Goal: Information Seeking & Learning: Learn about a topic

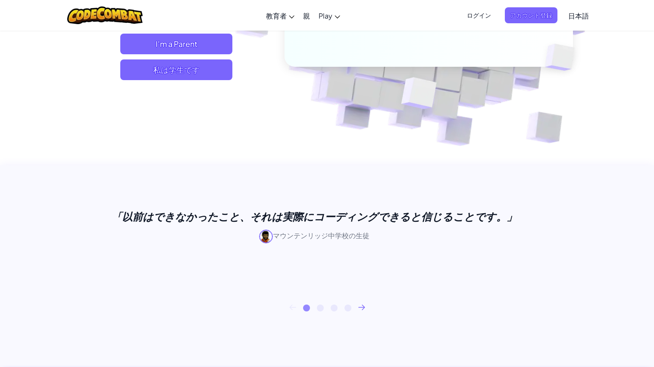
scroll to position [213, 0]
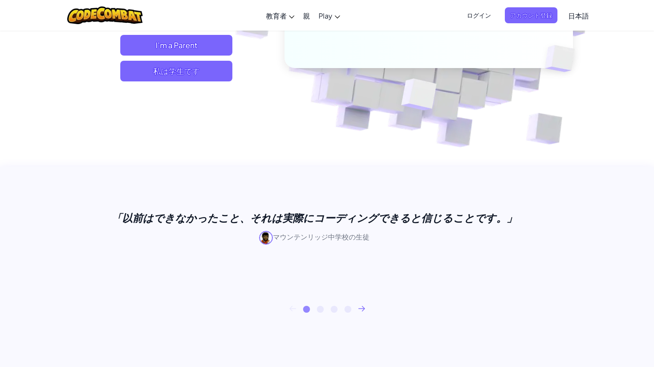
click at [322, 307] on button "2" at bounding box center [320, 309] width 7 height 7
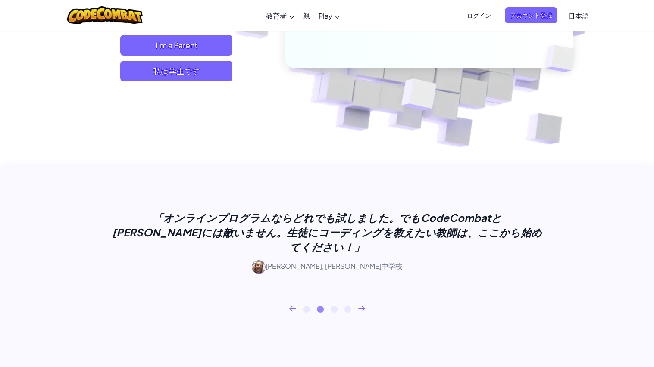
click at [334, 306] on button "3" at bounding box center [334, 309] width 7 height 7
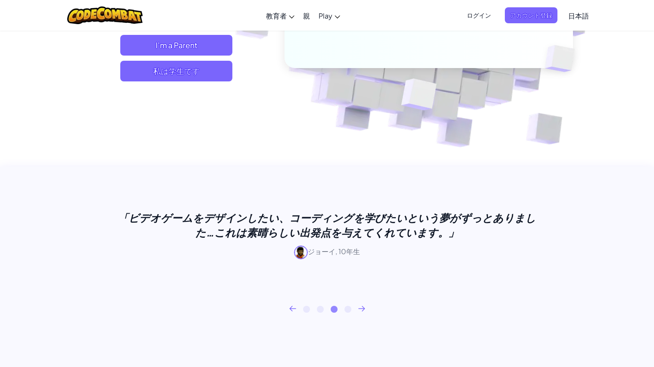
click at [346, 306] on button "4" at bounding box center [347, 309] width 7 height 7
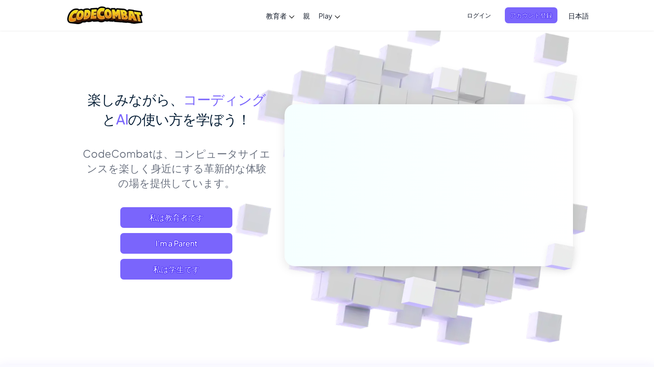
scroll to position [16, 0]
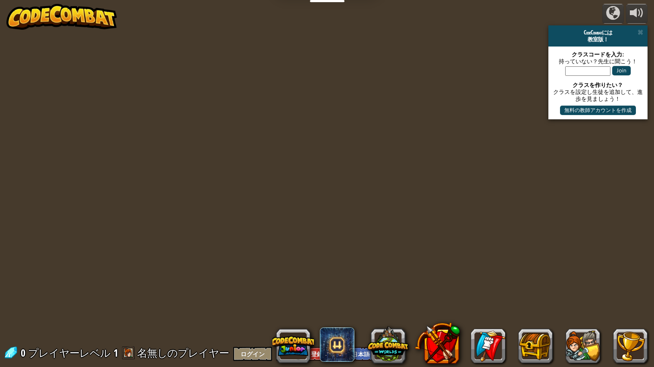
select select "ja"
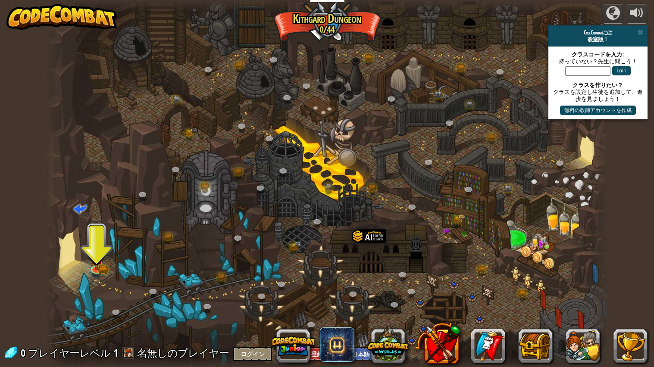
click at [87, 263] on div at bounding box center [327, 184] width 563 height 368
click at [96, 266] on img at bounding box center [96, 252] width 15 height 32
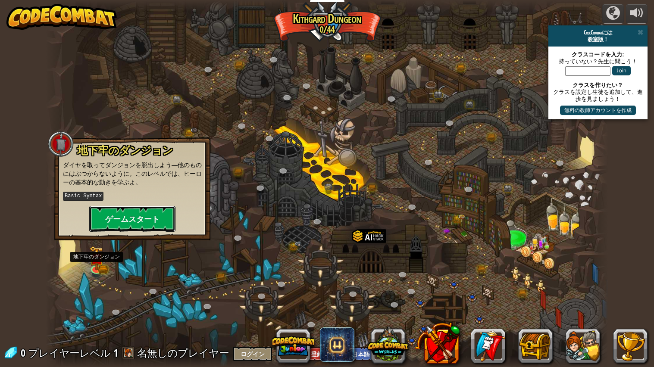
click at [110, 219] on button "ゲームスタート" at bounding box center [132, 219] width 86 height 26
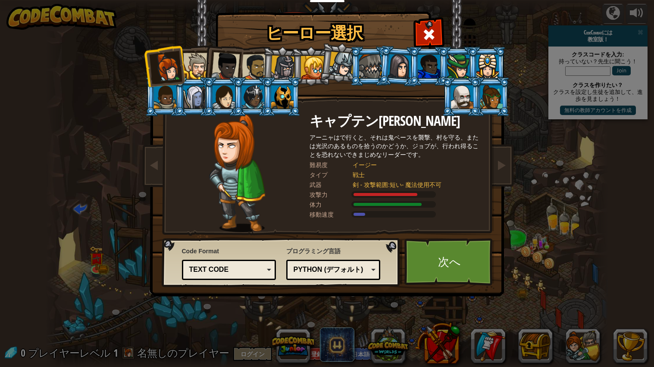
click at [410, 314] on div "ヒーロー選択 0 キャプテンアーニャ・ウェストン アーニャはで行くと、それは鬼ベースを襲撃、村を守る、または光沢のあるものを拾うのかどうか、ジョブが、行われ得…" at bounding box center [327, 183] width 654 height 367
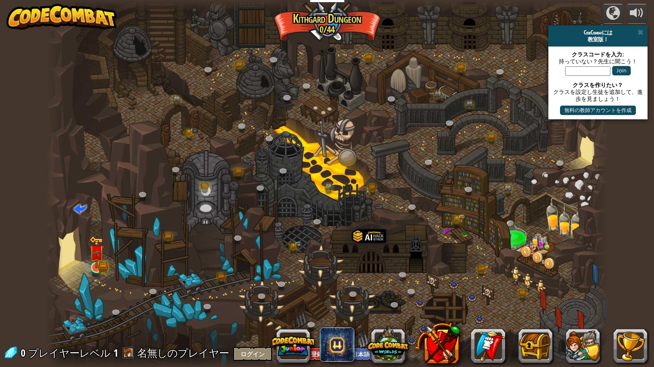
click at [96, 257] on img at bounding box center [96, 253] width 9 height 9
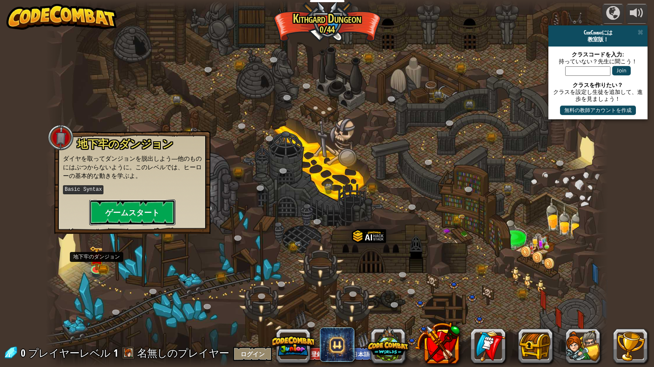
click at [118, 210] on button "ゲームスタート" at bounding box center [132, 213] width 86 height 26
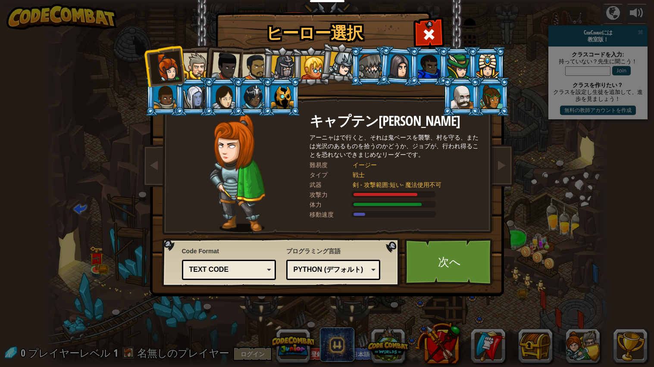
click at [186, 75] on div at bounding box center [196, 66] width 26 height 26
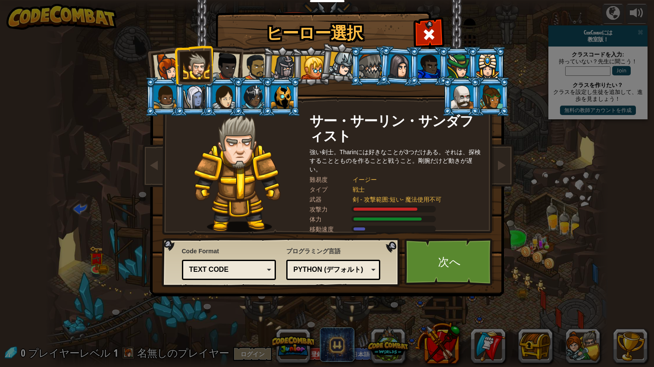
click at [175, 64] on li at bounding box center [193, 64] width 39 height 39
click at [169, 56] on div at bounding box center [167, 67] width 28 height 28
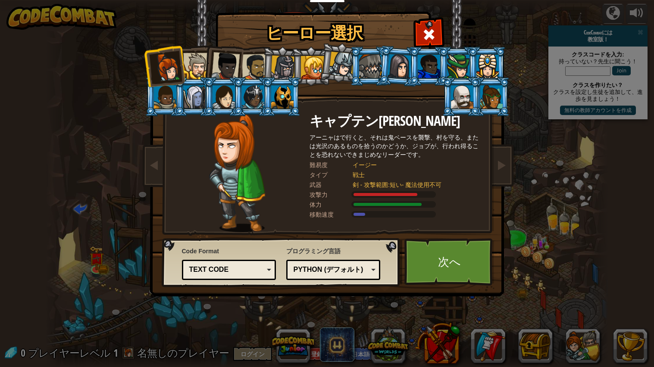
click at [193, 63] on div at bounding box center [196, 66] width 26 height 26
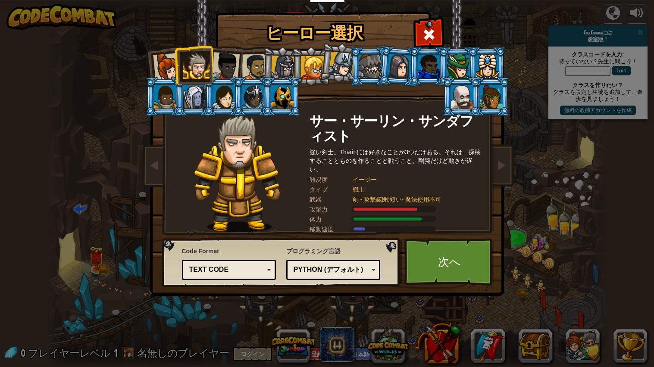
click at [226, 61] on div at bounding box center [225, 66] width 28 height 28
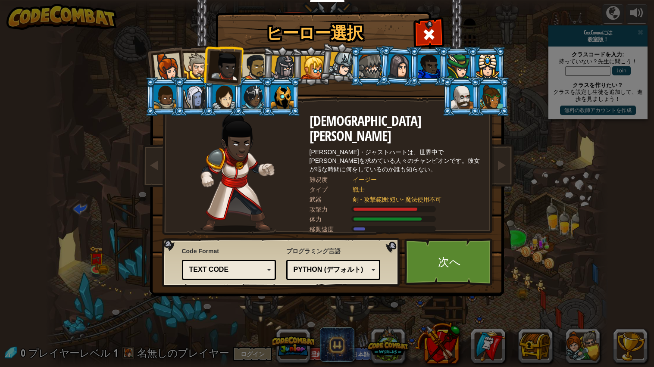
click at [250, 57] on div at bounding box center [254, 67] width 27 height 27
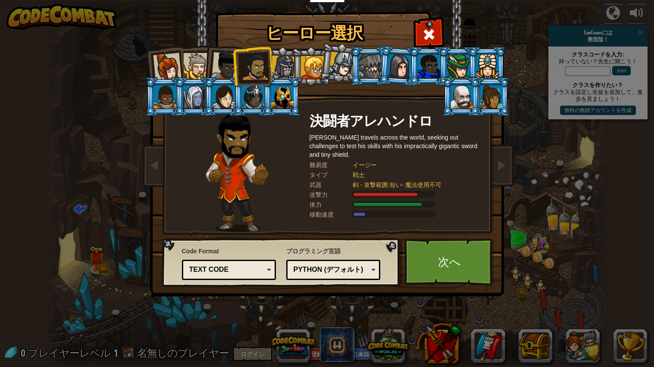
click at [285, 62] on div at bounding box center [283, 68] width 25 height 25
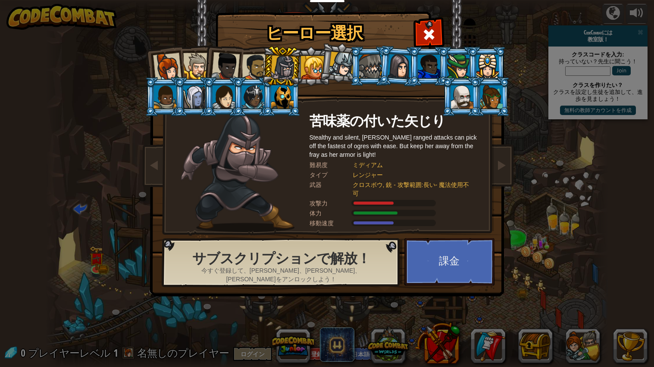
click at [314, 57] on div at bounding box center [312, 67] width 23 height 23
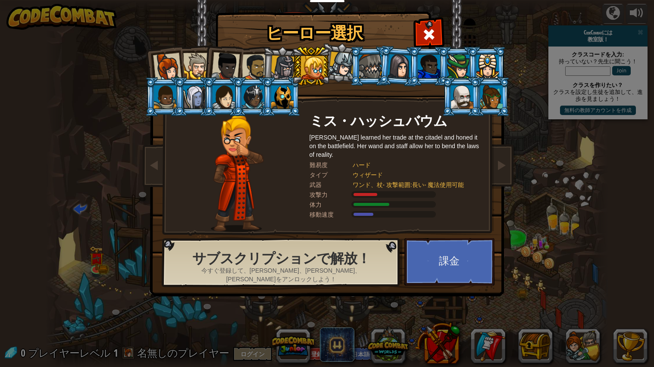
click at [322, 57] on div at bounding box center [312, 67] width 23 height 23
click at [331, 56] on div at bounding box center [341, 64] width 25 height 25
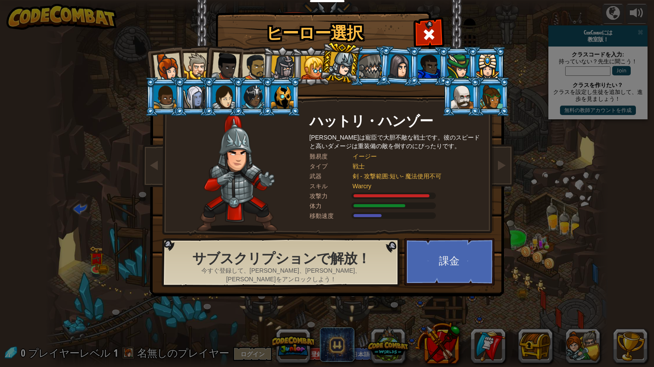
click at [345, 58] on div at bounding box center [341, 64] width 25 height 25
click at [342, 56] on div at bounding box center [341, 64] width 25 height 25
click at [373, 62] on div at bounding box center [370, 66] width 22 height 23
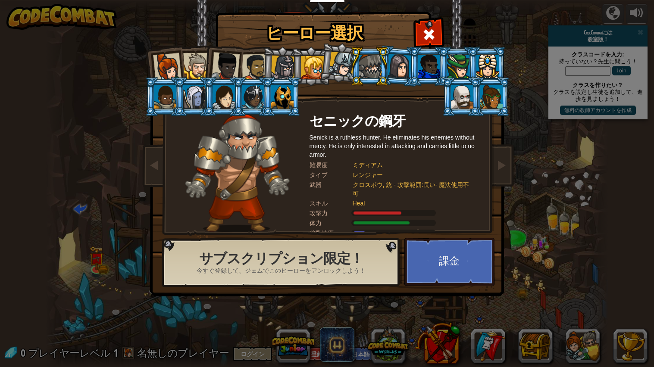
click at [366, 61] on div at bounding box center [370, 66] width 22 height 23
click at [395, 64] on div at bounding box center [400, 66] width 24 height 25
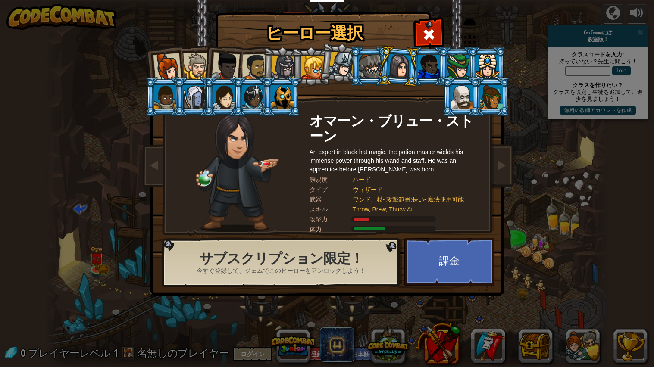
click at [432, 62] on div at bounding box center [429, 66] width 22 height 23
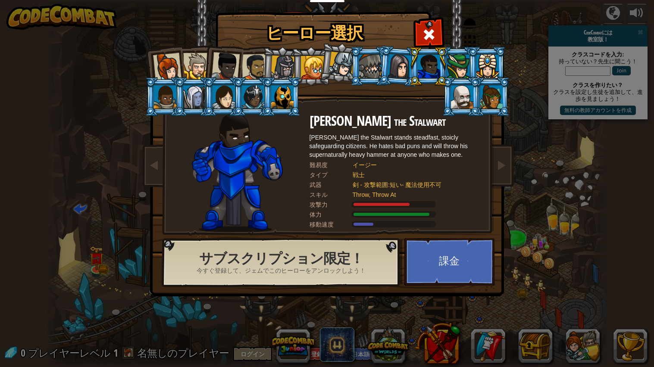
click at [457, 59] on div at bounding box center [458, 66] width 22 height 23
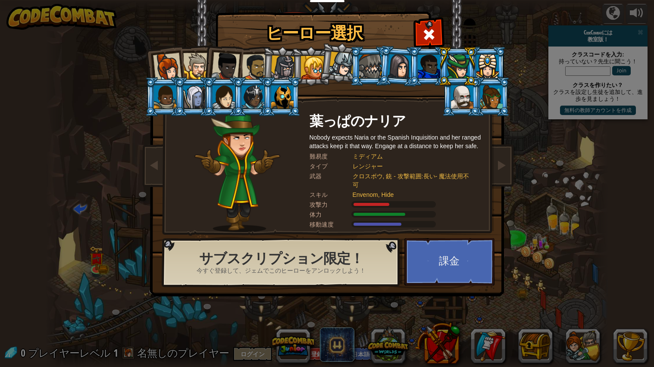
click at [490, 61] on div at bounding box center [487, 66] width 22 height 23
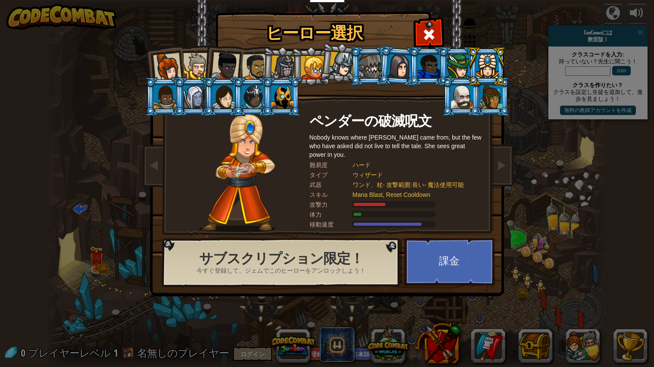
click at [455, 93] on div at bounding box center [462, 96] width 22 height 23
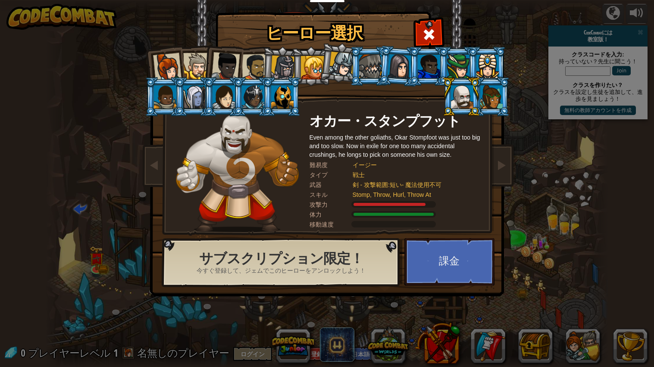
click at [482, 93] on div at bounding box center [491, 96] width 22 height 23
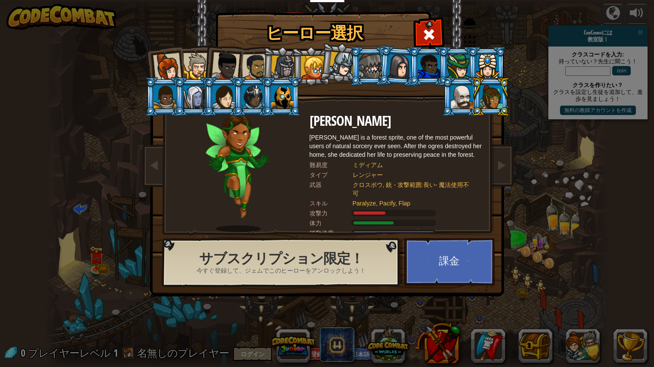
click at [282, 91] on div at bounding box center [282, 96] width 22 height 23
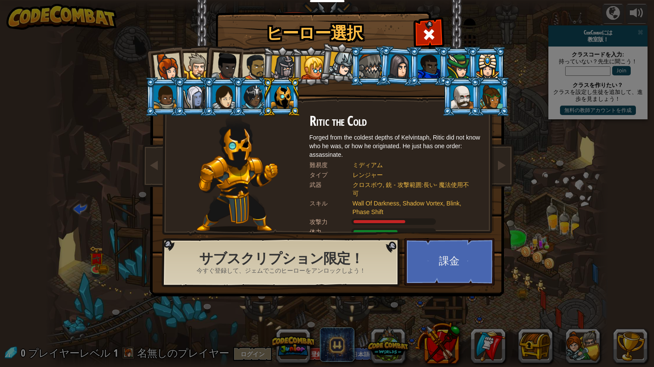
click at [251, 85] on div at bounding box center [253, 96] width 22 height 23
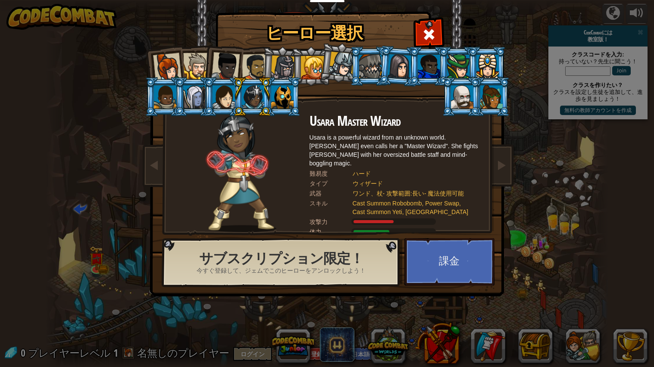
click at [223, 86] on div at bounding box center [224, 96] width 22 height 23
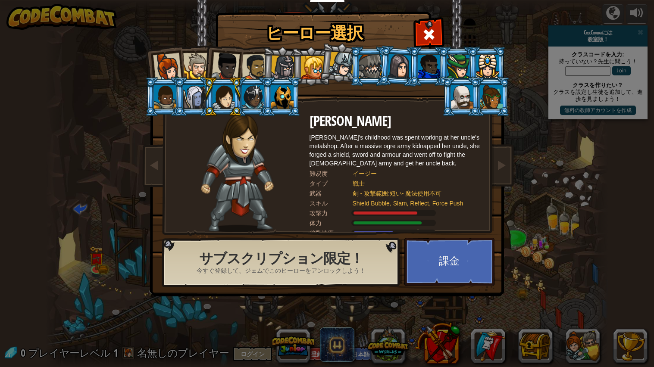
click at [193, 94] on div at bounding box center [194, 96] width 22 height 23
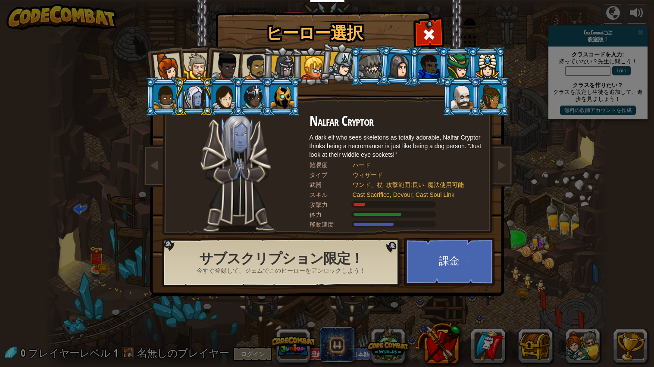
click at [155, 97] on div at bounding box center [165, 96] width 22 height 23
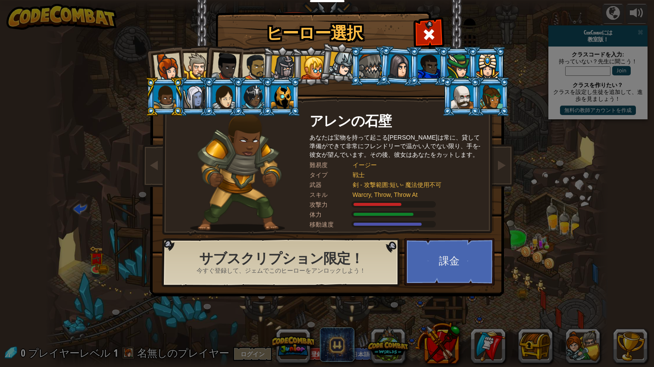
click at [187, 75] on div at bounding box center [196, 66] width 26 height 26
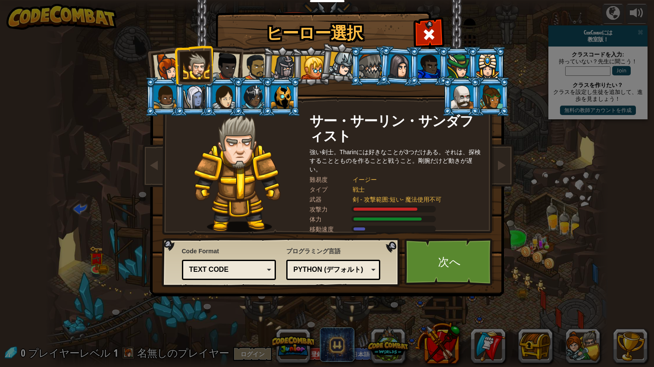
click at [161, 69] on div at bounding box center [167, 67] width 28 height 28
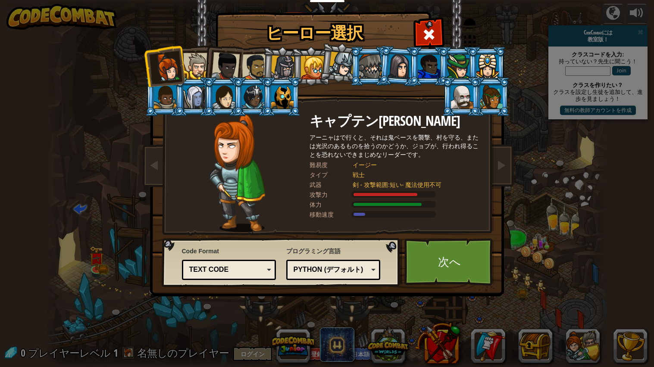
click at [200, 57] on div at bounding box center [196, 66] width 26 height 26
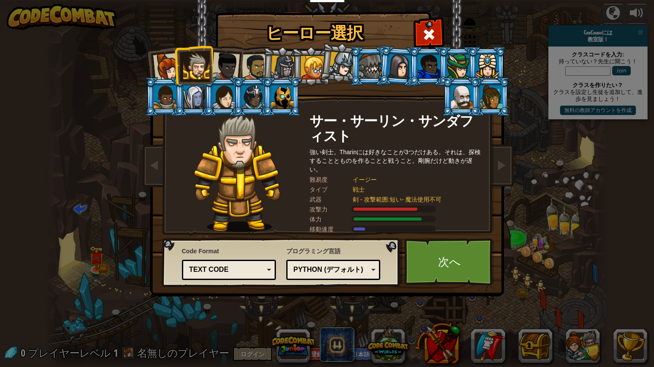
click at [223, 63] on div at bounding box center [225, 66] width 28 height 28
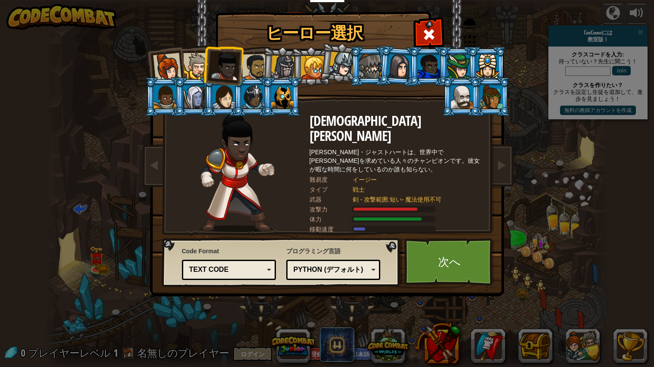
click at [238, 65] on div at bounding box center [225, 66] width 28 height 28
click at [262, 69] on li at bounding box center [281, 66] width 41 height 41
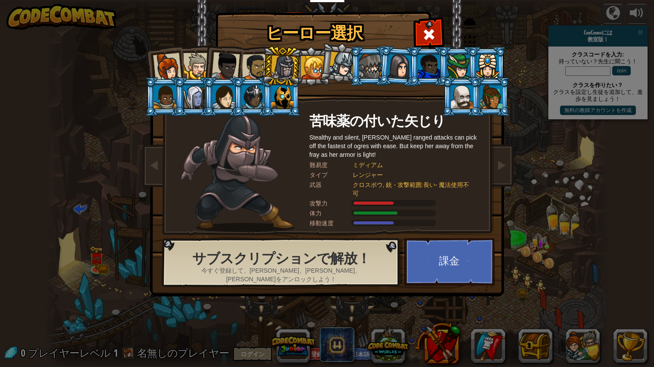
click at [268, 67] on li at bounding box center [281, 66] width 41 height 41
click at [329, 65] on li at bounding box center [340, 62] width 43 height 43
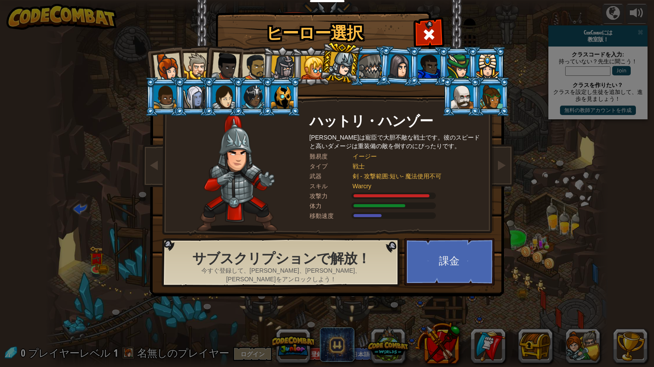
click at [366, 68] on div at bounding box center [370, 66] width 22 height 23
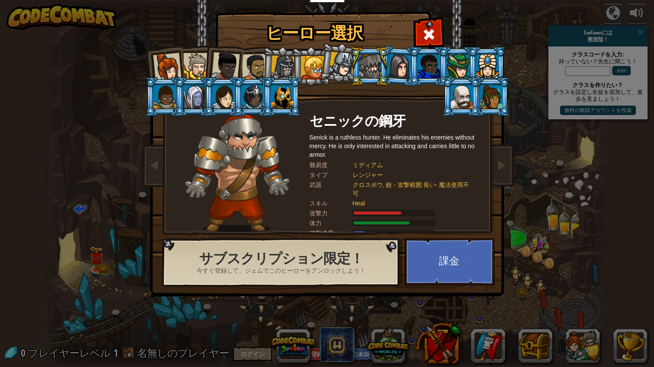
click at [394, 66] on div at bounding box center [400, 66] width 24 height 25
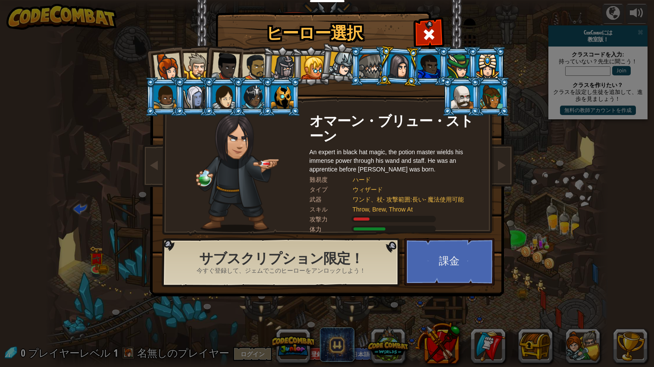
click at [419, 73] on div at bounding box center [429, 66] width 22 height 23
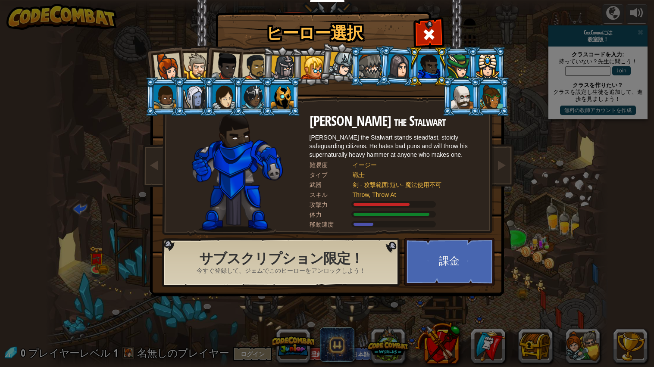
click at [281, 64] on div at bounding box center [283, 68] width 25 height 25
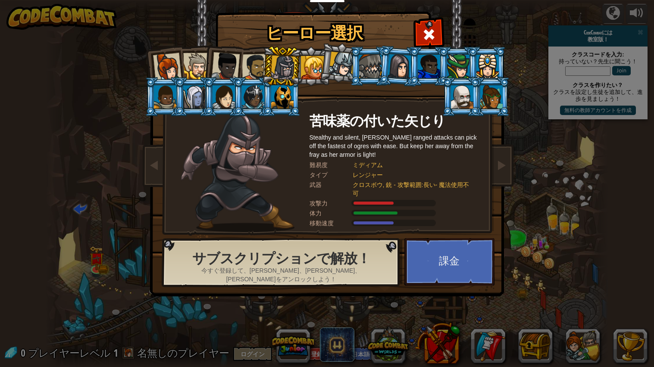
click at [251, 57] on div at bounding box center [254, 67] width 27 height 27
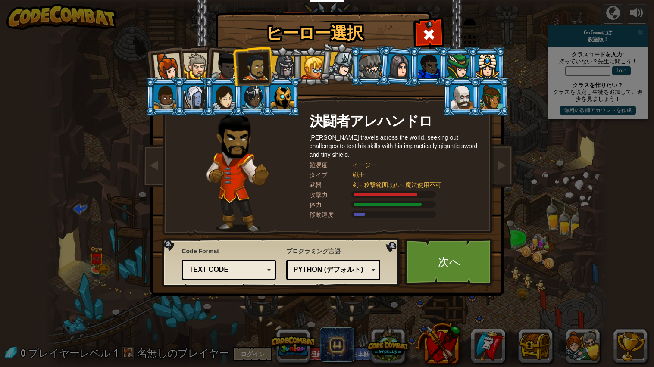
click at [332, 68] on div at bounding box center [341, 64] width 25 height 25
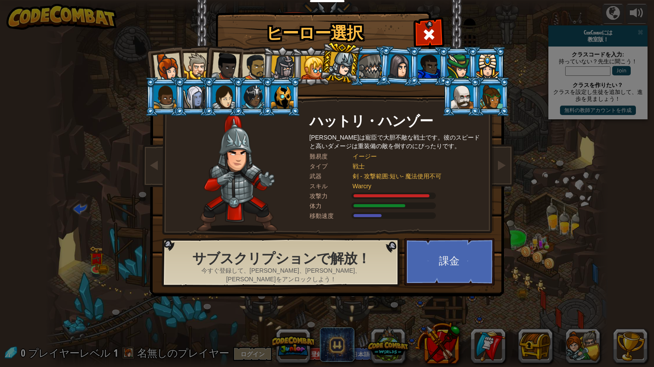
click at [272, 56] on div at bounding box center [283, 68] width 25 height 25
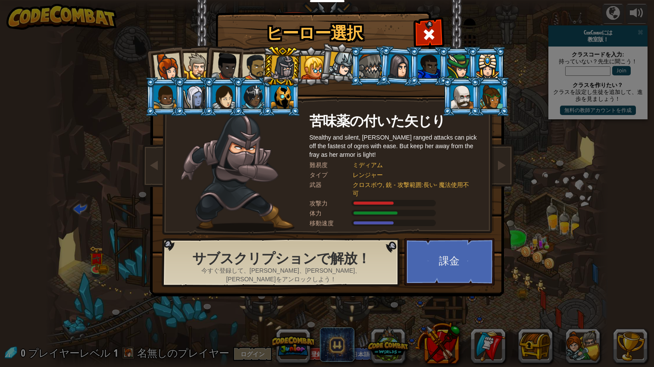
click at [265, 100] on li at bounding box center [281, 96] width 39 height 39
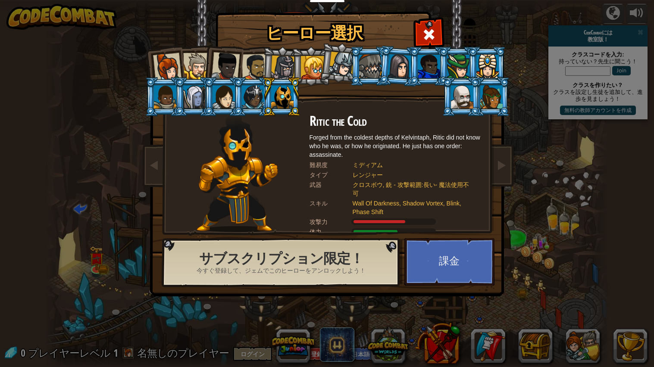
click at [228, 74] on div at bounding box center [225, 66] width 28 height 28
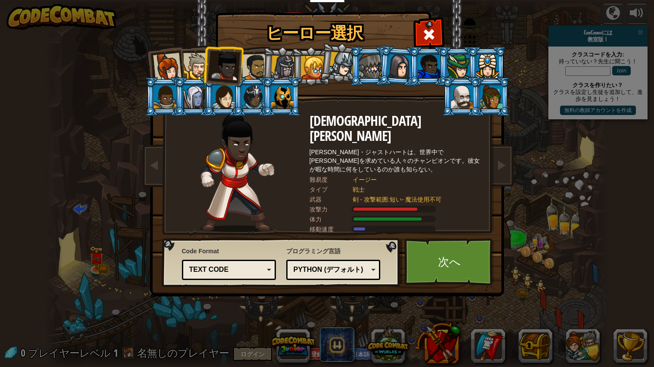
click at [200, 58] on div at bounding box center [196, 66] width 26 height 26
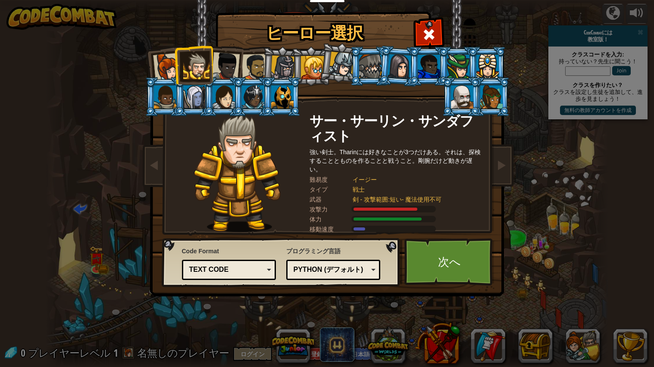
click at [248, 59] on div at bounding box center [254, 67] width 27 height 27
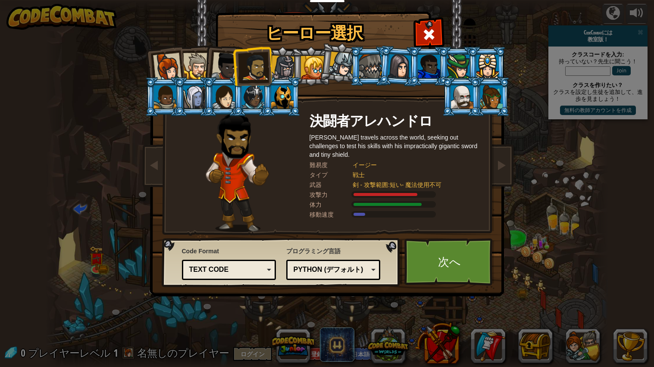
click at [221, 57] on div at bounding box center [225, 66] width 28 height 28
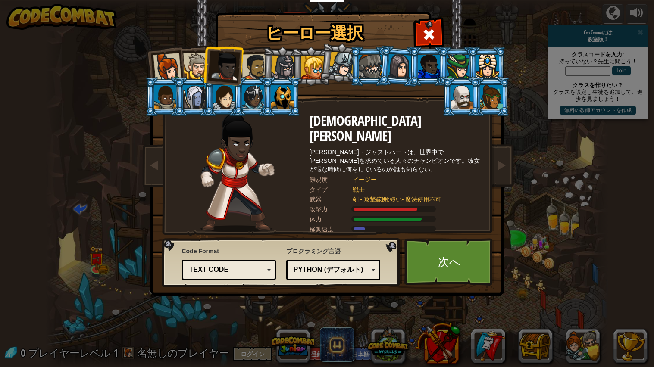
click at [184, 51] on li at bounding box center [193, 64] width 39 height 39
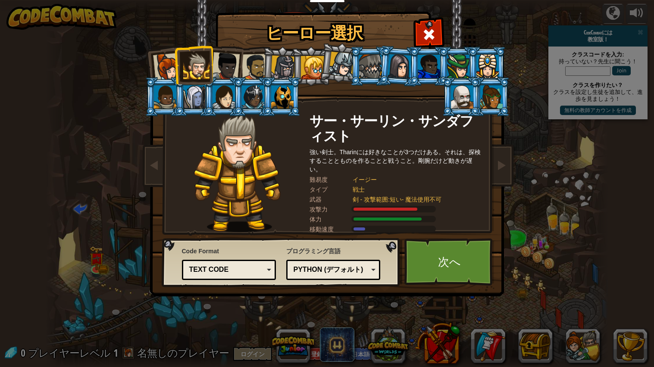
click at [181, 61] on li at bounding box center [193, 64] width 39 height 39
click at [183, 63] on div at bounding box center [196, 66] width 26 height 26
click at [177, 61] on li at bounding box center [193, 64] width 39 height 39
click at [170, 61] on div at bounding box center [167, 67] width 28 height 28
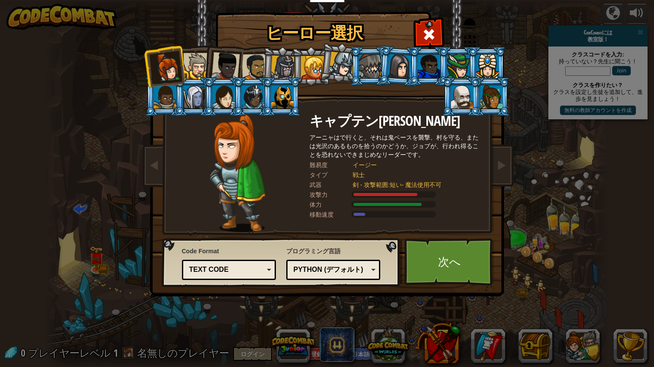
click at [202, 62] on div at bounding box center [196, 66] width 26 height 26
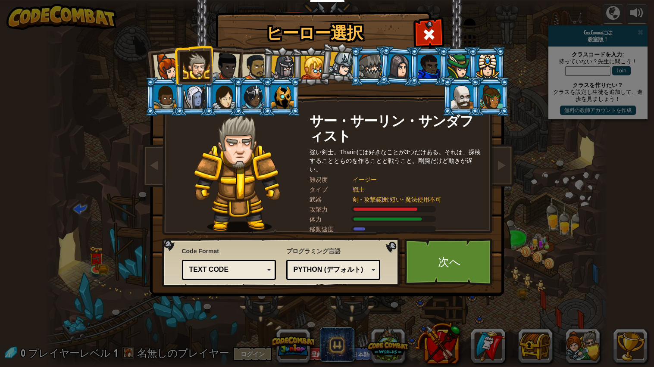
click at [337, 279] on div "Python (デフォルト) JavaScript Lua C++ Java (実験的) Python (デフォルト)" at bounding box center [333, 270] width 94 height 20
click at [250, 278] on div "Text code Blocks and code Blocks Blocks (Icons) Text code" at bounding box center [229, 270] width 94 height 20
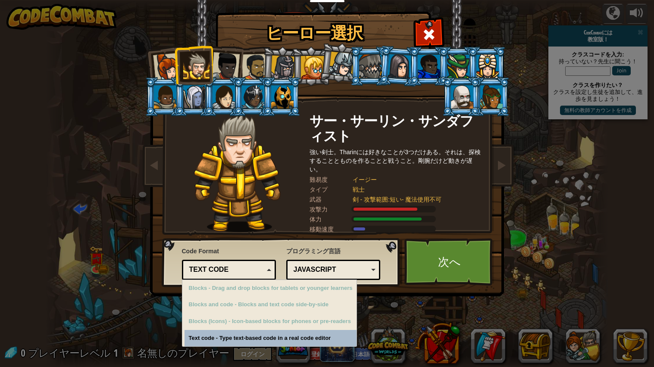
click at [243, 340] on div "Text code - Type text-based code in a real code editor" at bounding box center [271, 338] width 172 height 17
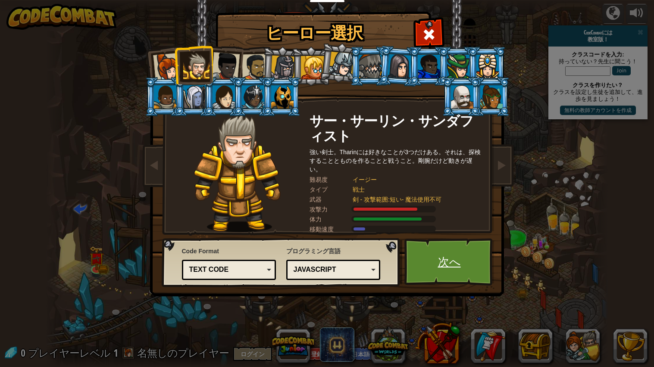
click at [449, 260] on link "次へ" at bounding box center [449, 261] width 90 height 47
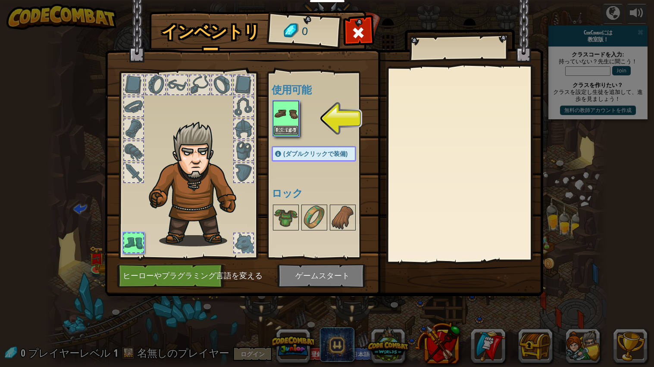
click at [291, 109] on img at bounding box center [286, 114] width 24 height 24
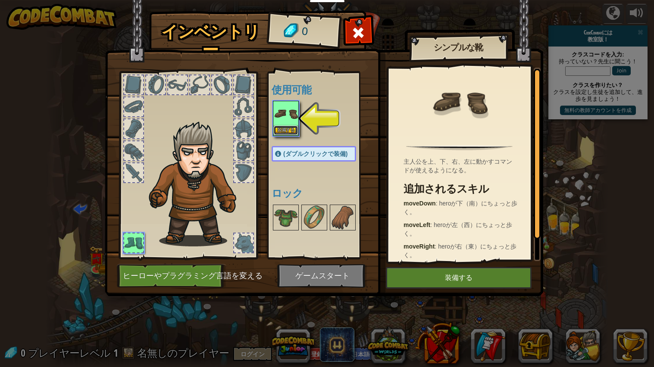
click at [291, 132] on button "装備する" at bounding box center [286, 130] width 24 height 9
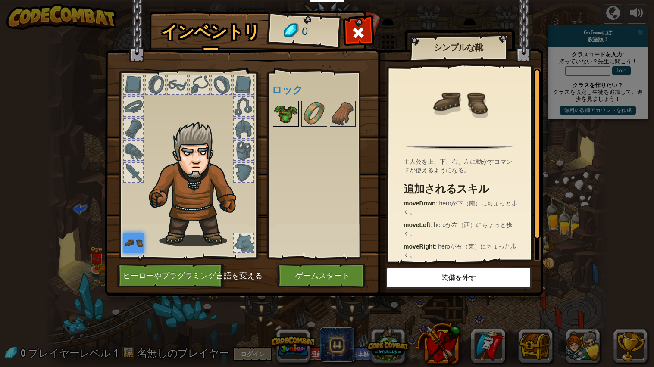
click at [285, 116] on img at bounding box center [286, 114] width 24 height 24
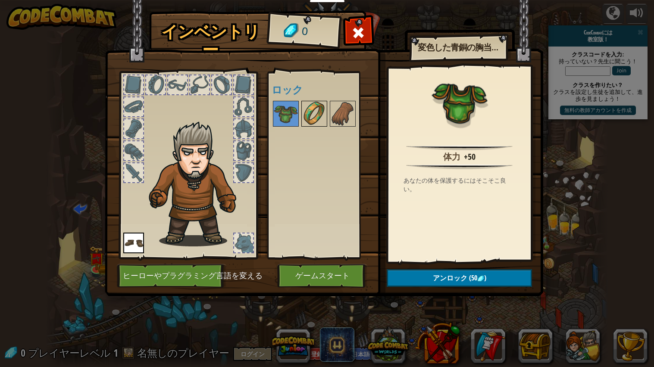
click at [302, 113] on img at bounding box center [314, 114] width 24 height 24
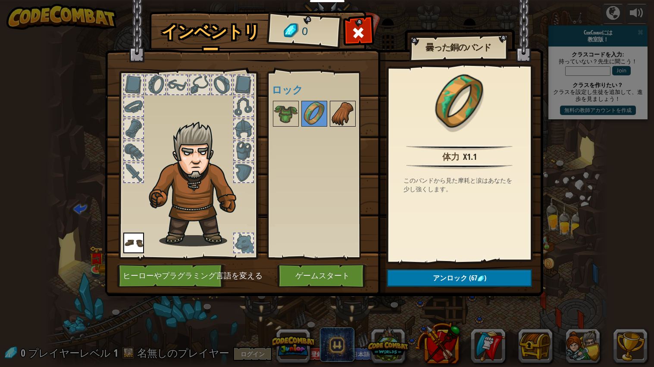
click at [348, 118] on img at bounding box center [343, 114] width 24 height 24
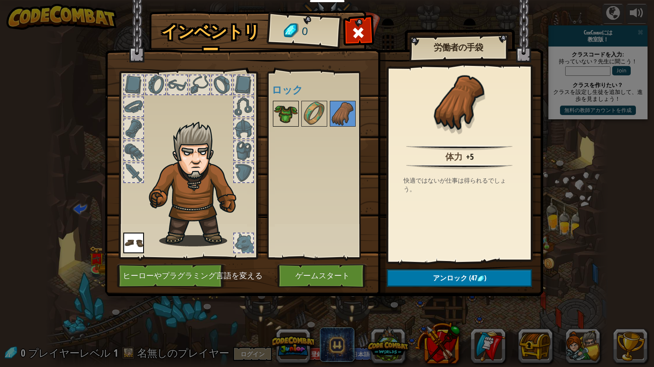
click at [292, 116] on img at bounding box center [286, 114] width 24 height 24
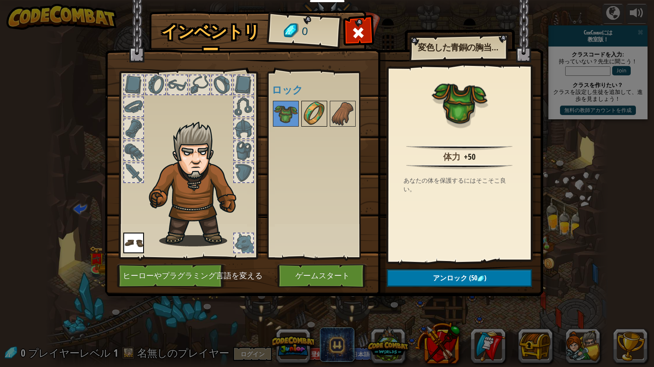
click at [323, 121] on img at bounding box center [314, 114] width 24 height 24
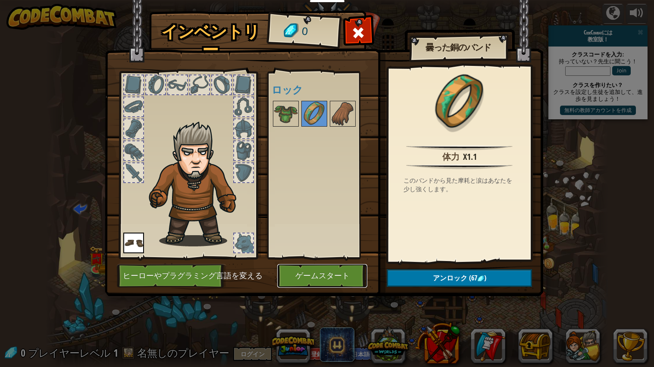
click at [326, 278] on button "ゲームスタート" at bounding box center [322, 276] width 90 height 24
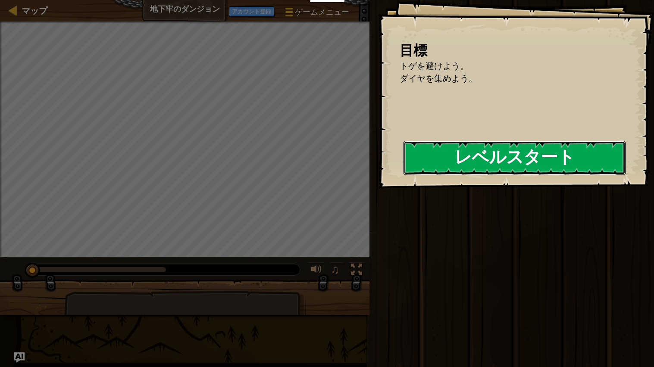
click at [513, 145] on button "レベルスタート" at bounding box center [515, 158] width 222 height 34
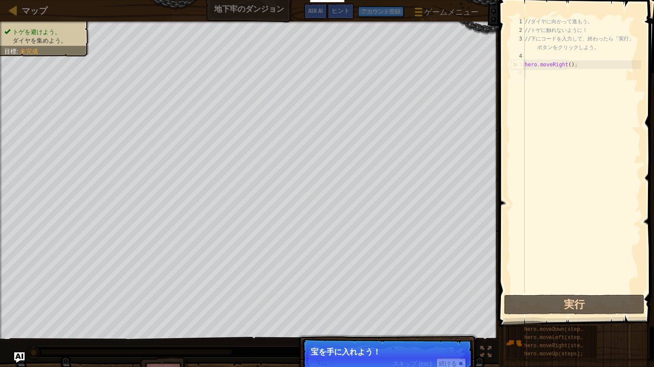
type textarea "hero.moveRight();"
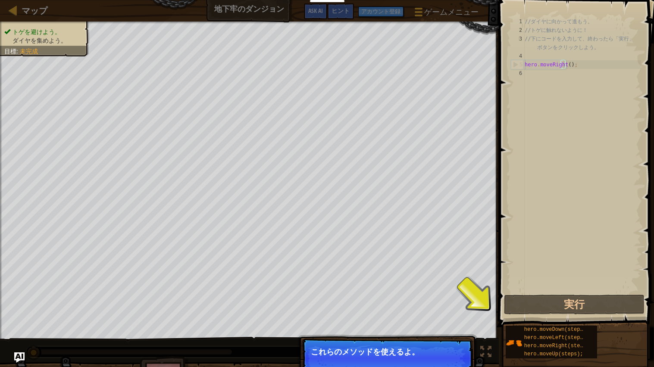
click at [579, 171] on div "// ダ イ ヤ に 向 か っ て 進 も う 。 // ト ゲ に 触 れ な い よ う に ！ // 下 に コ ー ド を 入 力 し て 、 終 …" at bounding box center [582, 163] width 118 height 293
click at [595, 66] on div "// ダ イ ヤ に 向 か っ て 進 も う 。 // ト ゲ に 触 れ な い よ う に ！ // 下 に コ ー ド を 入 力 し て 、 終 …" at bounding box center [582, 163] width 118 height 293
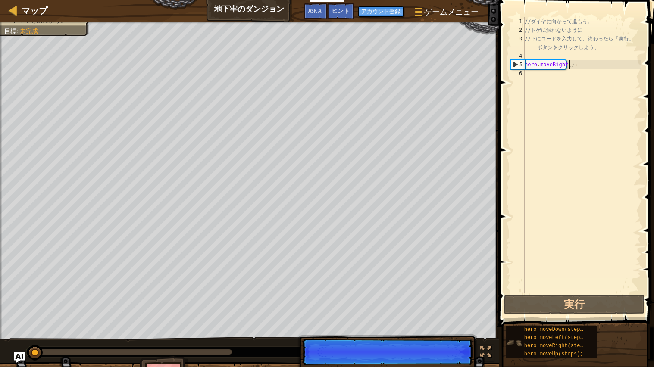
click at [516, 339] on img at bounding box center [514, 343] width 16 height 16
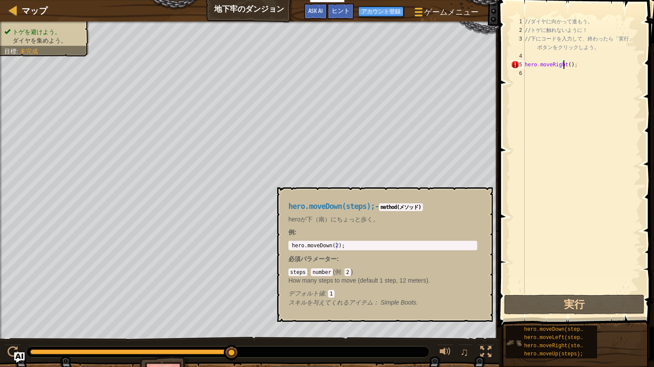
type textarea "１"
click at [590, 300] on button "実行" at bounding box center [574, 305] width 141 height 20
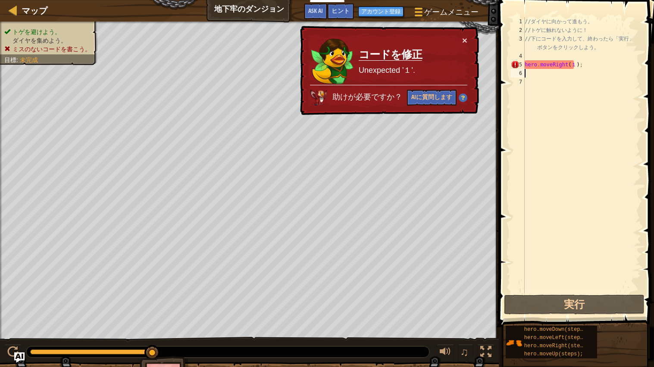
click at [571, 63] on div "// ダ イ ヤ に 向 か っ て 進 も う 。 // ト ゲ に 触 れ な い よ う に ！ // 下 に コ ー ド を 入 力 し て 、 終 …" at bounding box center [582, 163] width 118 height 293
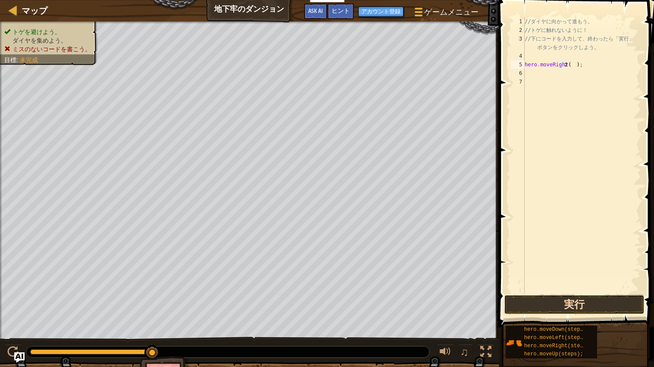
click at [592, 306] on button "実行" at bounding box center [574, 305] width 141 height 20
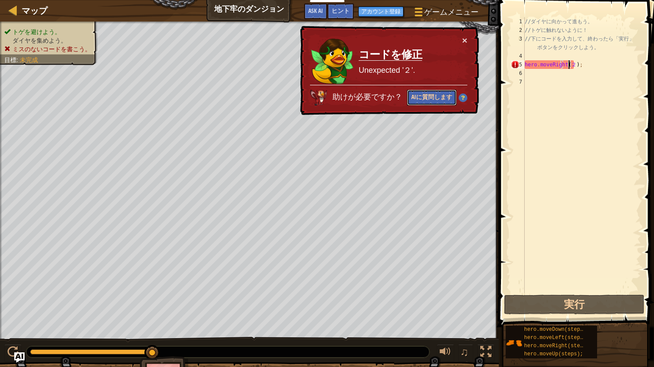
click at [426, 95] on button "AIに質問します" at bounding box center [432, 98] width 50 height 16
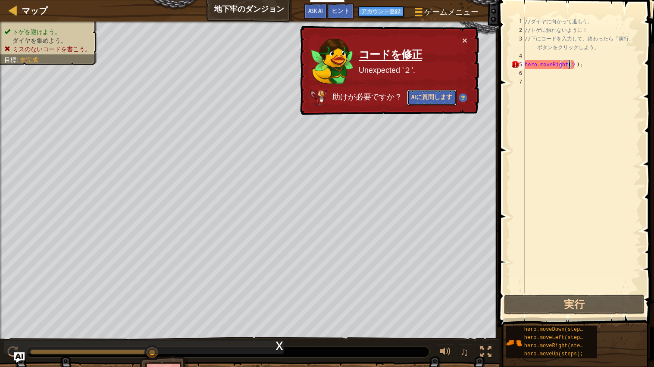
click at [435, 99] on button "AIに質問します" at bounding box center [432, 98] width 50 height 16
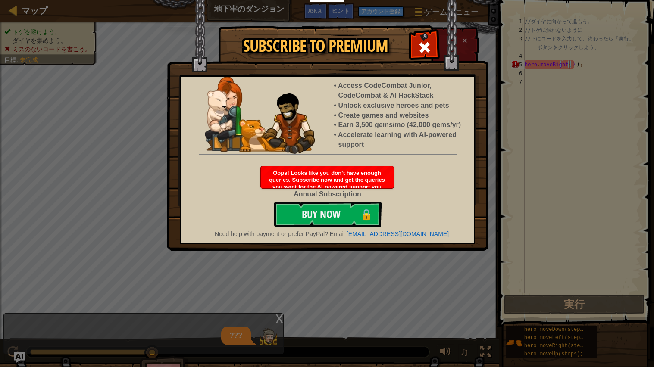
click at [434, 97] on li "Access CodeCombat Junior, CodeCombat & AI HackStack" at bounding box center [401, 91] width 127 height 20
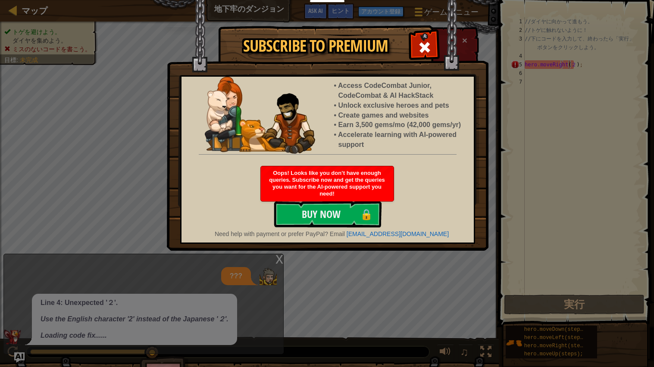
click at [362, 290] on div "Subscribe to Premium Access CodeCombat Junior, CodeCombat & AI HackStack Unlock…" at bounding box center [327, 183] width 654 height 367
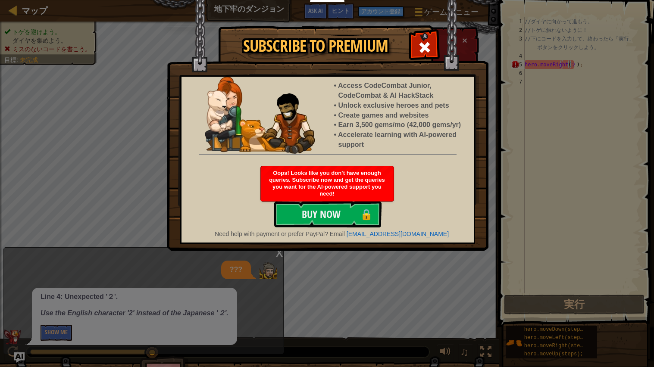
click at [394, 270] on div "Subscribe to Premium Access CodeCombat Junior, CodeCombat & AI HackStack Unlock…" at bounding box center [327, 183] width 654 height 367
click at [438, 284] on div "Subscribe to Premium Access CodeCombat Junior, CodeCombat & AI HackStack Unlock…" at bounding box center [327, 183] width 654 height 367
click at [451, 287] on div "Subscribe to Premium Access CodeCombat Junior, CodeCombat & AI HackStack Unlock…" at bounding box center [327, 183] width 654 height 367
click at [410, 288] on div "Subscribe to Premium Access CodeCombat Junior, CodeCombat & AI HackStack Unlock…" at bounding box center [327, 183] width 654 height 367
click at [482, 64] on img at bounding box center [328, 125] width 322 height 251
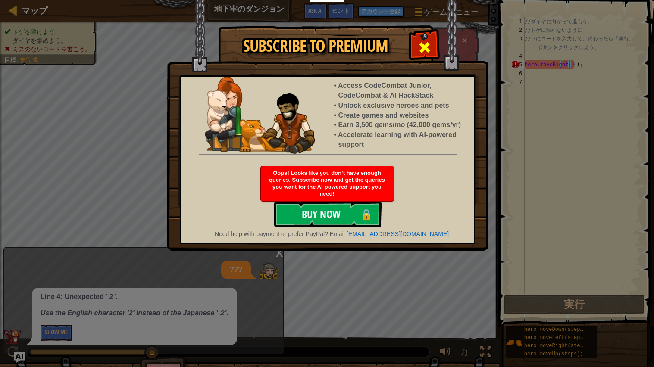
click at [426, 48] on span at bounding box center [425, 48] width 14 height 14
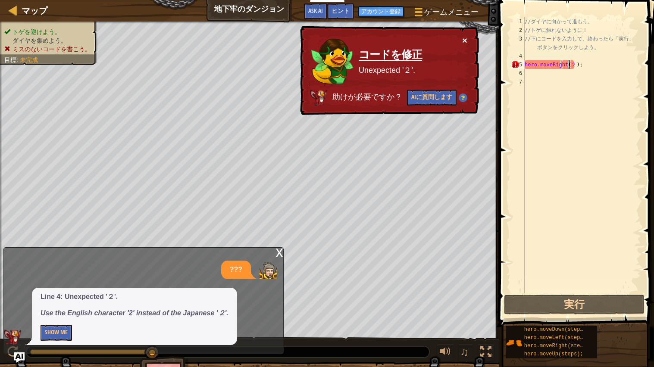
click at [462, 36] on button "×" at bounding box center [464, 40] width 5 height 9
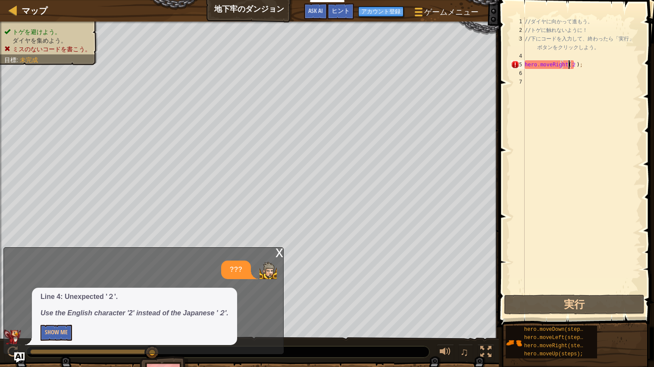
type textarea "hero.moveRight();"
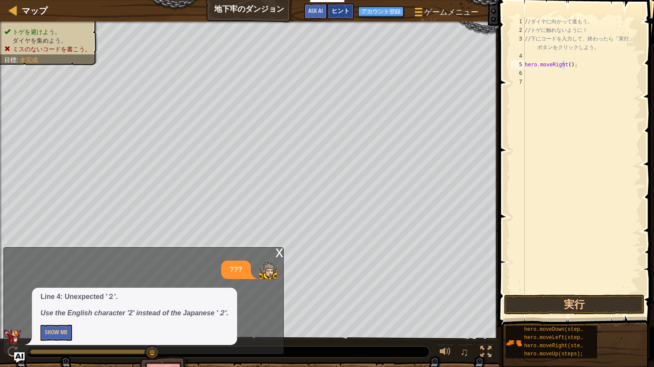
click at [347, 13] on span "ヒント" at bounding box center [341, 10] width 18 height 8
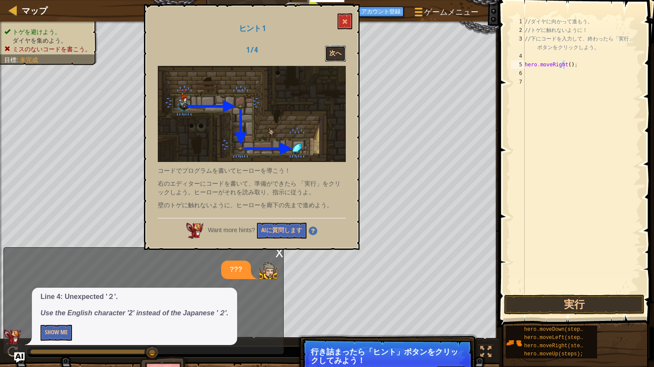
click at [336, 47] on button "次へ" at bounding box center [335, 54] width 21 height 16
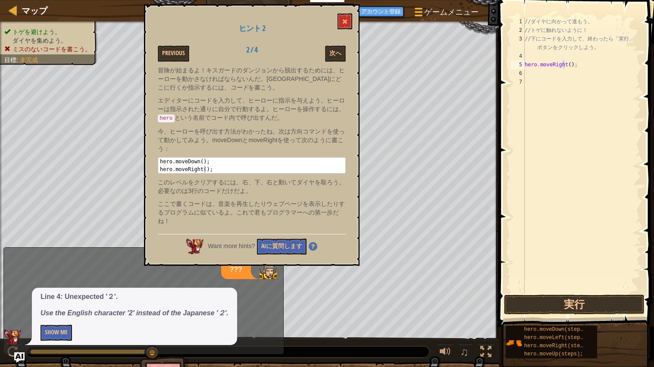
click at [583, 69] on div "// ダ イ ヤ に 向 か っ て 進 も う 。 // ト ゲ に 触 れ な い よ う に ！ // 下 に コ ー ド を 入 力 し て 、 終 …" at bounding box center [582, 163] width 118 height 293
type textarea "hero.moveRight();"
type textarea "// 下にコードを入力して、終わったら「実行」ボタンをクリックしよう。"
type textarea "hero.moveRight();"
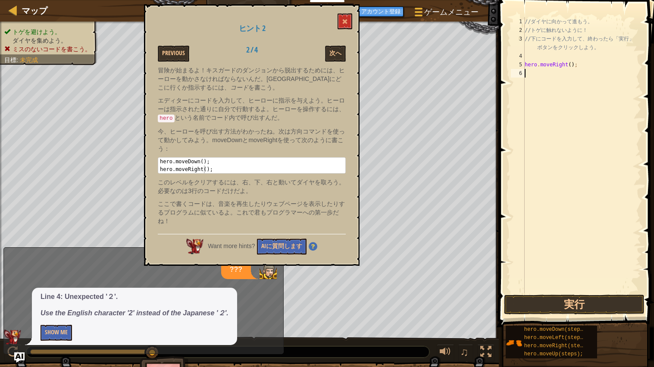
type textarea "へ"
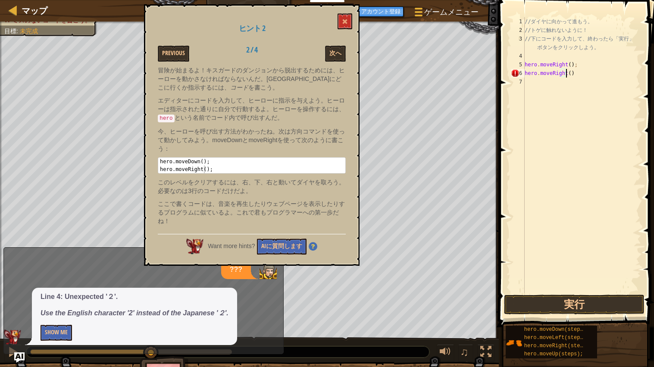
type textarea "hero.moveRight()"
click at [533, 93] on div "// ダ イ ヤ に 向 か っ て 進 も う 。 // ト ゲ に 触 れ な い よ う に ！ // 下 に コ ー ド を 入 力 し て 、 終 …" at bounding box center [582, 163] width 118 height 293
click at [334, 53] on button "次へ" at bounding box center [335, 54] width 21 height 16
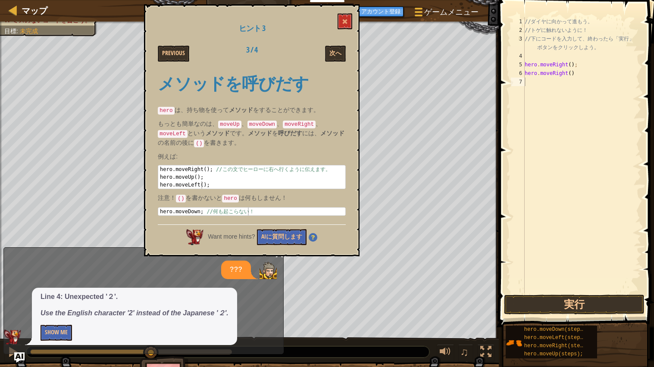
click at [319, 61] on div "次へ" at bounding box center [318, 54] width 67 height 16
click at [328, 54] on button "次へ" at bounding box center [335, 54] width 21 height 16
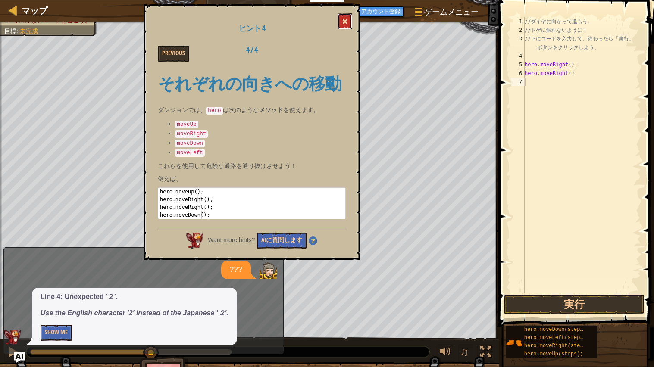
click at [344, 21] on span at bounding box center [345, 22] width 6 height 6
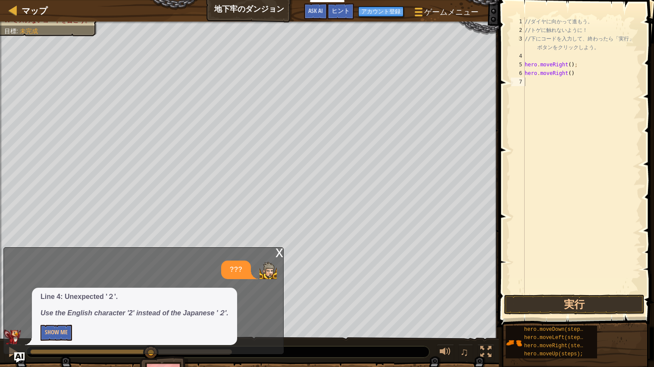
click at [548, 93] on div "// ダ イ ヤ に 向 か っ て 進 も う 。 // ト ゲ に 触 れ な い よ う に ！ // 下 に コ ー ド を 入 力 し て 、 終 …" at bounding box center [582, 163] width 118 height 293
type textarea "へ"
click at [579, 304] on button "実行" at bounding box center [574, 305] width 141 height 20
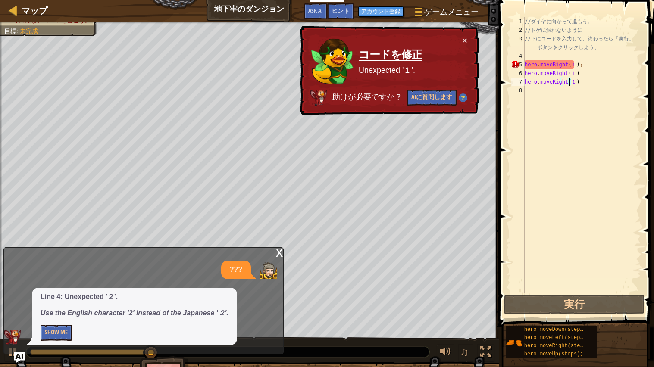
click at [568, 69] on div "// ダ イ ヤ に 向 か っ て 進 も う 。 // ト ゲ に 触 れ な い よ う に ！ // 下 に コ ー ド を 入 力 し て 、 終 …" at bounding box center [582, 163] width 118 height 293
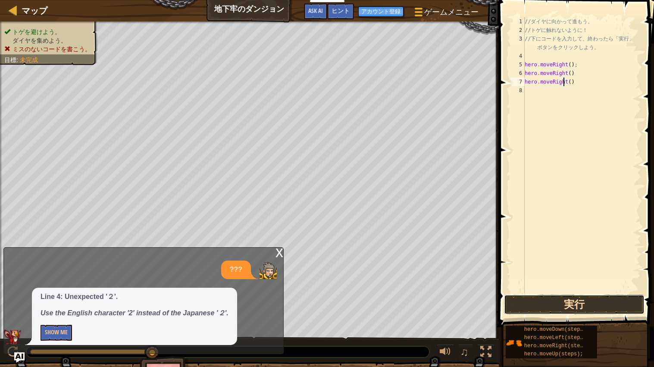
click at [597, 297] on button "実行" at bounding box center [574, 305] width 141 height 20
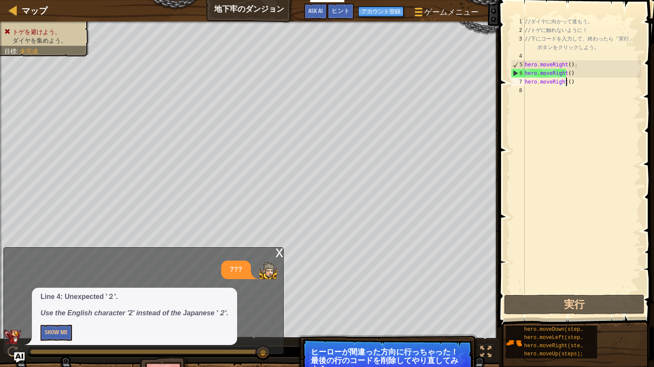
click at [578, 85] on div "// ダ イ ヤ に 向 か っ て 進 も う 。 // ト ゲ に 触 れ な い よ う に ！ // 下 に コ ー ド を 入 力 し て 、 終 …" at bounding box center [582, 163] width 118 height 293
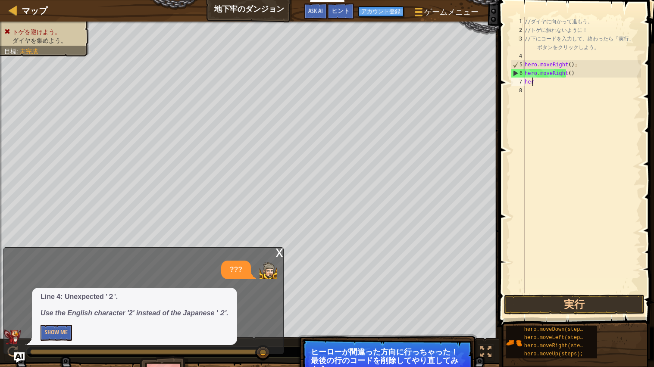
type textarea "h"
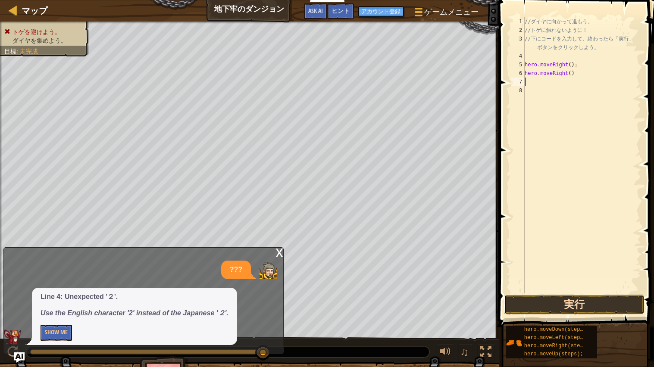
click at [596, 300] on button "実行" at bounding box center [574, 305] width 141 height 20
click at [604, 306] on button "実行" at bounding box center [574, 305] width 141 height 20
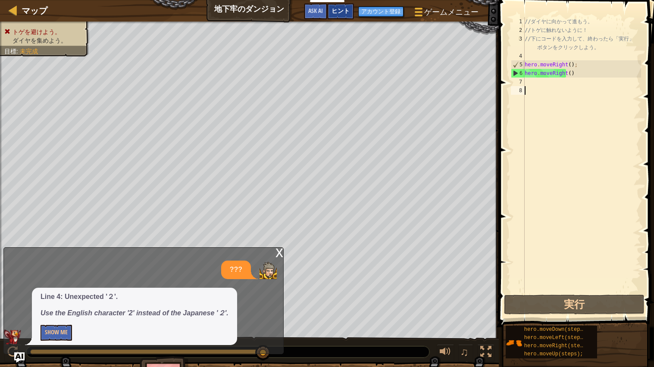
click at [344, 6] on div "ヒント" at bounding box center [340, 11] width 27 height 16
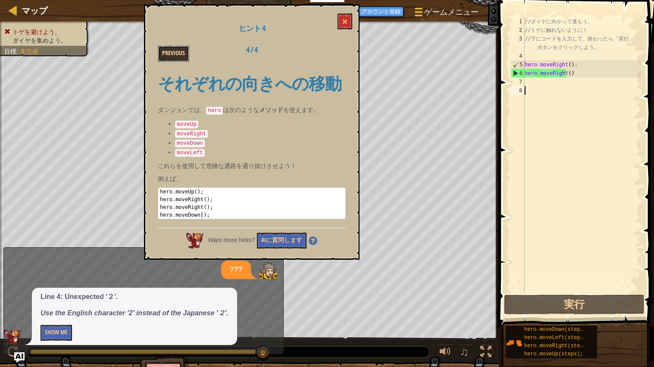
click at [181, 53] on button "Previous" at bounding box center [173, 54] width 31 height 16
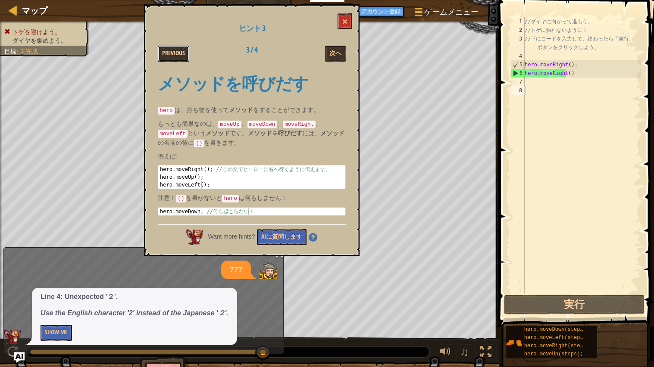
click at [179, 54] on button "Previous" at bounding box center [173, 54] width 31 height 16
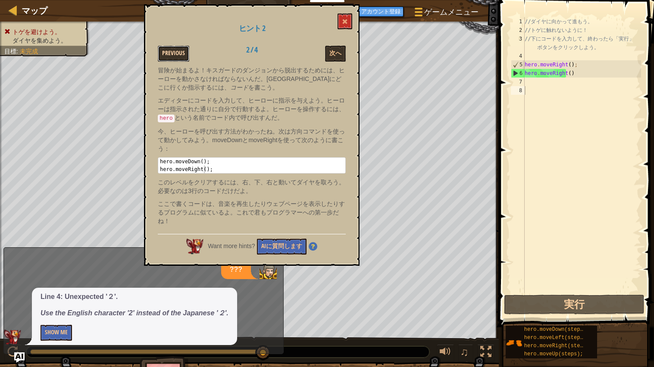
click at [172, 46] on button "Previous" at bounding box center [173, 54] width 31 height 16
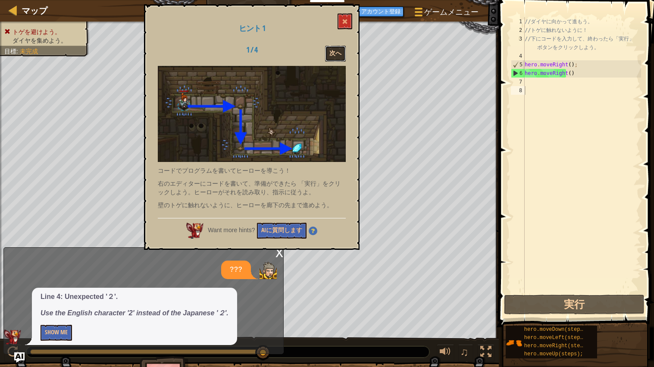
click at [326, 51] on button "次へ" at bounding box center [335, 54] width 21 height 16
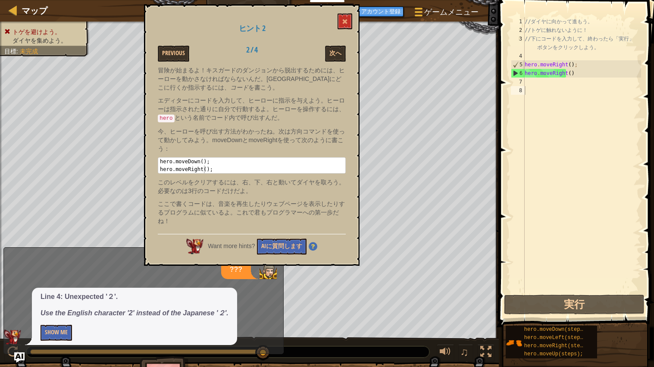
click at [578, 84] on div "// ダ イ ヤ に 向 か っ て 進 も う 。 // ト ゲ に 触 れ な い よ う に ！ // 下 に コ ー ド を 入 力 し て 、 終 …" at bounding box center [582, 163] width 118 height 293
click at [582, 73] on div "// ダ イ ヤ に 向 か っ て 進 も う 。 // ト ゲ に 触 れ な い よ う に ！ // 下 に コ ー ド を 入 力 し て 、 終 …" at bounding box center [582, 163] width 118 height 293
type textarea "hero.moveRight()"
click at [560, 97] on div "// ダ イ ヤ に 向 か っ て 進 も う 。 // ト ゲ に 触 れ な い よ う に ！ // 下 に コ ー ド を 入 力 し て 、 終 …" at bounding box center [582, 163] width 118 height 293
click at [557, 85] on div "// ダ イ ヤ に 向 か っ て 進 も う 。 // ト ゲ に 触 れ な い よ う に ！ // 下 に コ ー ド を 入 力 し て 、 終 …" at bounding box center [582, 163] width 118 height 293
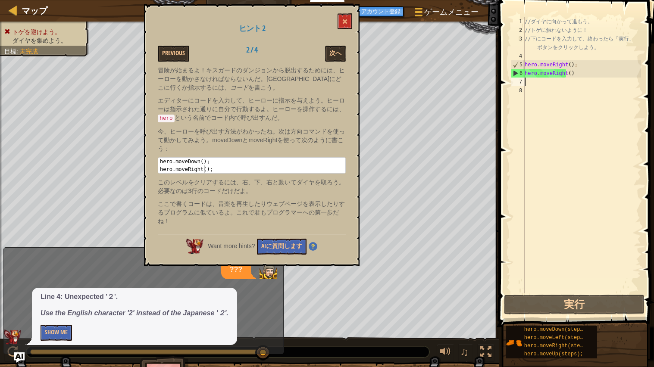
click at [589, 74] on div "// ダ イ ヤ に 向 か っ て 進 も う 。 // ト ゲ に 触 れ な い よ う に ！ // 下 に コ ー ド を 入 力 し て 、 終 …" at bounding box center [582, 163] width 118 height 293
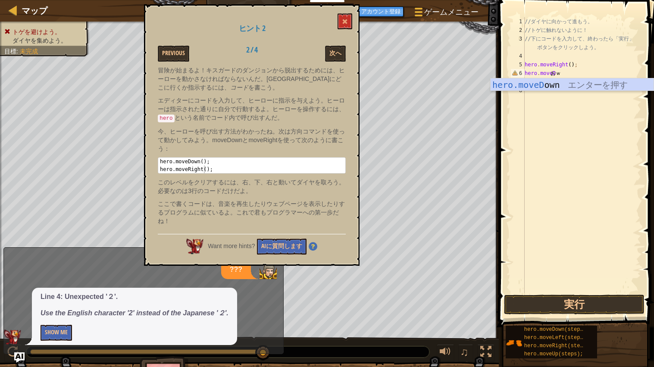
type textarea "お"
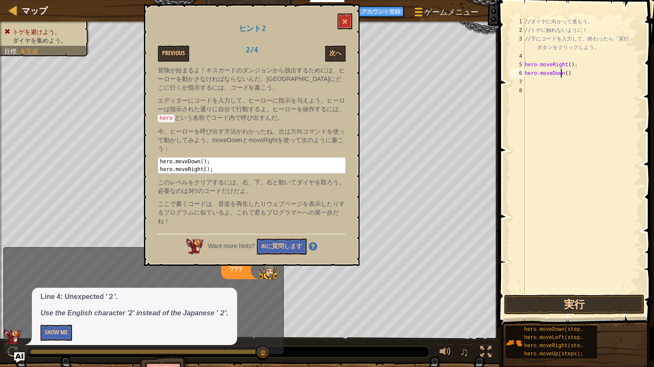
type textarea "hero.moveDown()"
click at [588, 295] on button "実行" at bounding box center [574, 305] width 141 height 20
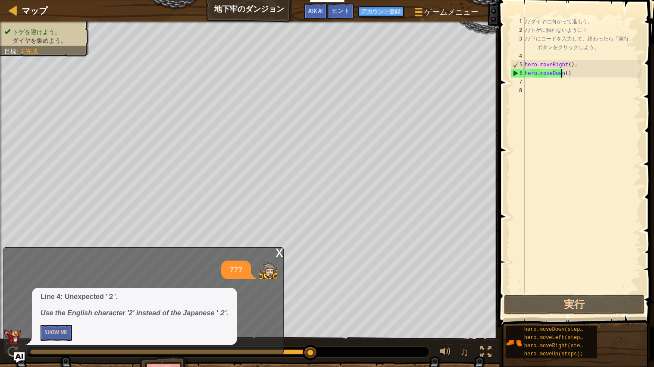
click at [277, 256] on div "x" at bounding box center [279, 252] width 8 height 9
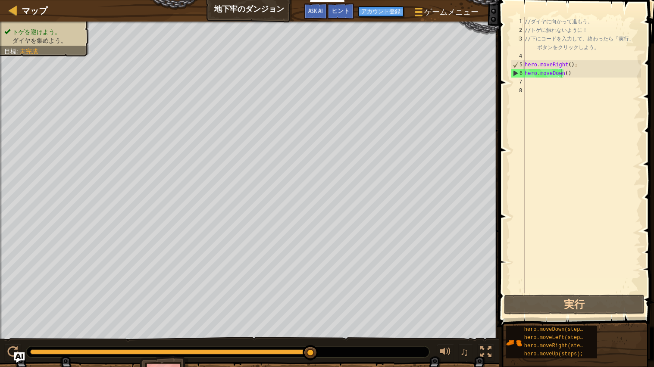
click at [585, 85] on div "// ダ イ ヤ に 向 か っ て 進 も う 。 // ト ゲ に 触 れ な い よ う に ！ // 下 に コ ー ド を 入 力 し て 、 終 …" at bounding box center [582, 163] width 118 height 293
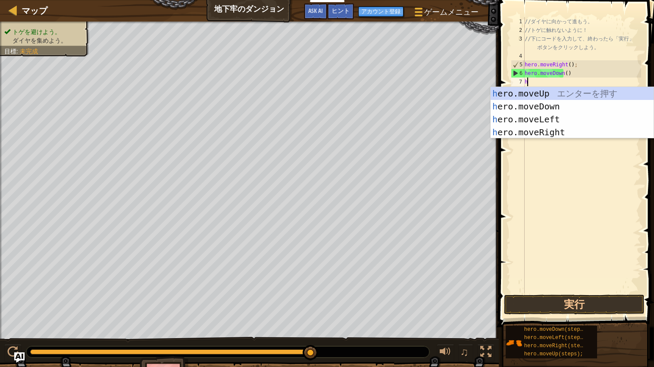
scroll to position [3, 0]
type textarea "hero"
click at [571, 134] on div "hero .moveUp エ ン タ ー を 押 す hero .moveDown エ ン タ ー を 押 す hero .moveLeft エ ン タ ー …" at bounding box center [572, 126] width 163 height 78
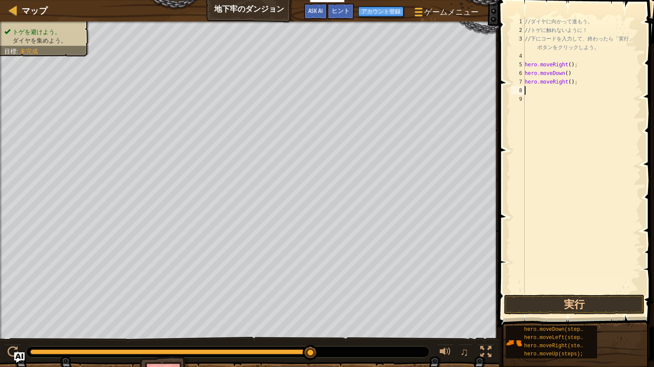
click at [529, 93] on div "// ダ イ ヤ に 向 か っ て 進 も う 。 // ト ゲ に 触 れ な い よ う に ！ // 下 に コ ー ド を 入 力 し て 、 終 …" at bounding box center [582, 163] width 118 height 293
click at [597, 302] on button "実行" at bounding box center [574, 305] width 141 height 20
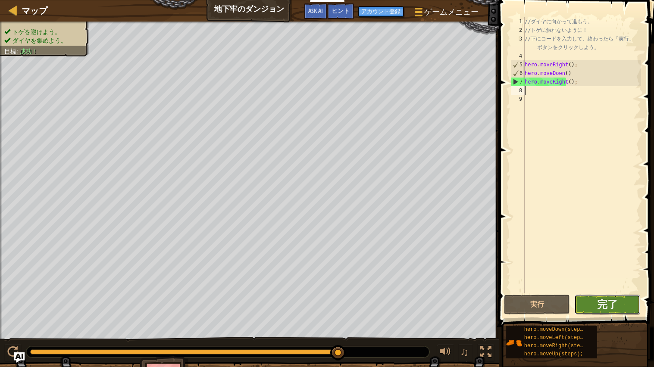
click at [584, 298] on button "完了" at bounding box center [607, 305] width 66 height 20
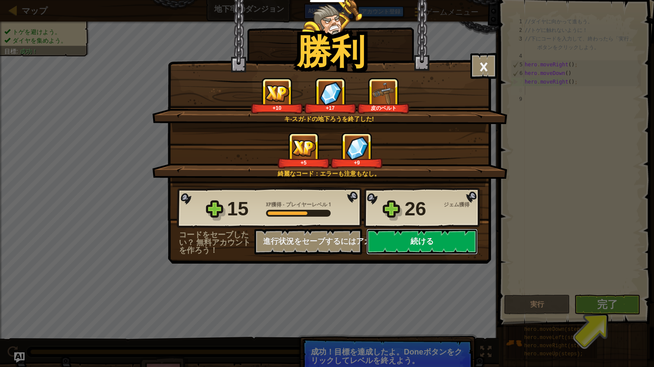
click at [412, 255] on button "続ける" at bounding box center [421, 242] width 111 height 26
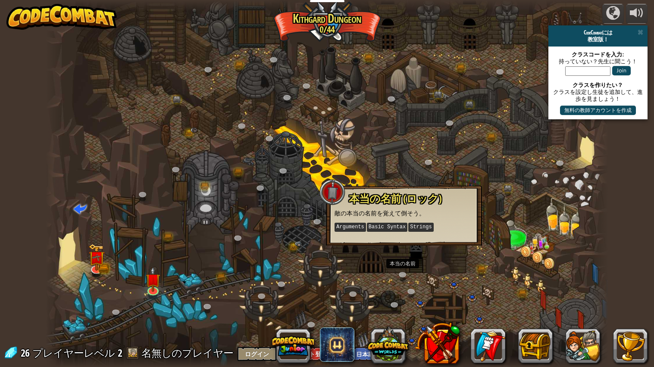
select select "ja"
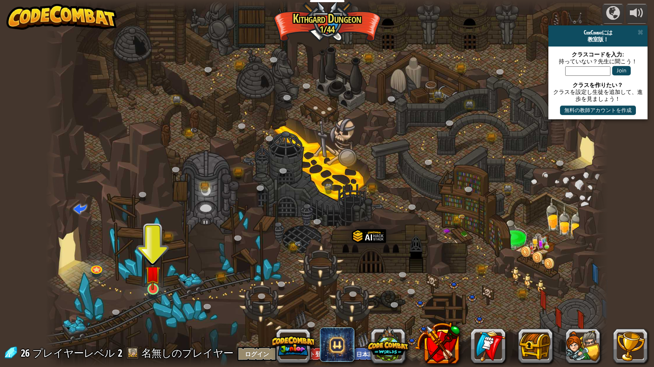
click at [153, 280] on img at bounding box center [152, 274] width 15 height 34
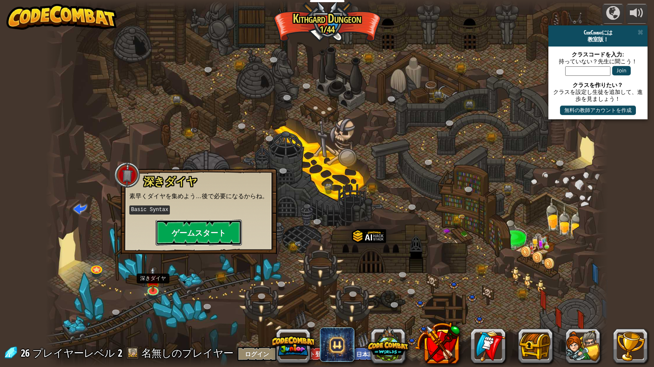
click at [174, 232] on button "ゲームスタート" at bounding box center [199, 233] width 86 height 26
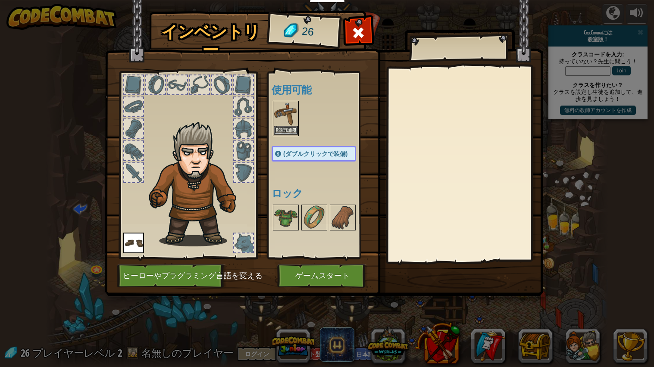
click at [293, 107] on img at bounding box center [286, 114] width 24 height 24
click at [291, 114] on img at bounding box center [286, 114] width 24 height 24
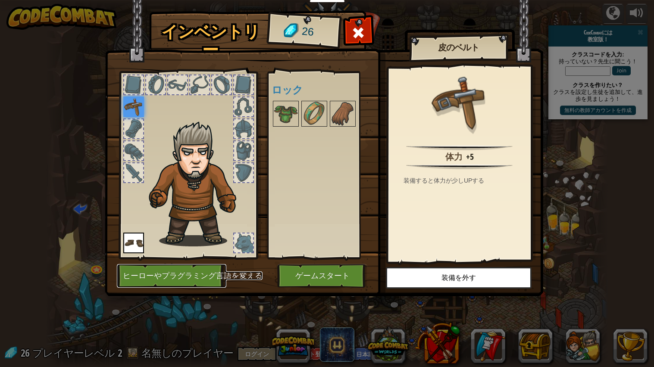
click at [184, 279] on button "ヒーローやプラグラミング言語を変える" at bounding box center [172, 276] width 110 height 24
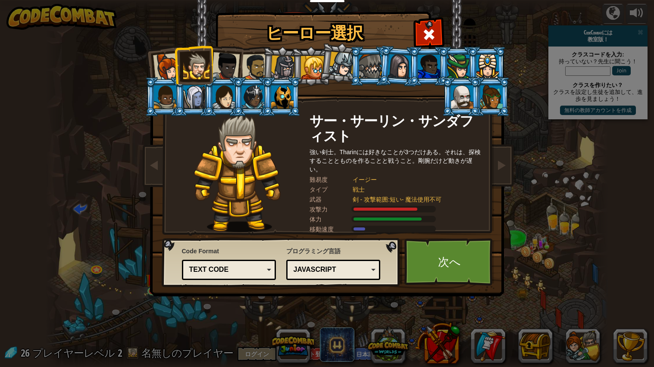
click at [330, 268] on div "JavaScript" at bounding box center [331, 270] width 75 height 10
click at [418, 254] on link "次へ" at bounding box center [449, 261] width 90 height 47
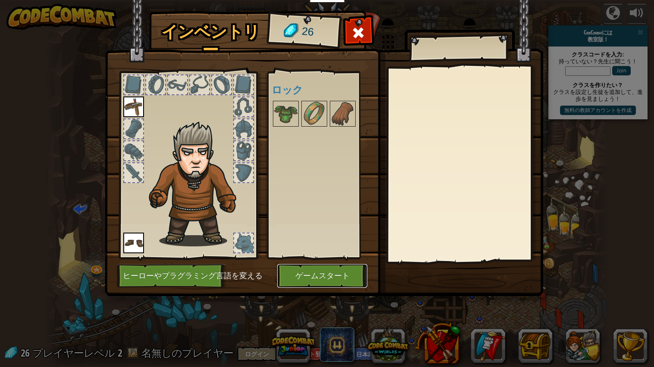
click at [307, 281] on button "ゲームスタート" at bounding box center [322, 276] width 90 height 24
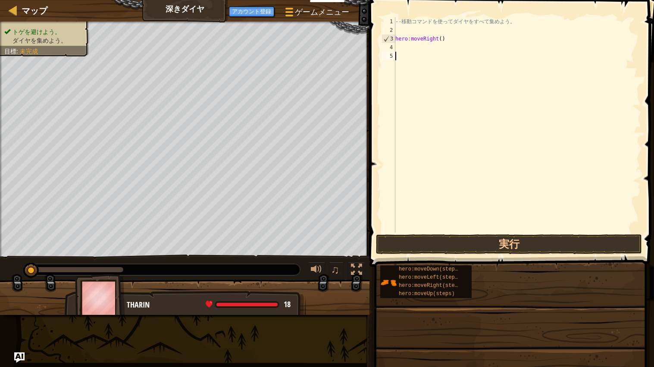
scroll to position [3, 0]
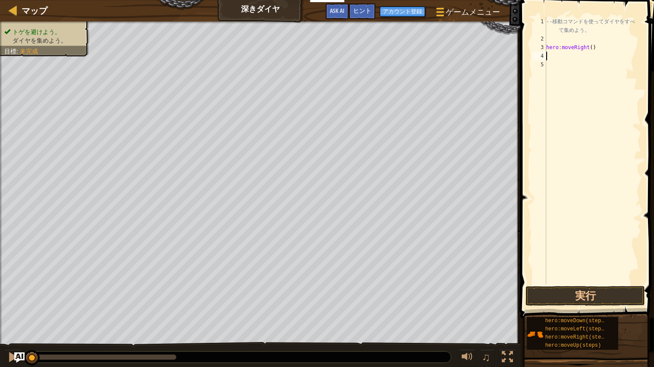
type textarea "hero:moveRight()"
type textarea "-- 移動コマンドを使ってダイヤをすべて集めよう。"
click at [585, 296] on button "実行" at bounding box center [585, 296] width 119 height 20
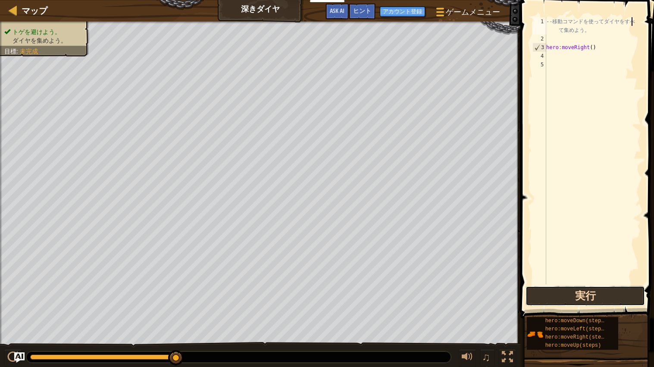
click at [612, 294] on button "実行" at bounding box center [585, 296] width 119 height 20
click at [579, 57] on div "-- 移 動 コ マ ン ド を 使 っ て ダ イ ヤ を す べ て 集 め よ う 。 hero : moveRight ( )" at bounding box center [593, 163] width 97 height 293
click at [347, 12] on button "Ask AI" at bounding box center [337, 11] width 23 height 16
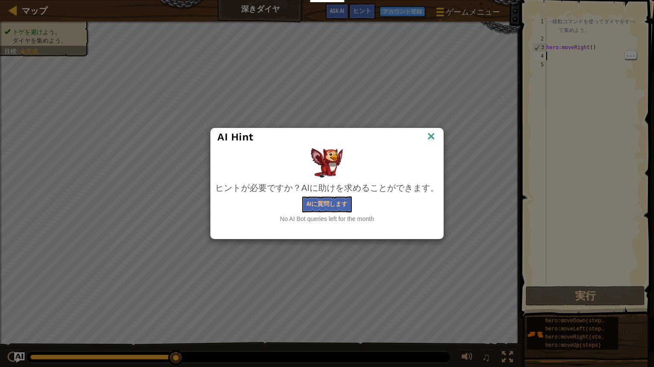
click at [439, 133] on div "AI Hint" at bounding box center [327, 137] width 232 height 18
click at [432, 135] on img at bounding box center [431, 137] width 11 height 13
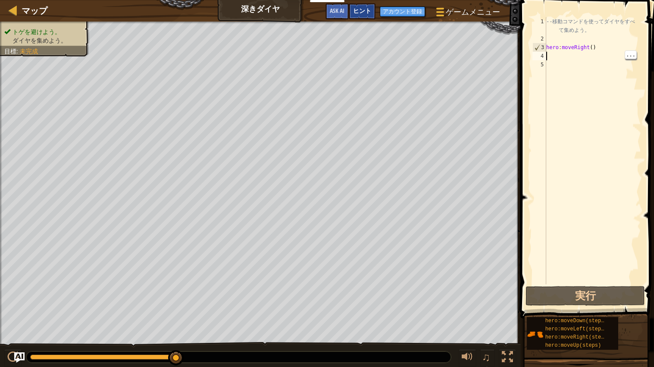
click at [365, 8] on span "ヒント" at bounding box center [362, 10] width 18 height 8
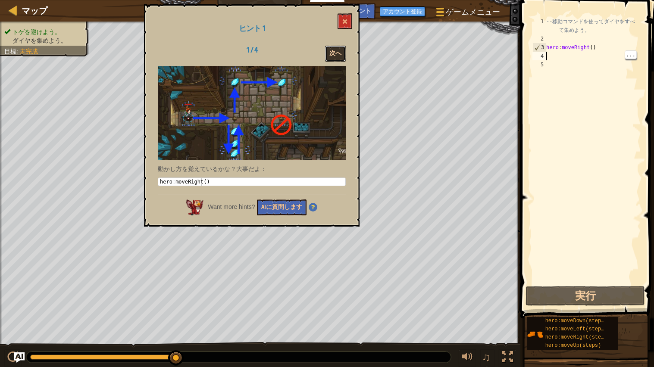
click at [337, 55] on button "次へ" at bounding box center [335, 54] width 21 height 16
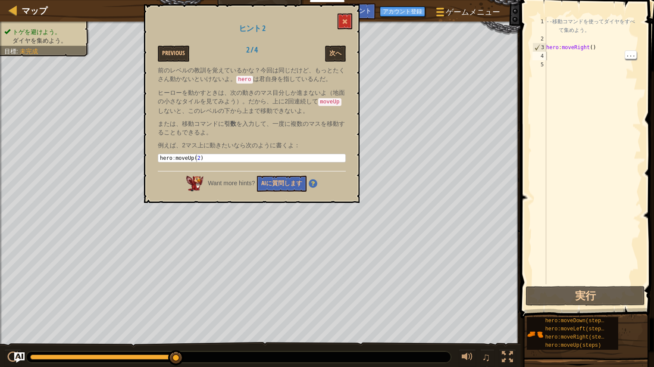
click at [329, 101] on code "moveUp" at bounding box center [329, 102] width 23 height 8
click at [345, 54] on button "次へ" at bounding box center [335, 54] width 21 height 16
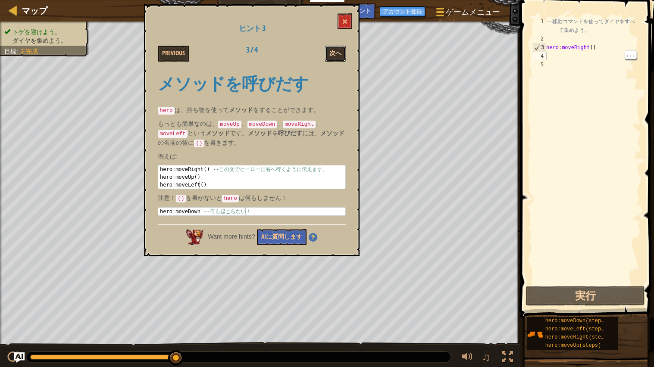
click at [340, 59] on button "次へ" at bounding box center [335, 54] width 21 height 16
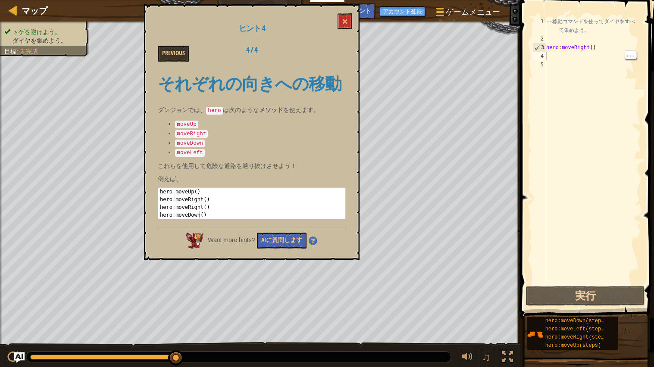
click at [571, 79] on div "-- 移 動 コ マ ン ド を 使 っ て ダ イ ヤ を す べ て 集 め よ う 。 hero : moveRight ( )" at bounding box center [593, 163] width 97 height 293
click at [570, 59] on div "-- 移 動 コ マ ン ド を 使 っ て ダ イ ヤ を す べ て 集 め よ う 。 hero : moveRight ( )" at bounding box center [593, 163] width 97 height 293
click at [171, 59] on button "Previous" at bounding box center [173, 54] width 31 height 16
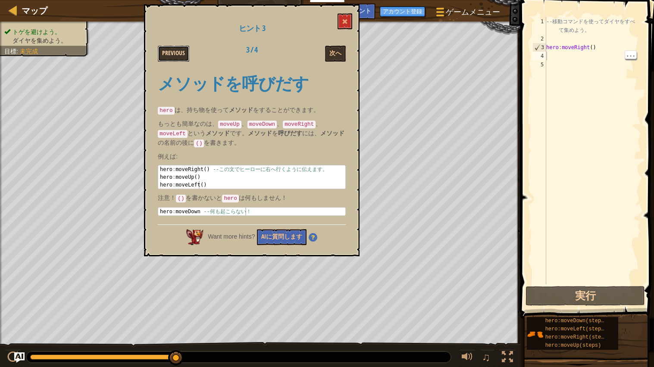
click at [159, 47] on button "Previous" at bounding box center [173, 54] width 31 height 16
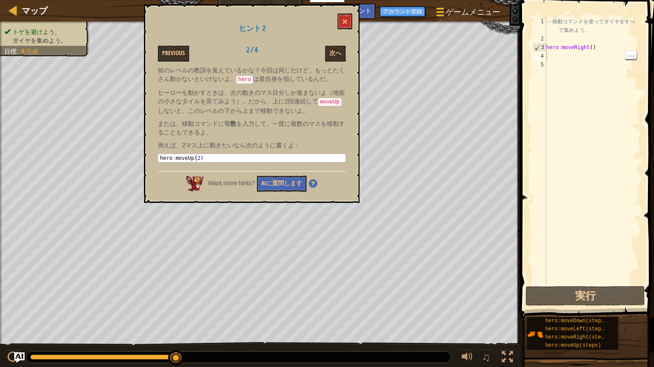
click at [573, 58] on div "-- 移 動 コ マ ン ド を 使 っ て ダ イ ヤ を す べ て 集 め よ う 。 hero : moveRight ( )" at bounding box center [593, 163] width 97 height 293
type textarea "hero.moveUp(2)"
click at [597, 298] on button "実行" at bounding box center [585, 296] width 119 height 20
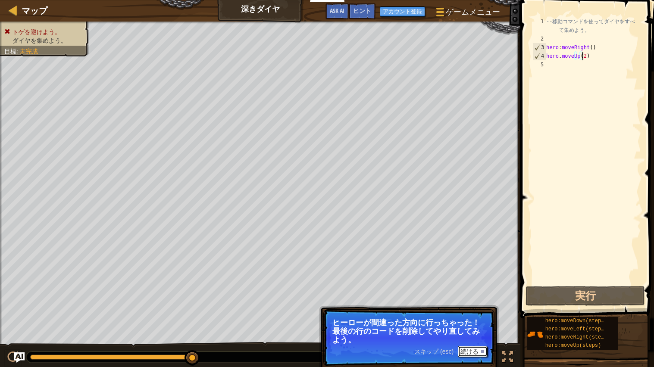
click at [477, 347] on button "続ける" at bounding box center [473, 351] width 30 height 11
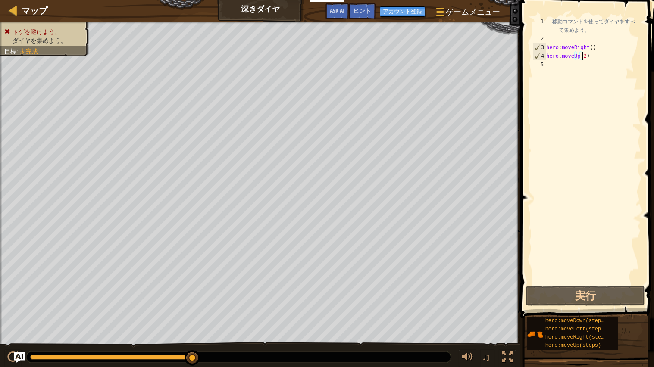
click at [579, 58] on div "-- 移 動 コ マ ン ド を 使 っ て ダ イ ヤ を す べ て 集 め よ う 。 hero : moveRight ( ) hero . move…" at bounding box center [593, 163] width 97 height 293
type textarea "hero.moveUp()"
click at [591, 297] on button "実行" at bounding box center [585, 296] width 119 height 20
click at [570, 75] on div "-- 移 動 コ マ ン ド を 使 っ て ダ イ ヤ を す べ て 集 め よ う 。 hero : moveRight ( ) hero . move…" at bounding box center [593, 163] width 97 height 293
click at [557, 36] on div "-- 移 動 コ マ ン ド を 使 っ て ダ イ ヤ を す べ て 集 め よ う 。 hero : moveRight ( ) hero . move…" at bounding box center [593, 163] width 97 height 293
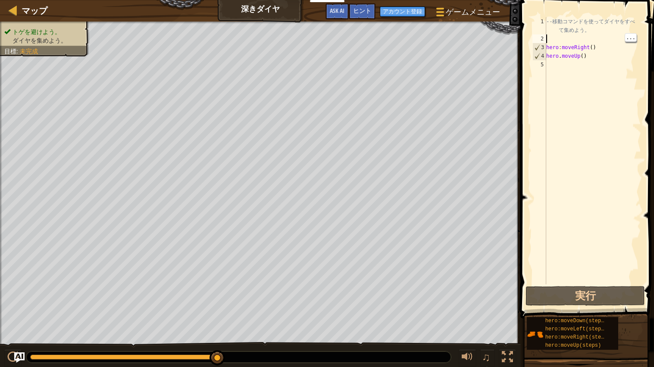
type textarea "-- 移動コマンドを使ってダイヤをすべて集めよう。"
type textarea "hero.moveUp()"
type textarea "hero."
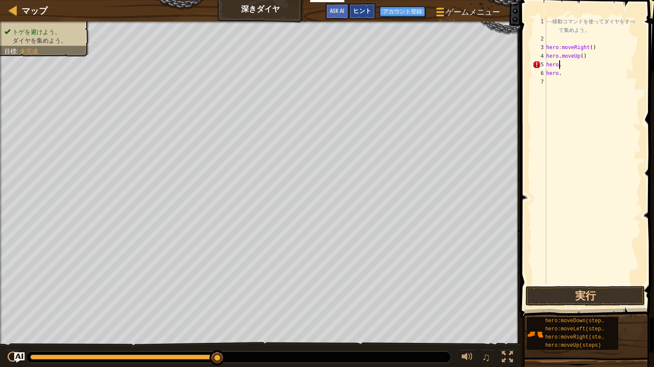
type textarea "hero."
click at [366, 5] on div "ヒント" at bounding box center [362, 11] width 27 height 16
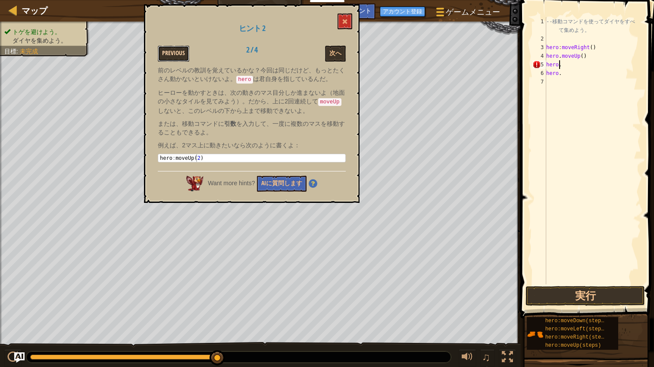
click at [180, 50] on button "Previous" at bounding box center [173, 54] width 31 height 16
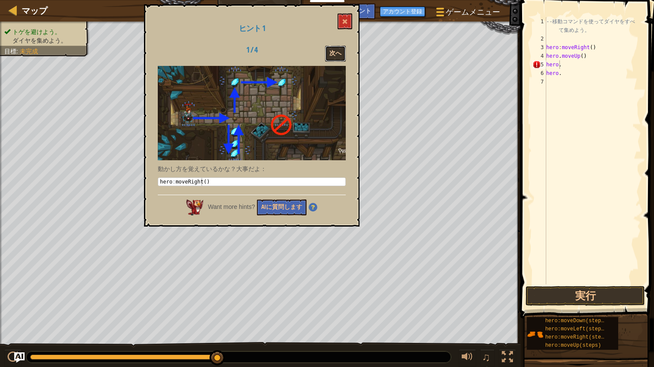
click at [344, 48] on button "次へ" at bounding box center [335, 54] width 21 height 16
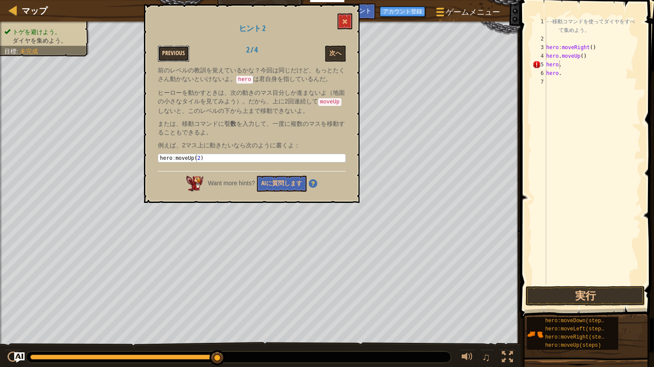
click at [180, 56] on button "Previous" at bounding box center [173, 54] width 31 height 16
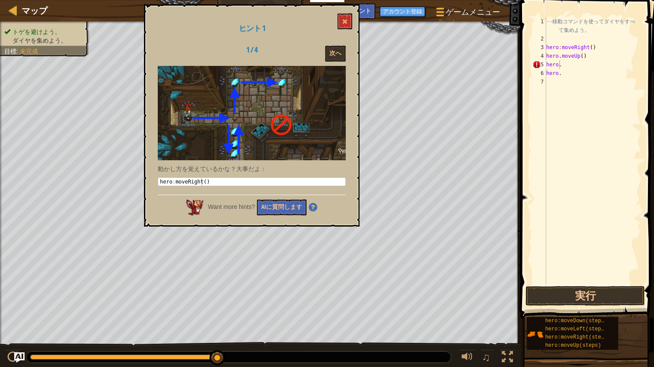
click at [224, 183] on div "hero : moveRight ( )" at bounding box center [252, 189] width 188 height 23
type textarea "hero:moveRight()"
click at [337, 48] on button "次へ" at bounding box center [335, 54] width 21 height 16
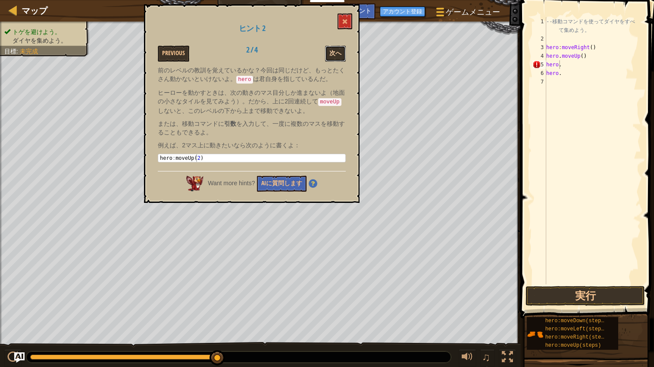
click at [335, 58] on button "次へ" at bounding box center [335, 54] width 21 height 16
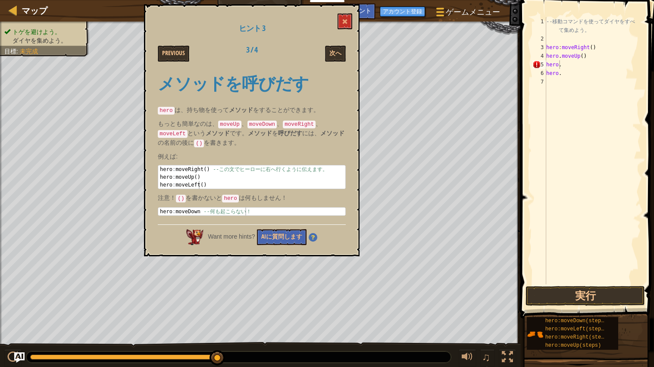
click at [202, 182] on div "hero : moveRight ( ) -- こ の 文 で ヒ ー ロ ー に 右 へ 行 く よ う に 伝 え ま す 。 hero : moveUp…" at bounding box center [252, 185] width 188 height 39
type textarea "hero:moveLeft()"
click at [344, 50] on button "次へ" at bounding box center [335, 54] width 21 height 16
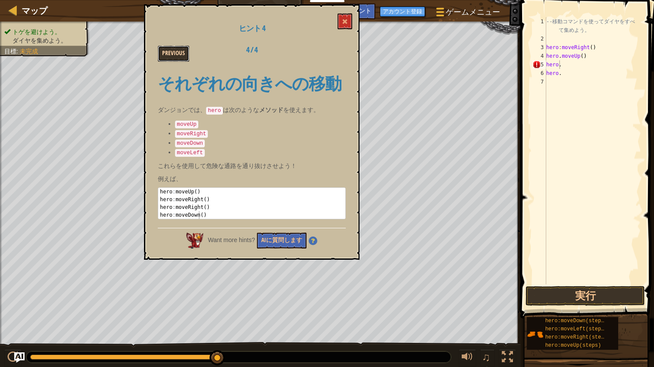
click at [183, 57] on button "Previous" at bounding box center [173, 54] width 31 height 16
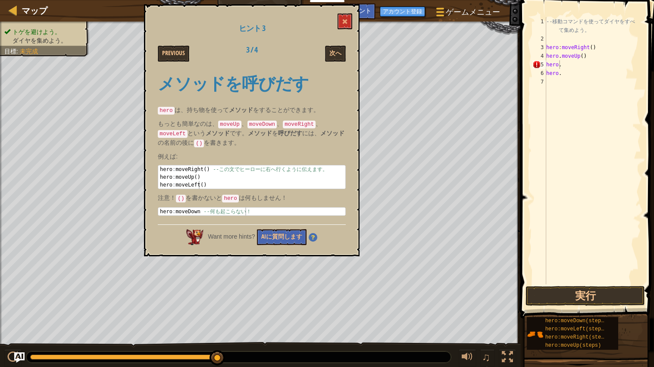
click at [594, 62] on div "-- 移 動 コ マ ン ド を 使 っ て ダ イ ヤ を す べ て 集 め よ う 。 hero : moveRight ( ) hero . move…" at bounding box center [593, 163] width 97 height 293
click at [585, 305] on button "実行" at bounding box center [585, 296] width 119 height 20
type textarea "hero.moveLeft()"
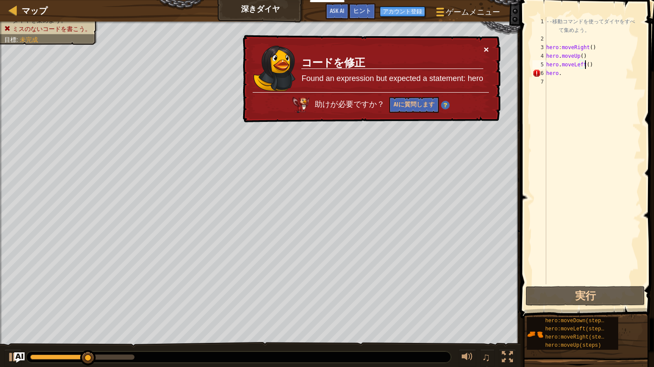
click at [487, 48] on button "×" at bounding box center [486, 49] width 5 height 9
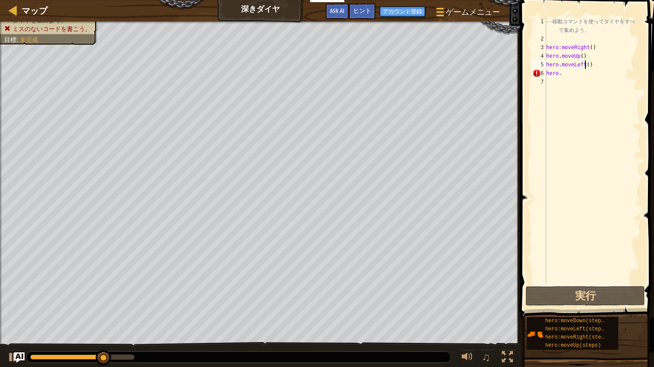
click at [580, 80] on div "-- 移 動 コ マ ン ド を 使 っ て ダ イ ヤ を す べ て 集 め よ う 。 hero : moveRight ( ) hero . move…" at bounding box center [593, 163] width 97 height 293
click at [582, 81] on div "-- 移 動 コ マ ン ド を 使 っ て ダ イ ヤ を す べ て 集 め よ う 。 hero : moveRight ( ) hero . move…" at bounding box center [593, 163] width 97 height 293
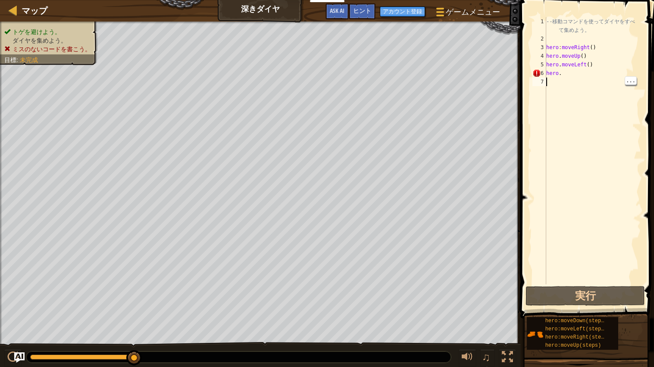
click at [581, 73] on div "-- 移 動 コ マ ン ド を 使 っ て ダ イ ヤ を す べ て 集 め よ う 。 hero : moveRight ( ) hero . move…" at bounding box center [593, 163] width 97 height 293
type textarea "h"
click at [585, 299] on button "実行" at bounding box center [585, 296] width 119 height 20
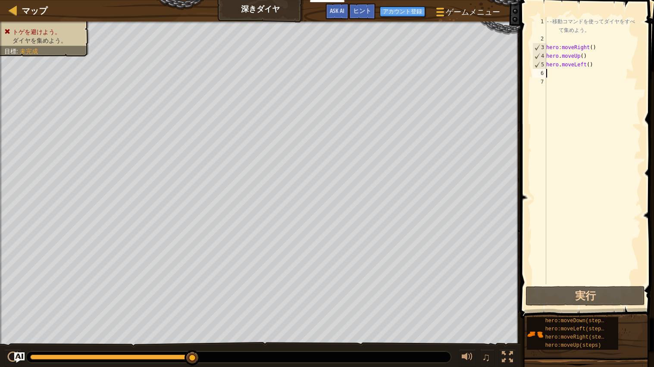
click at [599, 166] on div "-- 移 動 コ マ ン ド を 使 っ て ダ イ ヤ を す べ て 集 め よ う 。 hero : moveRight ( ) hero . move…" at bounding box center [593, 163] width 97 height 293
click at [601, 64] on div "-- 移 動 コ マ ン ド を 使 っ て ダ イ ヤ を す べ て 集 め よ う 。 hero : moveRight ( ) hero . move…" at bounding box center [593, 163] width 97 height 293
type textarea "hero.moveLeft()"
click at [548, 64] on div "-- 移 動 コ マ ン ド を 使 っ て ダ イ ヤ を す べ て 集 め よ う 。 hero : moveRight ( ) hero . move…" at bounding box center [593, 163] width 97 height 293
click at [597, 68] on div "-- 移 動 コ マ ン ド を 使 っ て ダ イ ヤ を す べ て 集 め よ う 。 hero : moveRight ( ) hero . move…" at bounding box center [593, 163] width 97 height 293
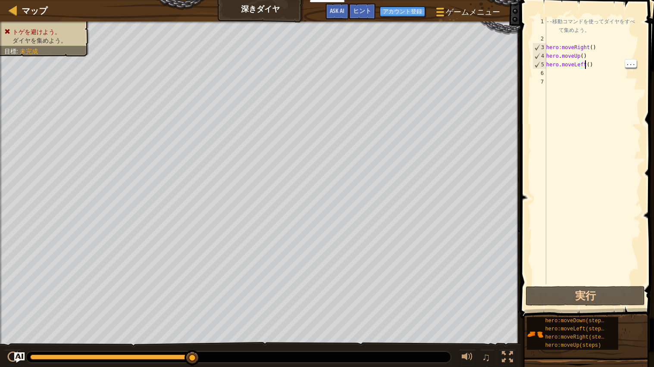
click at [547, 66] on div "-- 移 動 コ マ ン ド を 使 っ て ダ イ ヤ を す べ て 集 め よ う 。 hero : moveRight ( ) hero . move…" at bounding box center [593, 163] width 97 height 293
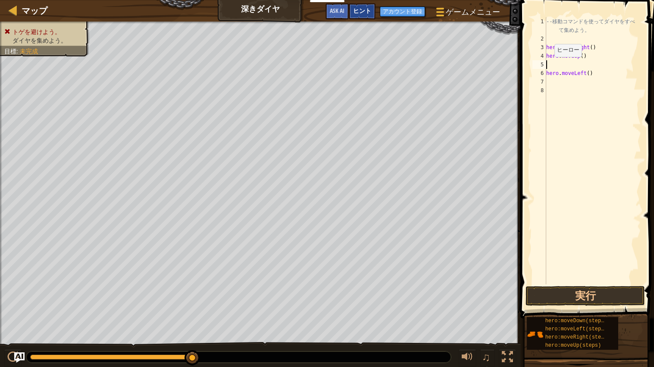
click at [362, 12] on span "ヒント" at bounding box center [362, 10] width 18 height 8
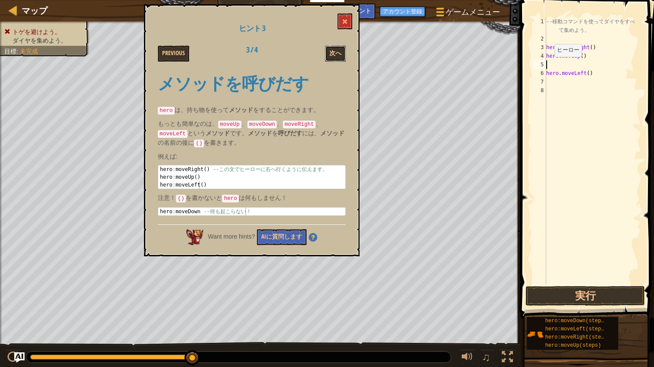
click at [339, 59] on button "次へ" at bounding box center [335, 54] width 21 height 16
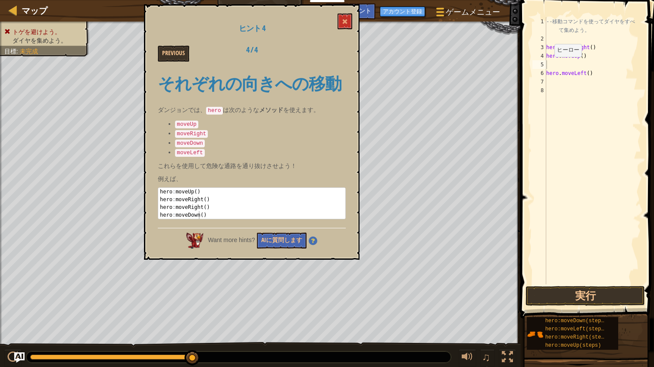
click at [557, 85] on div "-- 移 動 コ マ ン ド を 使 っ て ダ イ ヤ を す べ て 集 め よ う 。 hero : moveRight ( ) hero . move…" at bounding box center [593, 163] width 97 height 293
click at [571, 100] on div "-- 移 動 コ マ ン ド を 使 っ て ダ イ ヤ を す べ て 集 め よ う 。 hero : moveRight ( ) hero . move…" at bounding box center [593, 163] width 97 height 293
click at [570, 64] on div "-- 移 動 コ マ ン ド を 使 っ て ダ イ ヤ を す べ て 集 め よ う 。 hero : moveRight ( ) hero . move…" at bounding box center [593, 163] width 97 height 293
click at [607, 70] on div "-- 移 動 コ マ ン ド を 使 っ て ダ イ ヤ を す べ て 集 め よ う 。 hero : moveRight ( ) hero . move…" at bounding box center [593, 163] width 97 height 293
type textarea "hero.moveLeft()"
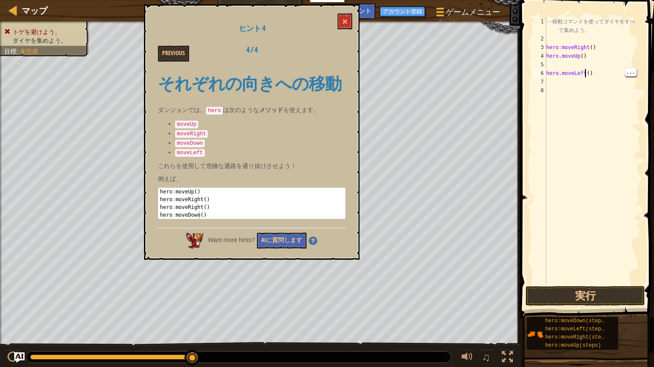
click at [560, 71] on div "-- 移 動 コ マ ン ド を 使 っ て ダ イ ヤ を す べ て 集 め よ う 。 hero : moveRight ( ) hero . move…" at bounding box center [593, 163] width 97 height 293
click at [610, 98] on div "-- 移 動 コ マ ン ド を 使 っ て ダ イ ヤ を す べ て 集 め よ う 。 hero : moveRight ( ) hero . move…" at bounding box center [593, 163] width 97 height 293
click at [594, 75] on div "-- 移 動 コ マ ン ド を 使 っ て ダ イ ヤ を す べ て 集 め よ う 。 hero : moveRight ( ) hero . move…" at bounding box center [593, 163] width 97 height 293
type textarea "ど"
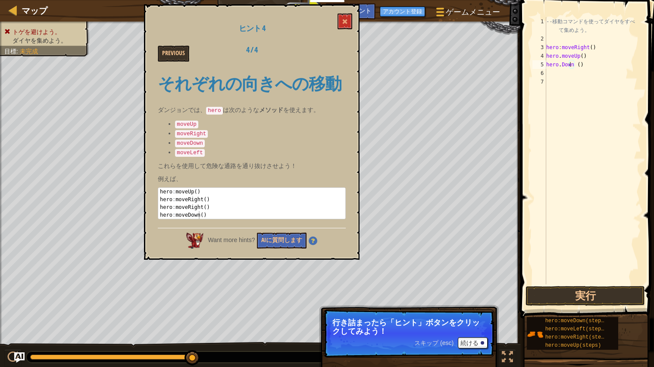
scroll to position [0, 0]
click at [349, 27] on button at bounding box center [345, 21] width 15 height 16
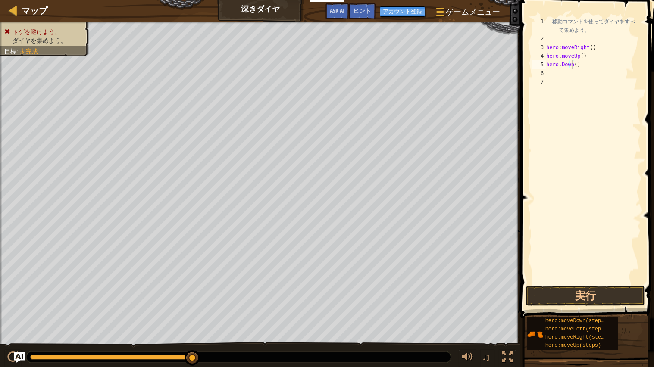
click at [599, 68] on div "-- 移 動 コ マ ン ド を 使 っ て ダ イ ヤ を す べ て 集 め よ う 。 hero : moveRight ( ) hero . move…" at bounding box center [593, 163] width 97 height 293
type textarea "hero.Down()"
type textarea "h"
type textarea "hero.moveUp(2)"
click at [605, 292] on button "実行" at bounding box center [585, 296] width 119 height 20
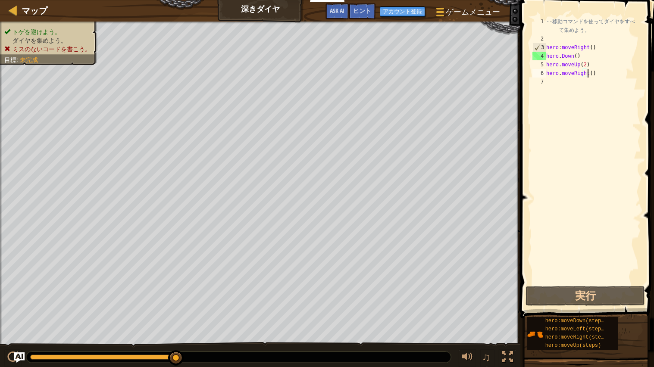
click at [573, 61] on div "-- 移 動 コ マ ン ド を 使 っ て ダ イ ヤ を す べ て 集 め よ う 。 hero : moveRight ( ) hero . Down…" at bounding box center [593, 163] width 97 height 293
click at [573, 56] on div "-- 移 動 コ マ ン ド を 使 っ て ダ イ ヤ を す べ て 集 め よ う 。 hero : moveRight ( ) hero . Down…" at bounding box center [593, 163] width 97 height 293
click at [579, 62] on div "-- 移 動 コ マ ン ド を 使 っ て ダ イ ヤ を す べ て 集 め よ う 。 hero : moveRight ( ) hero . Down…" at bounding box center [593, 163] width 97 height 293
click at [590, 288] on button "実行" at bounding box center [585, 296] width 119 height 20
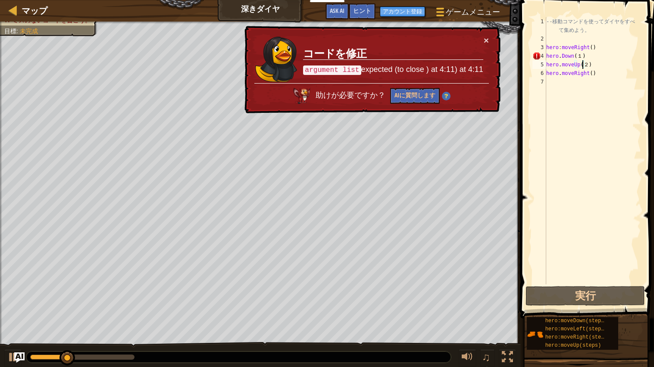
click at [575, 58] on div "-- 移 動 コ マ ン ド を 使 っ て ダ イ ヤ を す べ て 集 め よ う 。 hero : moveRight ( ) hero . Down…" at bounding box center [593, 163] width 97 height 293
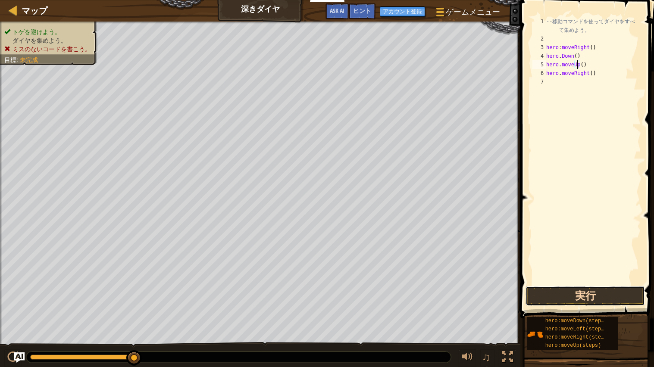
click at [594, 297] on button "実行" at bounding box center [585, 296] width 119 height 20
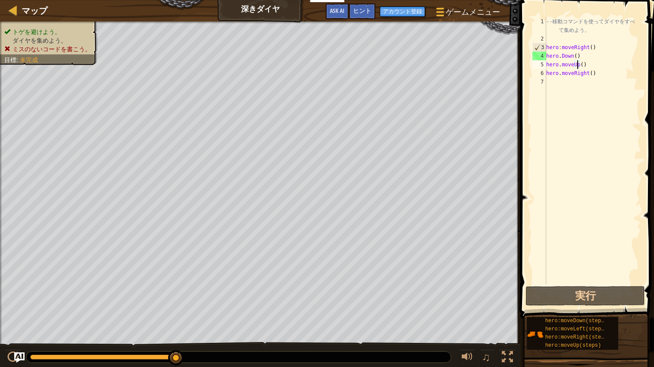
click at [574, 58] on div "-- 移 動 コ マ ン ド を 使 っ て ダ イ ヤ を す べ て 集 め よ う 。 hero : moveRight ( ) hero . Down…" at bounding box center [593, 163] width 97 height 293
click at [571, 58] on div "-- 移 動 コ マ ン ド を 使 っ て ダ イ ヤ を す べ て 集 め よ う 。 hero : moveRight ( ) hero . Down…" at bounding box center [593, 163] width 97 height 293
click at [601, 295] on button "実行" at bounding box center [585, 296] width 119 height 20
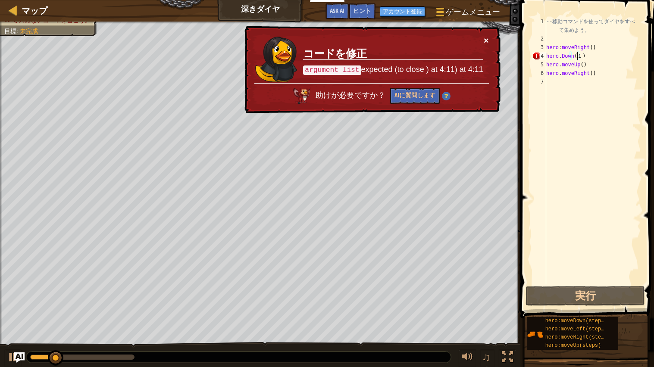
click at [487, 41] on button "×" at bounding box center [486, 40] width 5 height 9
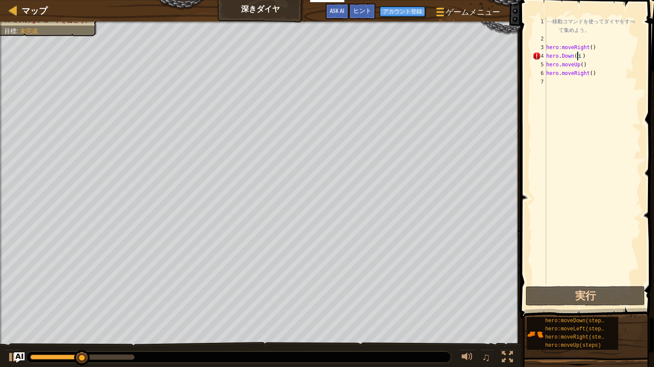
click at [592, 46] on div "-- 移 動 コ マ ン ド を 使 っ て ダ イ ヤ を す べ て 集 め よ う 。 hero : moveRight ( ) hero . Down…" at bounding box center [593, 163] width 97 height 293
click at [548, 46] on div "-- 移 動 コ マ ン ド を 使 っ て ダ イ ヤ を す べ て 集 め よ う 。 hero : moveRight ( ) hero . Down…" at bounding box center [593, 163] width 97 height 293
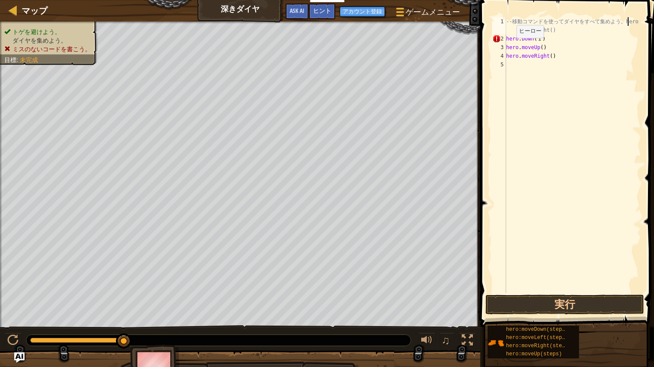
type textarea "hero:moveRight()"
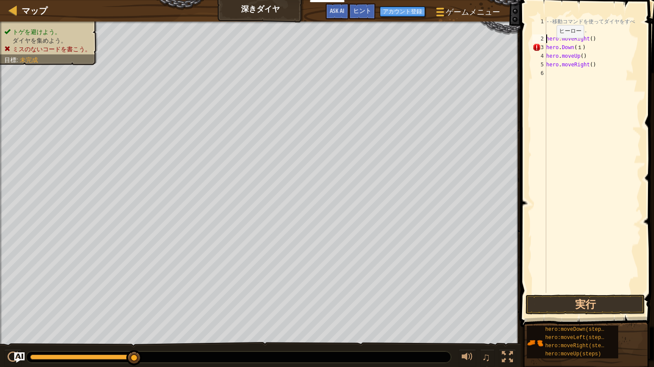
click at [585, 158] on div "-- 移 動 コ マ ン ド を 使 っ て ダ イ ヤ を す べ て 集 め よ う 。 hero : moveRight ( ) hero . Down…" at bounding box center [593, 168] width 97 height 302
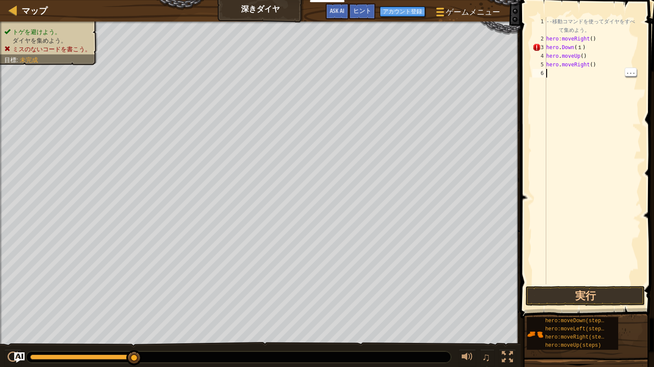
click at [579, 46] on div "-- 移 動 コ マ ン ド を 使 っ て ダ イ ヤ を す べ て 集 め よ う 。 hero : moveRight ( ) hero . Down…" at bounding box center [593, 163] width 97 height 293
type textarea "hero.Down()"
click at [591, 330] on span "hero:moveLeft(steps)" at bounding box center [576, 329] width 62 height 6
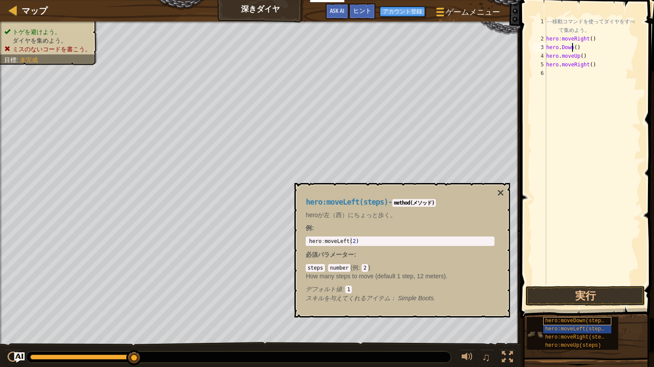
click at [585, 319] on span "hero:moveDown(steps)" at bounding box center [576, 321] width 62 height 6
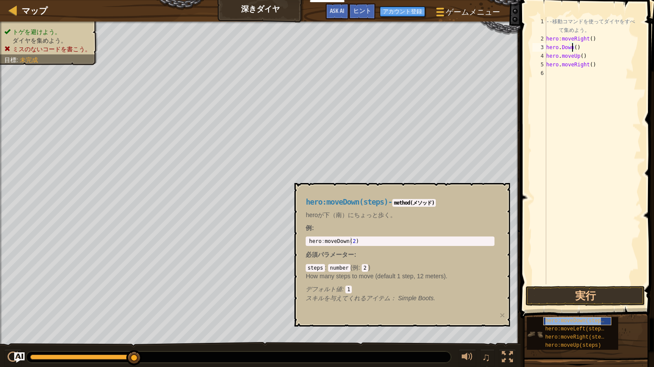
click at [585, 319] on span "hero:moveDown(steps)" at bounding box center [576, 321] width 62 height 6
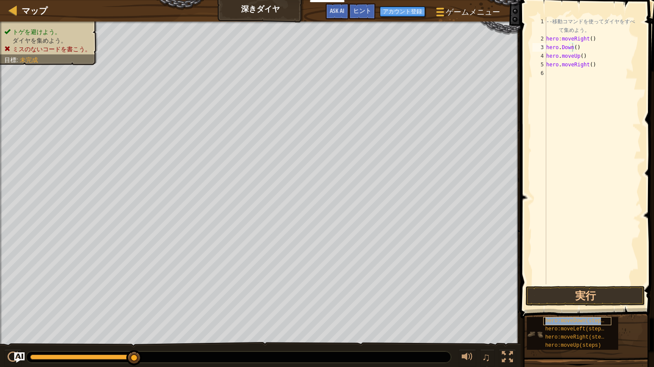
click at [585, 319] on span "hero:moveDown(steps)" at bounding box center [576, 321] width 62 height 6
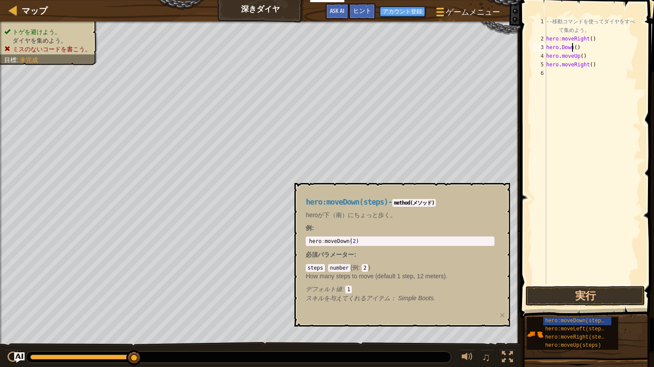
click at [573, 48] on div "-- 移 動 コ マ ン ド を 使 っ て ダ イ ヤ を す べ て 集 め よ う 。 hero : moveRight ( ) hero . Down…" at bounding box center [593, 163] width 97 height 293
click at [598, 297] on button "実行" at bounding box center [585, 296] width 119 height 20
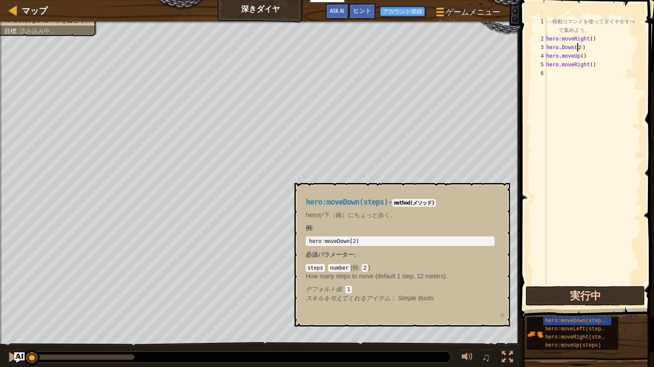
scroll to position [0, 0]
click at [595, 297] on button "実行中" at bounding box center [585, 296] width 119 height 20
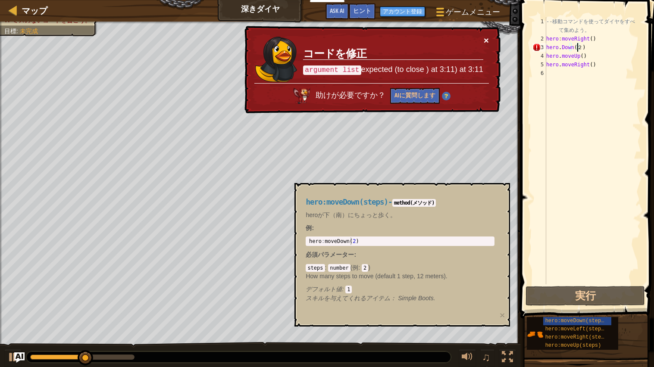
click at [485, 38] on button "×" at bounding box center [486, 40] width 5 height 9
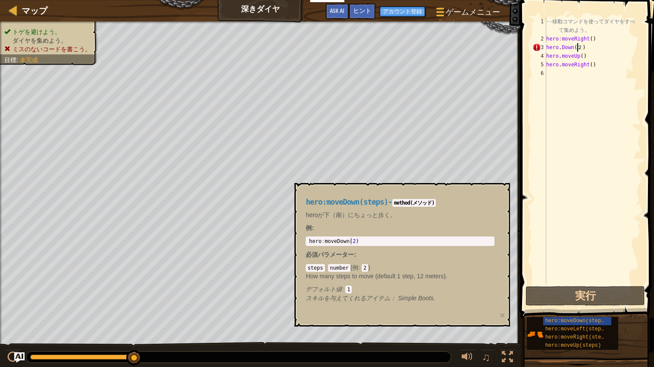
type textarea "hero.Down()"
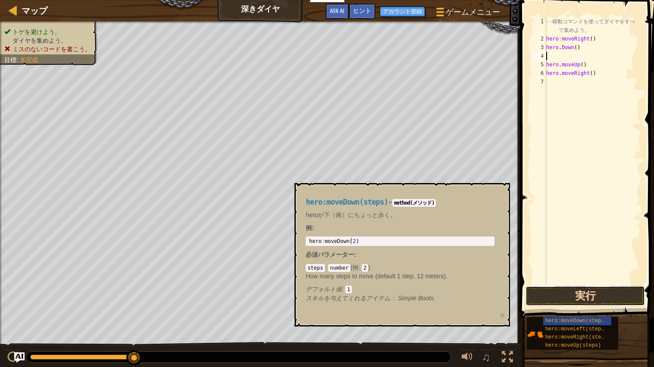
click at [605, 289] on button "実行" at bounding box center [585, 296] width 119 height 20
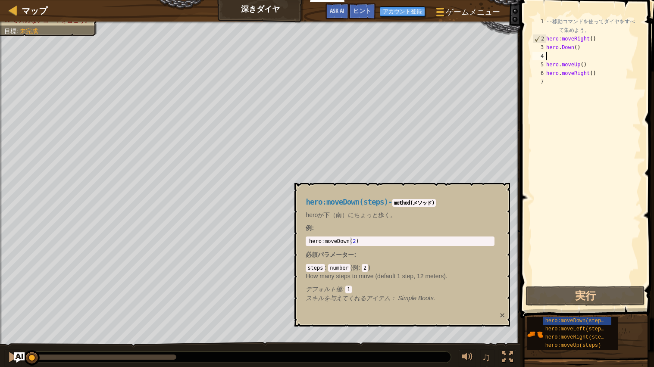
click at [501, 315] on button "×" at bounding box center [502, 315] width 5 height 9
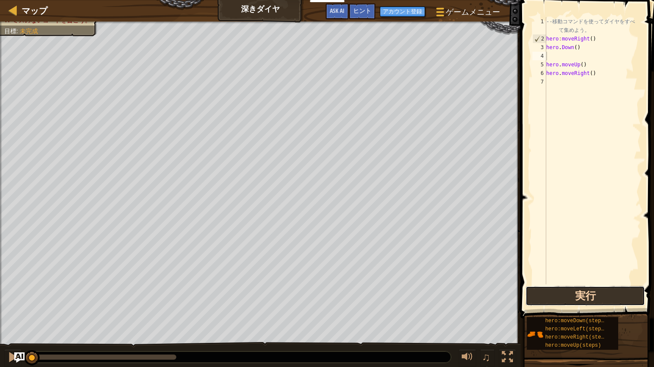
click at [592, 294] on button "実行" at bounding box center [585, 296] width 119 height 20
click at [610, 296] on button "実行中" at bounding box center [585, 296] width 119 height 20
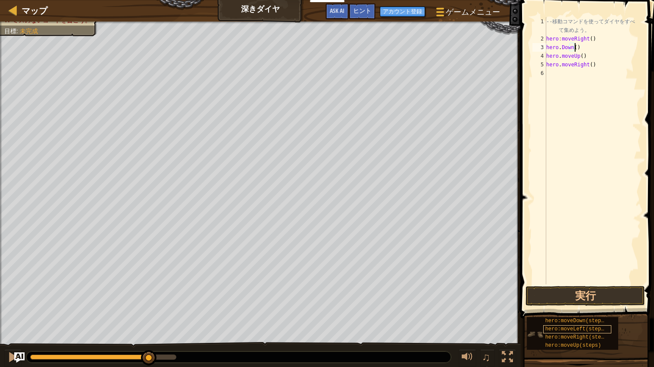
click at [573, 331] on span "hero:moveLeft(steps)" at bounding box center [576, 329] width 62 height 6
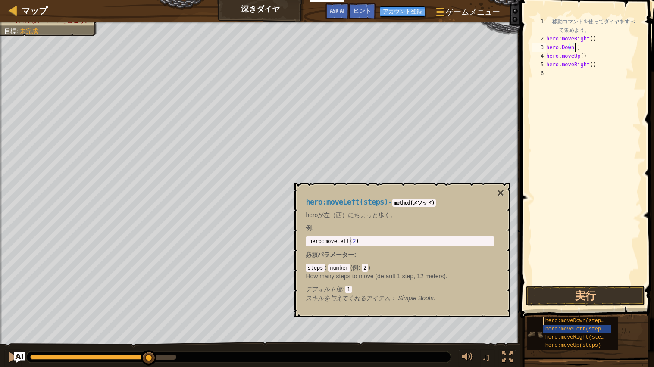
click at [582, 320] on span "hero:moveDown(steps)" at bounding box center [576, 321] width 62 height 6
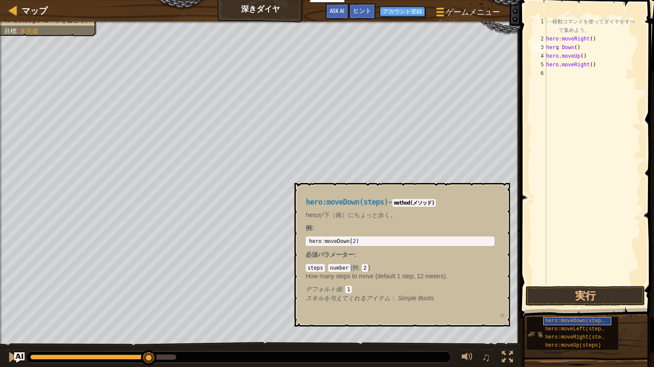
type textarea "；"
click at [501, 311] on button "×" at bounding box center [502, 315] width 5 height 9
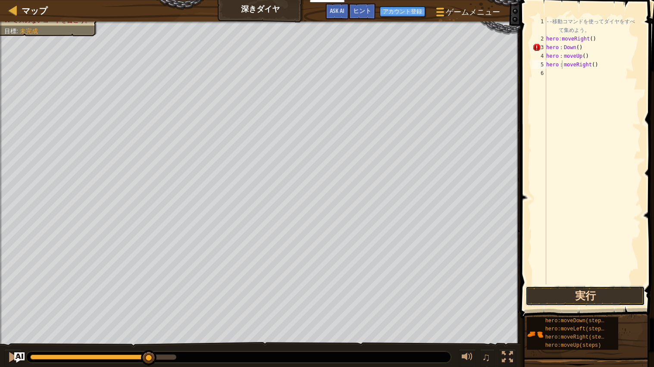
click at [605, 292] on button "実行" at bounding box center [585, 296] width 119 height 20
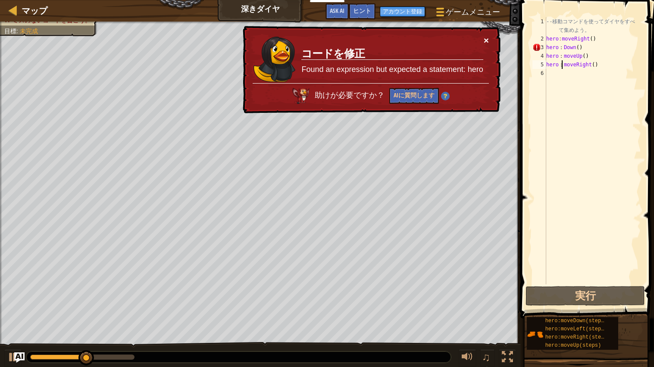
click at [486, 36] on button "×" at bounding box center [486, 40] width 5 height 9
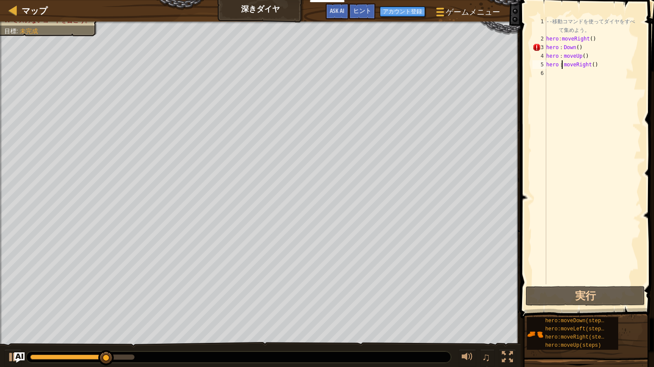
click at [574, 47] on div "-- 移 動 コ マ ン ド を 使 っ て ダ イ ヤ を す べ て 集 め よ う 。 hero : moveRight ( ) hero ： Down…" at bounding box center [593, 163] width 97 height 293
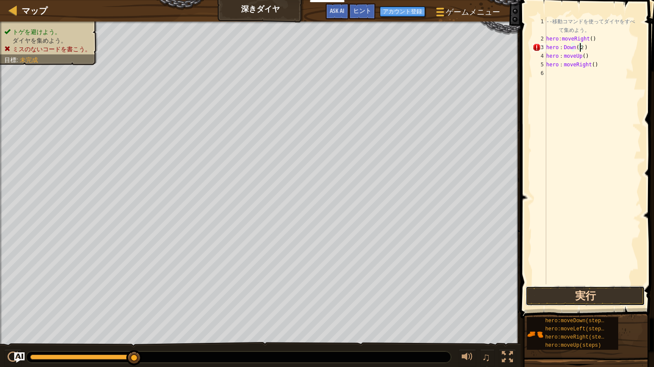
click at [595, 291] on button "実行" at bounding box center [585, 296] width 119 height 20
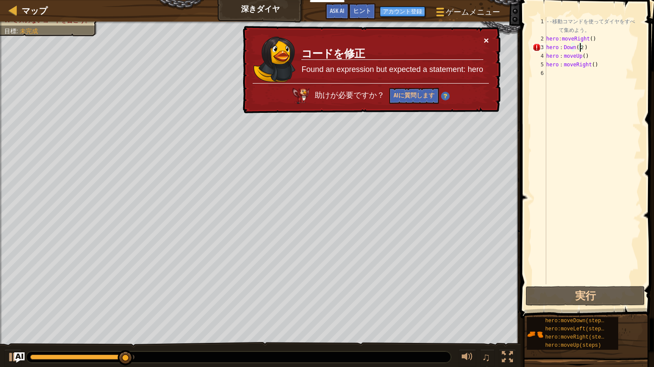
click at [487, 37] on button "×" at bounding box center [486, 40] width 5 height 9
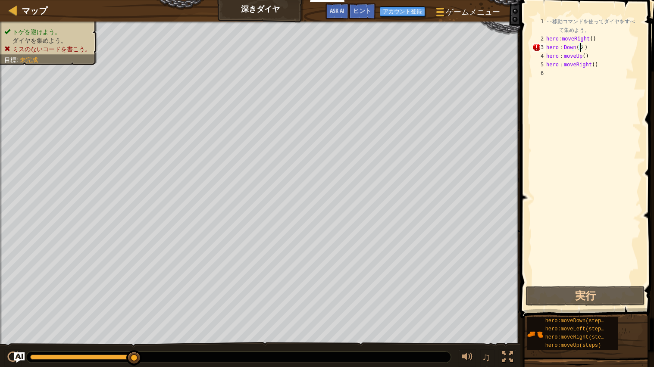
type textarea "・"
click at [366, 5] on div "ヒント" at bounding box center [362, 11] width 27 height 16
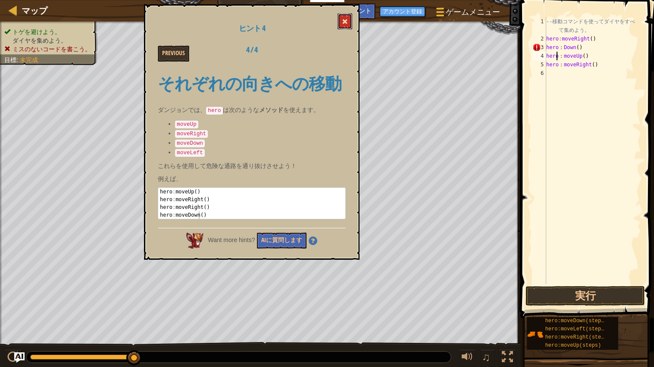
click at [343, 23] on span at bounding box center [345, 22] width 6 height 6
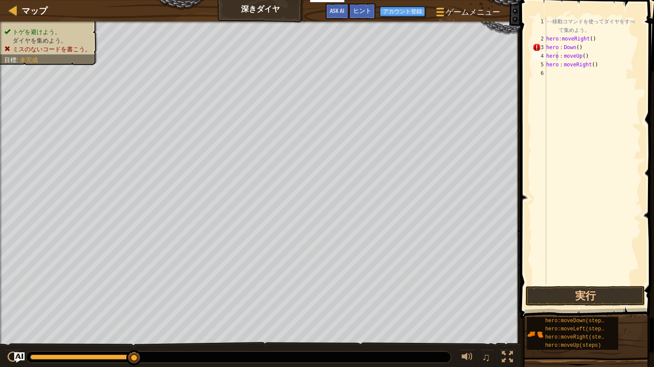
click at [587, 49] on div "-- 移 動 コ マ ン ド を 使 っ て ダ イ ヤ を す べ て 集 め よ う 。 hero : moveRight ( ) hero ： Down…" at bounding box center [593, 163] width 97 height 293
type textarea "h"
type textarea "hero:moveRight()"
click at [607, 297] on button "実行" at bounding box center [585, 296] width 119 height 20
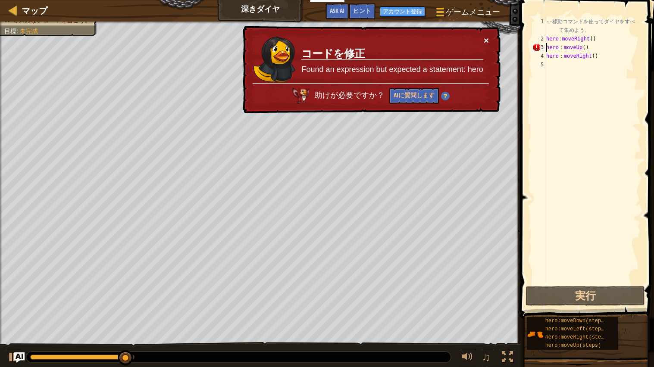
click at [488, 42] on button "×" at bounding box center [486, 40] width 5 height 9
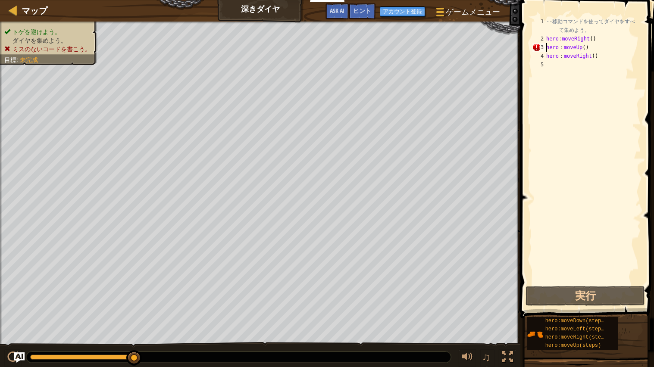
click at [561, 53] on div "-- 移 動 コ マ ン ド を 使 っ て ダ イ ヤ を す べ て 集 め よ う 。 hero : moveRight ( ) hero ： move…" at bounding box center [593, 163] width 97 height 293
type textarea "。"
type textarea "hero.moveUp()"
click at [608, 298] on button "実行" at bounding box center [585, 296] width 119 height 20
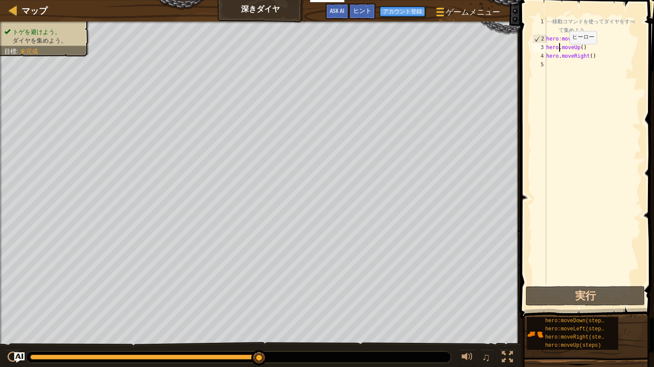
click at [563, 82] on div "-- 移 動 コ マ ン ド を 使 っ て ダ イ ヤ を す べ て 集 め よ う 。 hero : moveRight ( ) hero . move…" at bounding box center [593, 163] width 97 height 293
type textarea "()"
type textarea "へ"
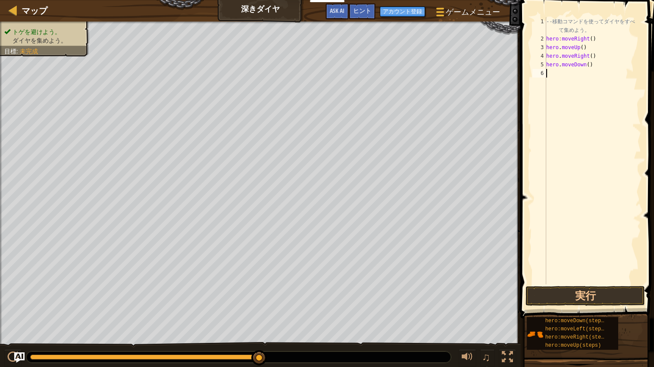
type textarea "g"
type textarea ")"
type textarea "へ"
type textarea "()"
type textarea "hero.moveDown()"
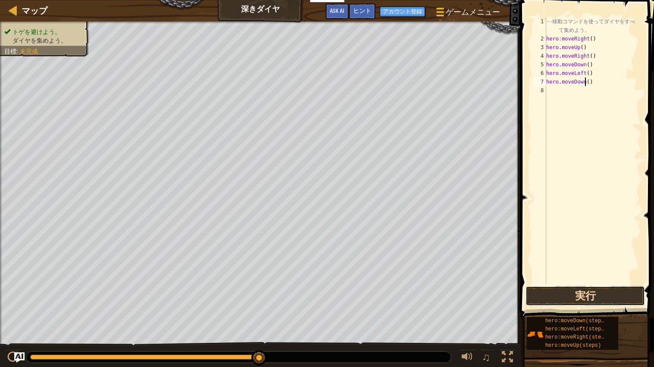
click at [610, 297] on button "実行" at bounding box center [585, 296] width 119 height 20
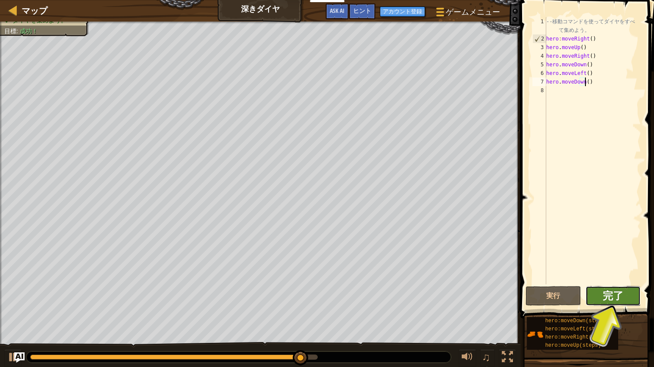
click at [623, 295] on span "完了" at bounding box center [613, 296] width 21 height 14
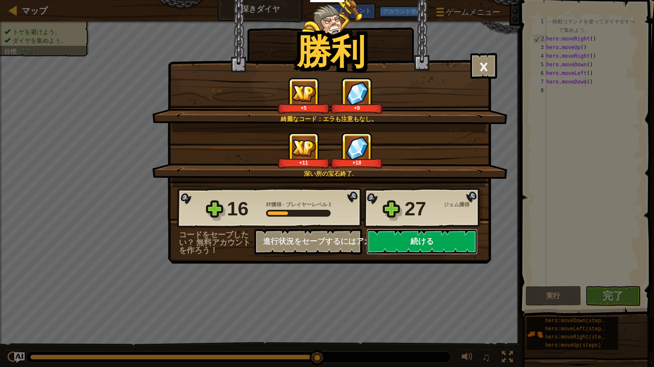
click at [440, 255] on button "続ける" at bounding box center [421, 242] width 111 height 26
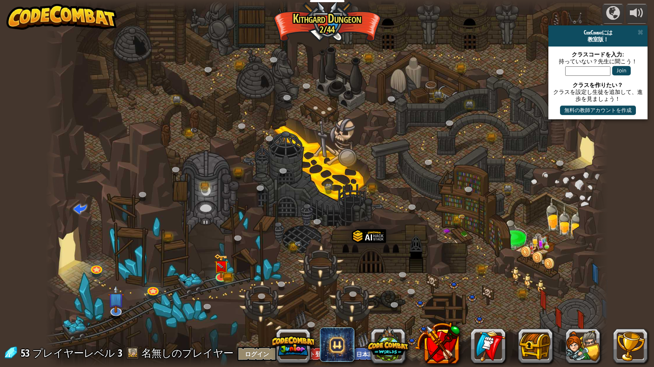
select select "ja"
click at [226, 268] on img at bounding box center [221, 260] width 15 height 32
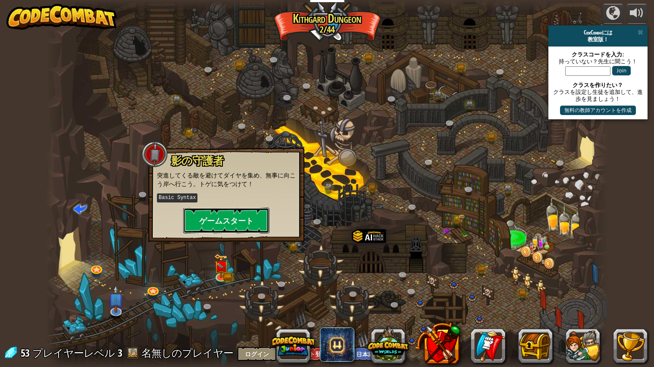
click at [244, 221] on button "ゲームスタート" at bounding box center [226, 221] width 86 height 26
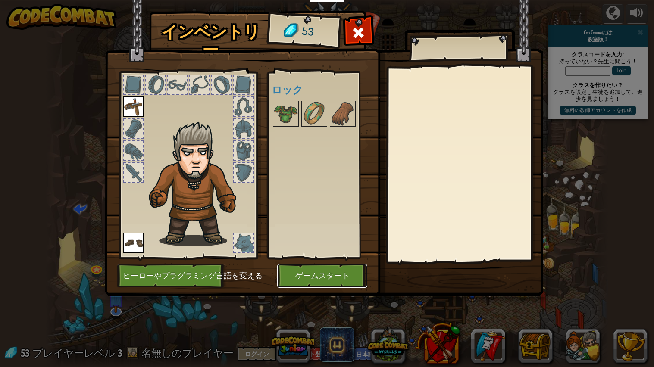
click at [292, 273] on button "ゲームスタート" at bounding box center [322, 276] width 90 height 24
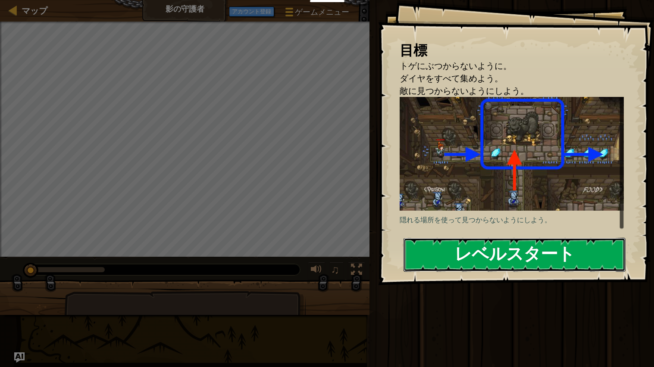
click at [573, 256] on button "レベルスタート" at bounding box center [515, 255] width 222 height 34
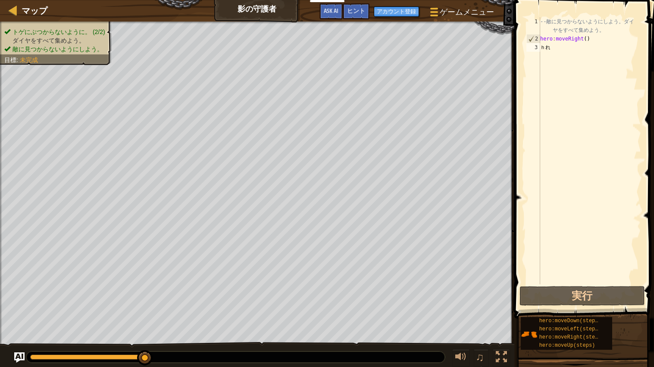
type textarea "ｈ"
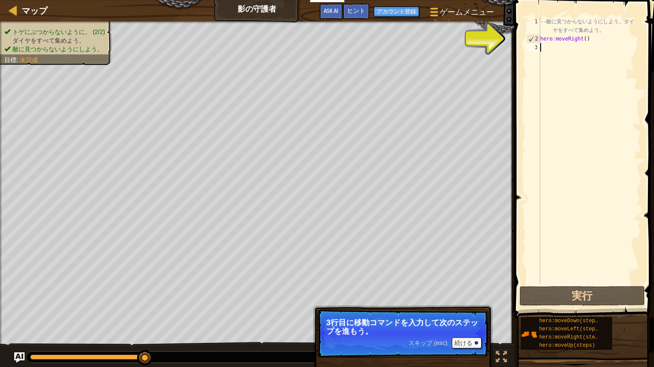
type textarea "hero:moveRight()"
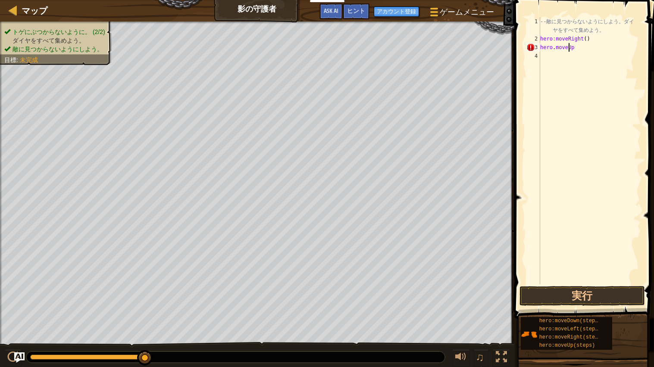
scroll to position [0, 0]
type textarea "()"
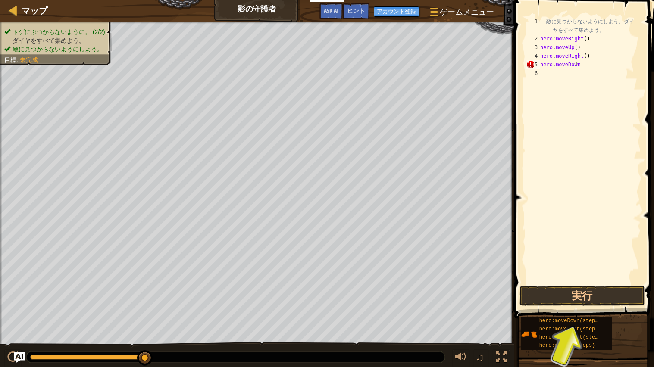
type textarea "()"
type textarea "へ"
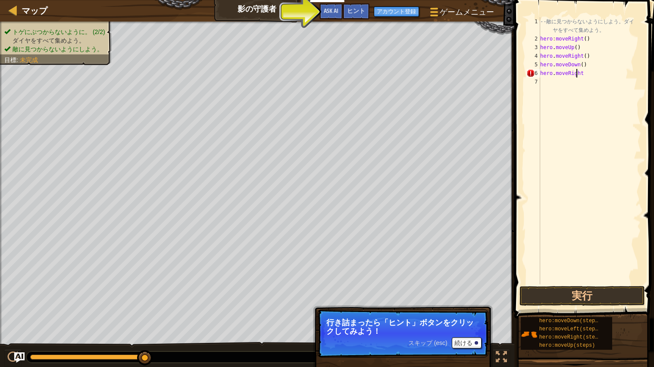
scroll to position [0, 0]
click at [596, 300] on button "実行" at bounding box center [582, 296] width 125 height 20
type textarea "hero.moveRight()"
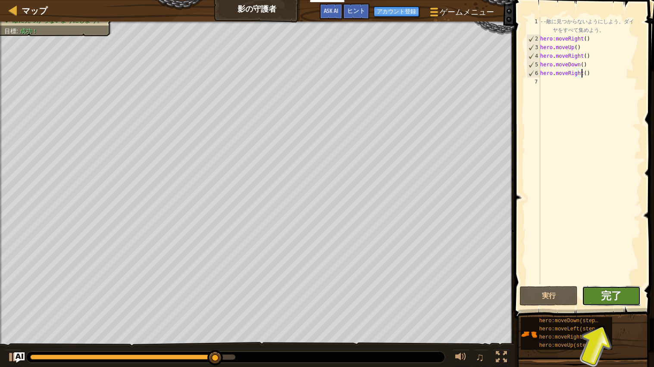
click at [609, 295] on span "完了" at bounding box center [611, 296] width 21 height 14
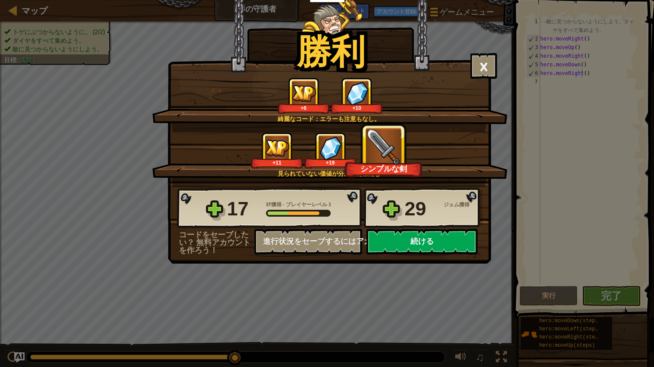
click at [439, 255] on button "続ける" at bounding box center [421, 242] width 111 height 26
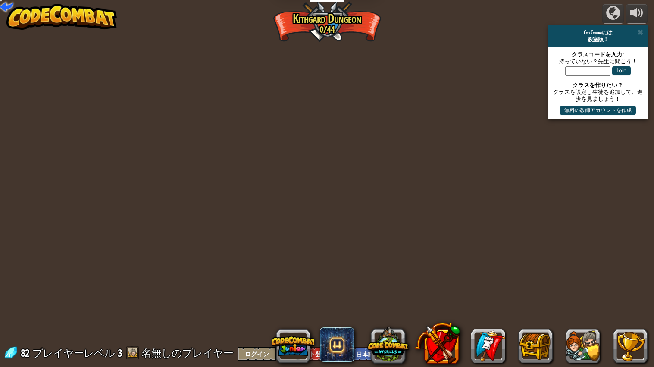
select select "ja"
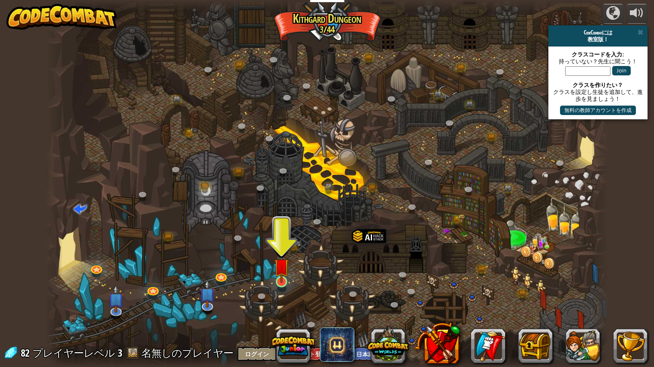
click at [284, 278] on img at bounding box center [281, 266] width 15 height 34
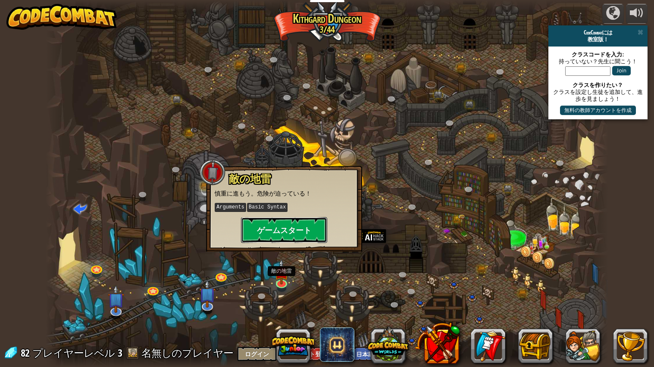
click at [301, 232] on button "ゲームスタート" at bounding box center [284, 230] width 86 height 26
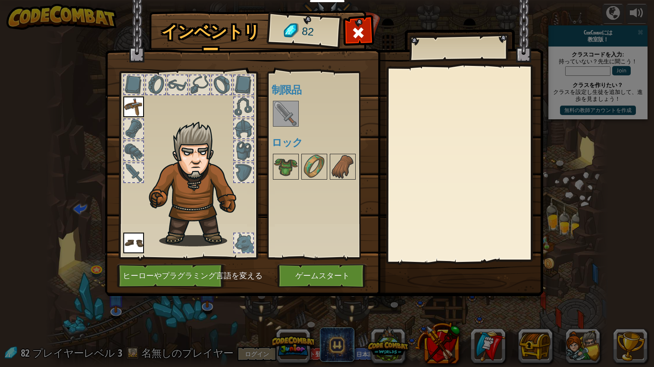
click at [287, 110] on img at bounding box center [286, 114] width 24 height 24
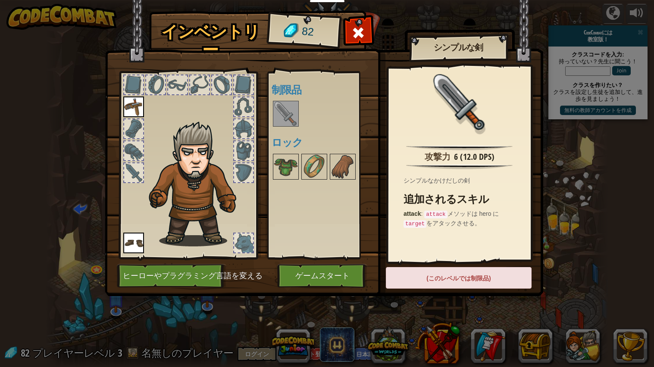
click at [288, 110] on img at bounding box center [286, 114] width 24 height 24
click at [383, 315] on div "インベントリー 82 使用可能 装備する 装備する (ダブルクリックで装備) 制限品 ロック シンプルな剣 攻撃力 6 (12.0 DPS) シンプルなかけだ…" at bounding box center [327, 183] width 654 height 367
click at [279, 127] on div at bounding box center [286, 114] width 26 height 26
click at [284, 120] on img at bounding box center [286, 114] width 24 height 24
click at [275, 122] on img at bounding box center [286, 114] width 24 height 24
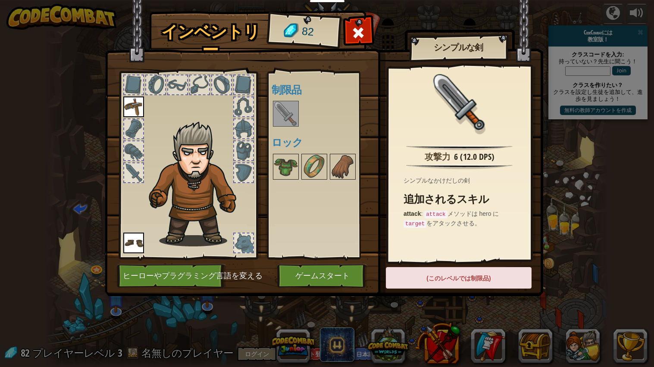
click at [272, 126] on div at bounding box center [323, 114] width 102 height 28
click at [273, 131] on div "使用可能 装備する 装備する (ダブルクリックで装備) 制限品 ロック" at bounding box center [323, 165] width 102 height 180
click at [279, 126] on div at bounding box center [286, 114] width 26 height 26
click at [273, 132] on div "使用可能 装備する 装備する (ダブルクリックで装備) 制限品 ロック" at bounding box center [323, 165] width 102 height 180
click at [284, 144] on h4 "ロック" at bounding box center [323, 142] width 102 height 11
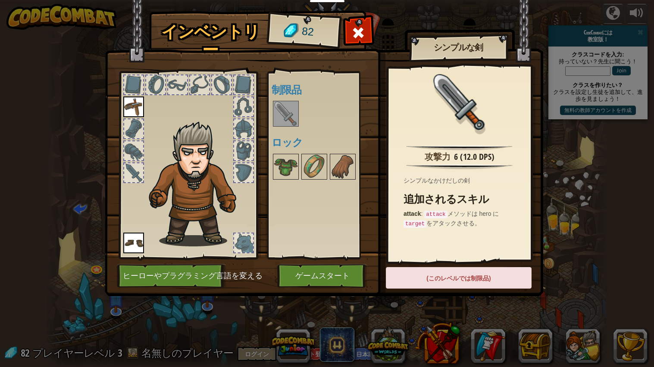
click at [282, 133] on div "使用可能 装備する 装備する (ダブルクリックで装備) 制限品 ロック" at bounding box center [323, 165] width 102 height 180
click at [287, 137] on h4 "ロック" at bounding box center [323, 142] width 102 height 11
click at [286, 128] on div at bounding box center [323, 114] width 102 height 28
click at [288, 129] on div "使用可能 装備する 装備する (ダブルクリックで装備) 制限品 ロック" at bounding box center [323, 165] width 102 height 180
click at [297, 124] on img at bounding box center [286, 114] width 24 height 24
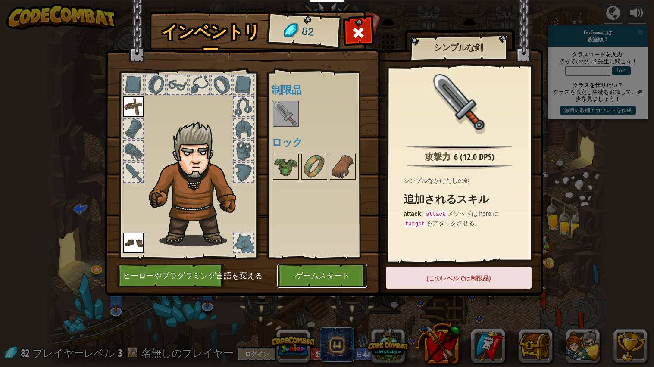
click at [342, 285] on button "ゲームスタート" at bounding box center [322, 276] width 90 height 24
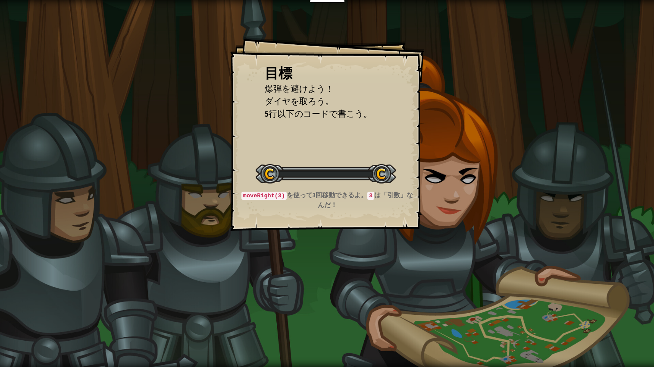
click at [347, 273] on div "目標 爆弾を避けよう！ ダイヤを取ろう。 5行以下のコードで書こう。 レベルスタート Error loading from server. Try refre…" at bounding box center [327, 183] width 654 height 367
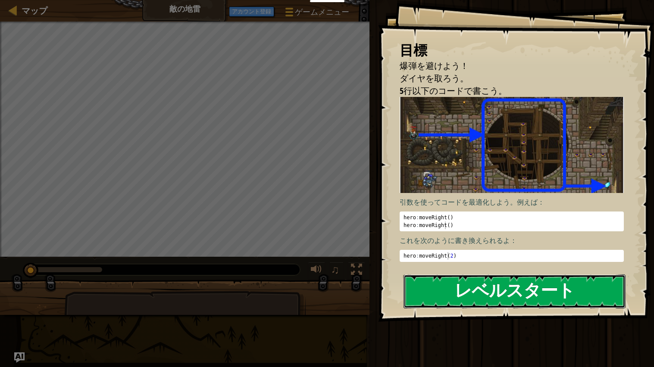
click at [573, 297] on button "レベルスタート" at bounding box center [515, 292] width 222 height 34
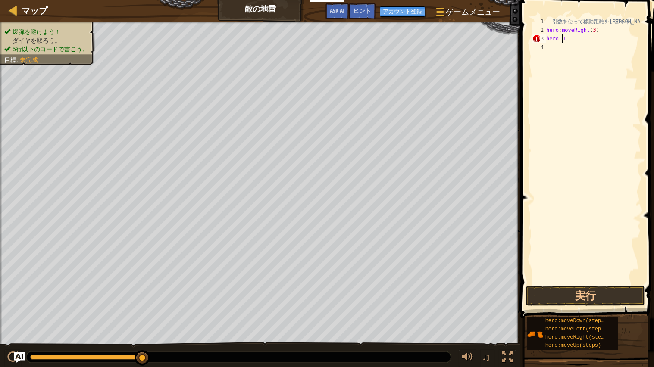
scroll to position [3, 1]
type textarea "hero.moveUp"
type textarea "hero."
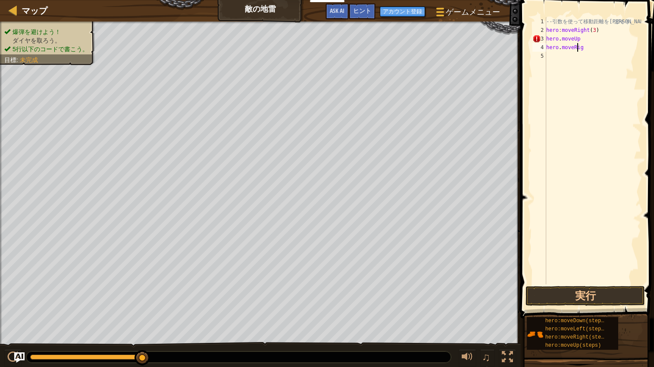
type textarea "hero.moveRigt"
type textarea "hero.moveRight"
type textarea "hero.moveDown"
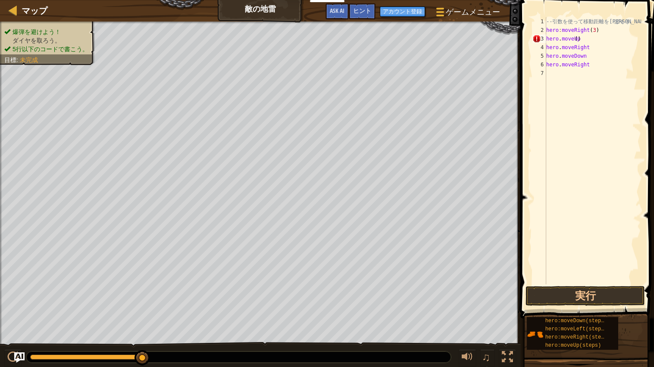
scroll to position [0, 0]
click at [594, 60] on div "-- 引 数 を 使 っ て 移 動 距 離 を 伸 ば そ う 。 hero : moveRight ( 3 ) hero . moveUp ( ) her…" at bounding box center [593, 159] width 97 height 285
type textarea "ｌ"
type textarea "hero.moveRight(2)"
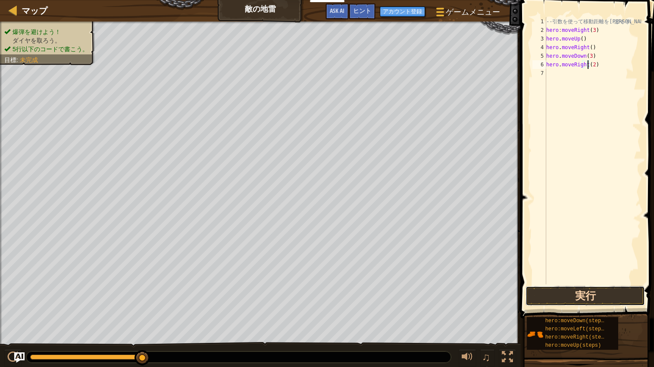
click at [609, 297] on button "実行" at bounding box center [585, 296] width 119 height 20
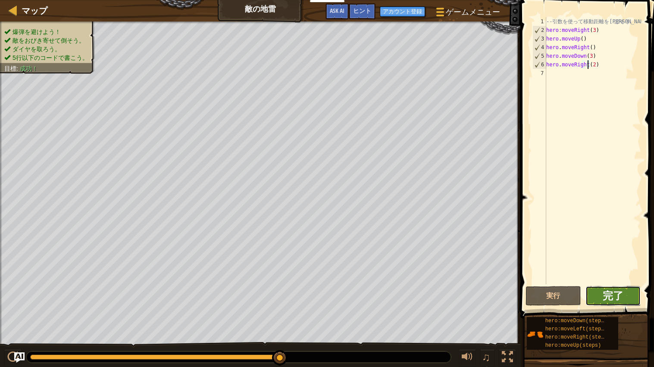
click at [617, 297] on span "完了" at bounding box center [613, 296] width 21 height 14
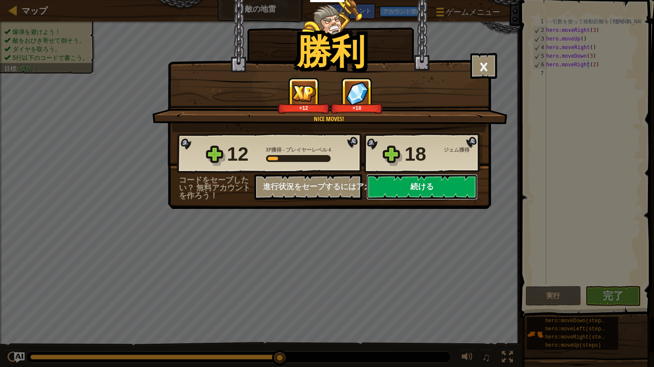
click at [431, 200] on button "続ける" at bounding box center [421, 187] width 111 height 26
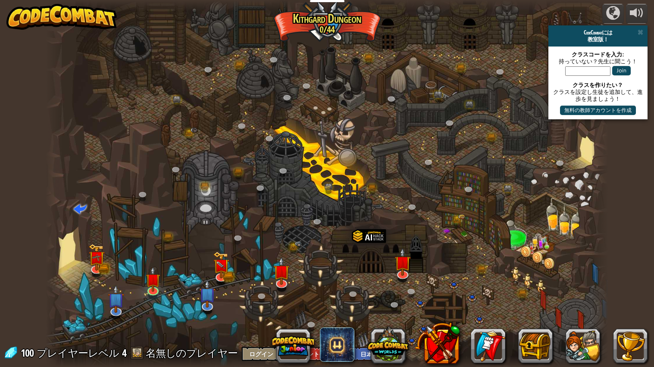
select select "ja"
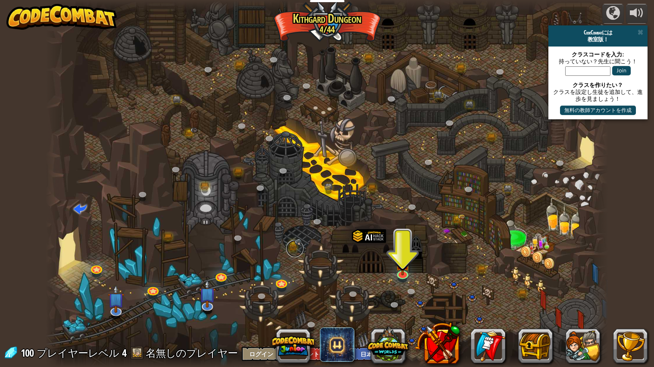
click at [293, 247] on link at bounding box center [294, 248] width 17 height 17
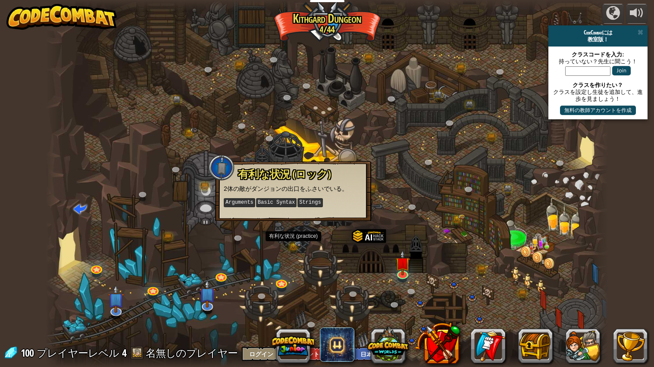
click at [311, 175] on span "有利な状況 (ロック)" at bounding box center [284, 174] width 93 height 15
click at [269, 261] on div at bounding box center [327, 184] width 563 height 368
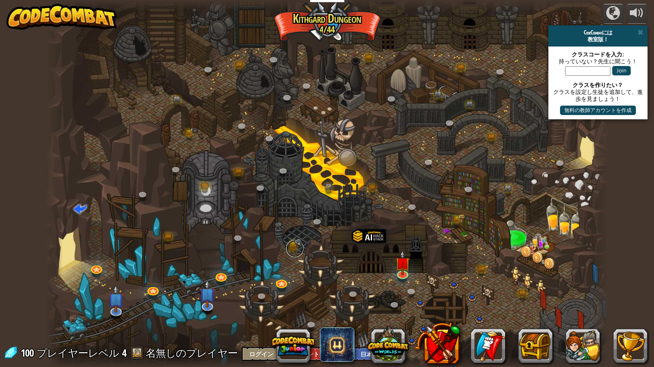
click at [293, 252] on link at bounding box center [294, 248] width 17 height 17
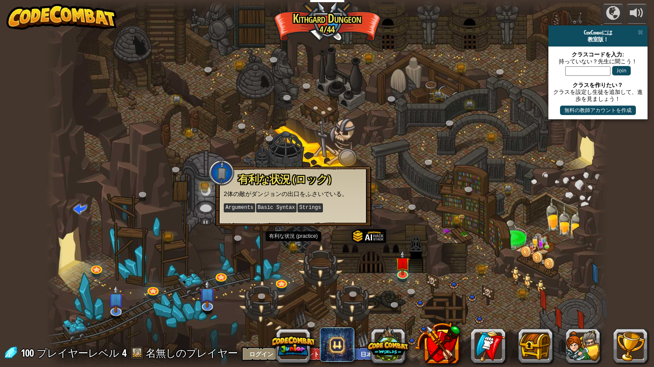
click at [285, 263] on div at bounding box center [327, 184] width 563 height 368
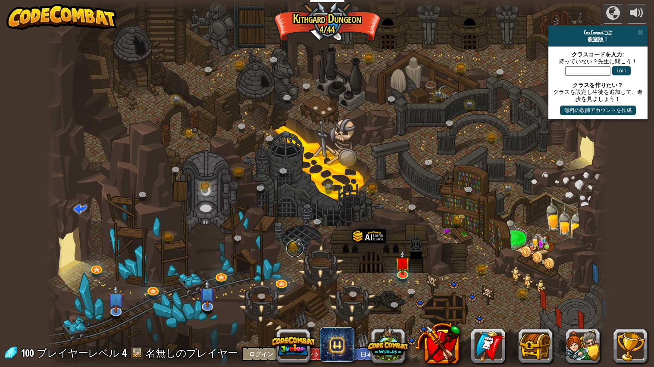
click at [290, 247] on link at bounding box center [294, 248] width 17 height 17
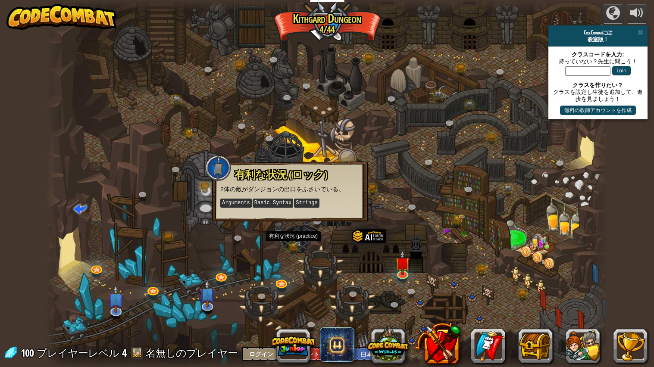
click at [311, 206] on kbd "Strings" at bounding box center [306, 203] width 25 height 9
click at [285, 265] on div at bounding box center [327, 184] width 563 height 368
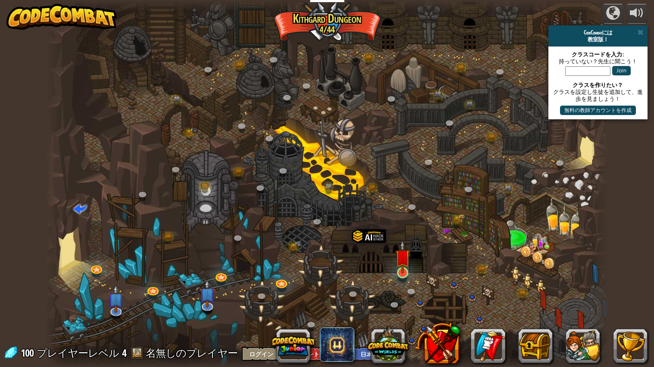
click at [402, 273] on img at bounding box center [402, 257] width 15 height 34
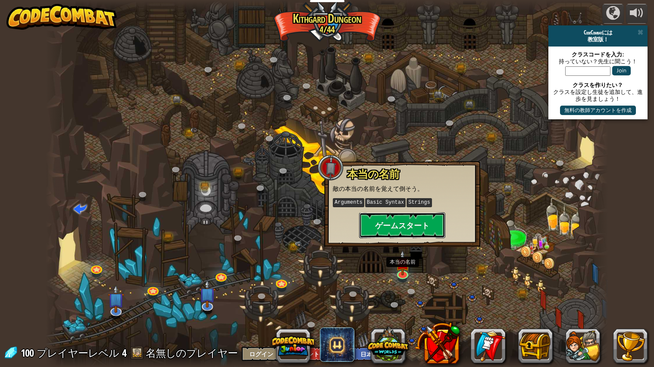
click at [392, 227] on button "ゲームスタート" at bounding box center [402, 226] width 86 height 26
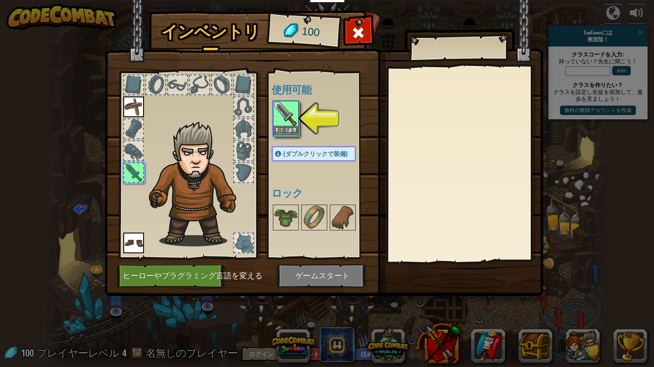
click at [288, 120] on img at bounding box center [286, 114] width 24 height 24
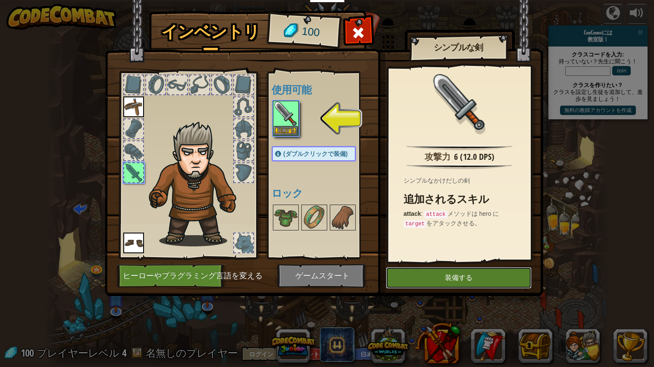
click at [455, 277] on button "装備する" at bounding box center [459, 278] width 146 height 22
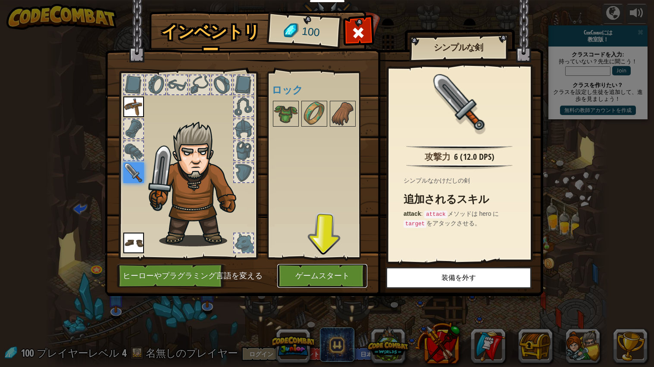
click at [345, 265] on button "ゲームスタート" at bounding box center [322, 276] width 90 height 24
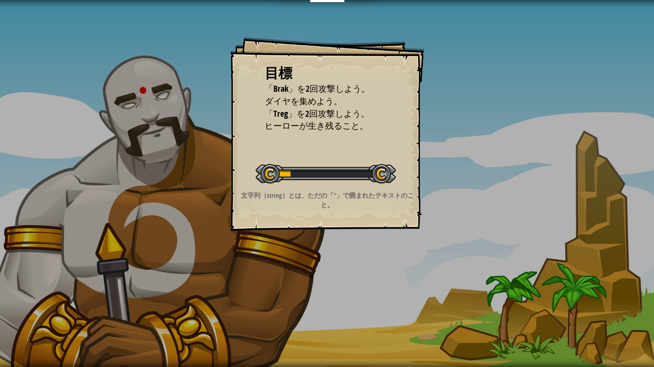
click at [344, 271] on div "目標 「Brak」を2回攻撃しよう。 ダイヤを集めよう。 「Treg」を2回攻撃しよう。 ヒーローが生き残ること。 レベルスタート Error loading…" at bounding box center [327, 183] width 654 height 367
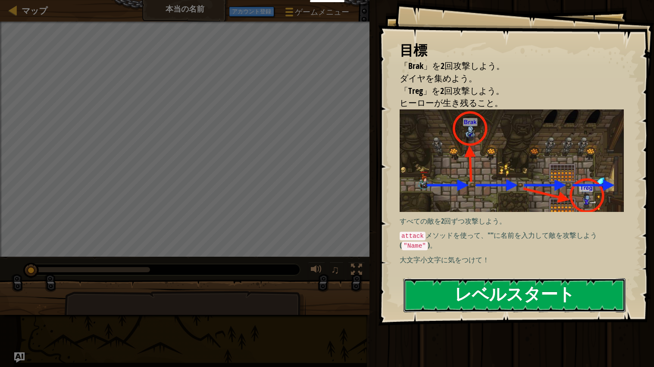
click at [574, 294] on button "レベルスタート" at bounding box center [515, 296] width 222 height 34
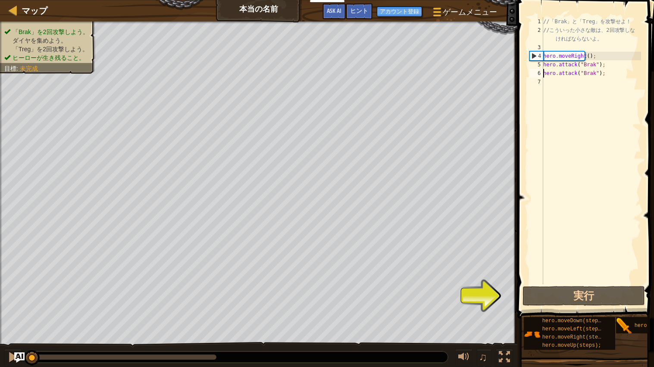
type textarea "hero.moveRight();"
type textarea "hero.attack("Brak");"
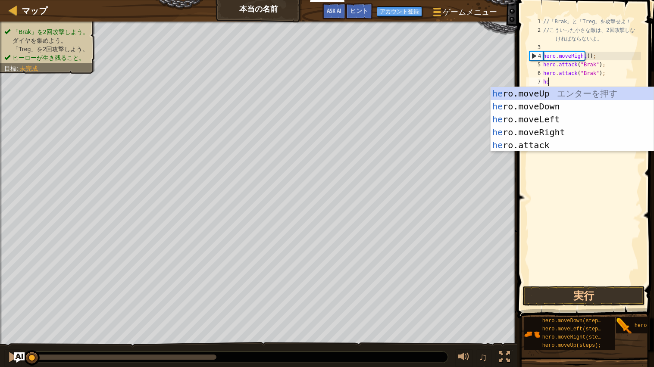
type textarea "hero"
click at [558, 104] on div "hero .moveUp エ ン タ ー を 押 す hero .moveDown エ ン タ ー を 押 す hero .moveLeft エ ン タ ー …" at bounding box center [572, 132] width 163 height 91
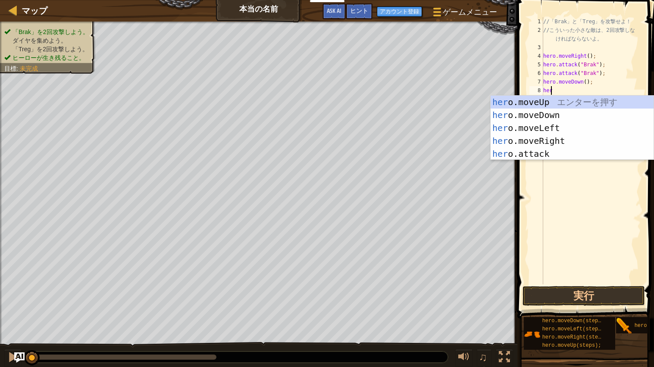
type textarea "hero"
click at [553, 128] on div "hero .moveUp エ ン タ ー を 押 す hero .moveDown エ ン タ ー を 押 す hero .moveLeft エ ン タ ー …" at bounding box center [572, 141] width 163 height 91
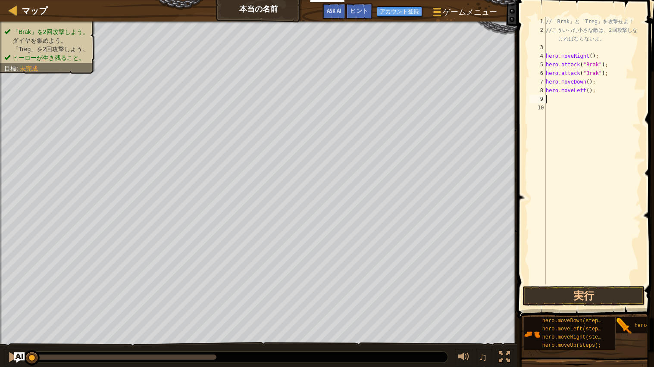
click at [596, 94] on div "// 「 Brak 」 と 「 Treg 」 を 攻 撃 せ よ ！ // こ う い っ た 小 さ な 敵 は 、 2 回 攻 撃 し な け れ ば な…" at bounding box center [592, 159] width 97 height 285
type textarea "h"
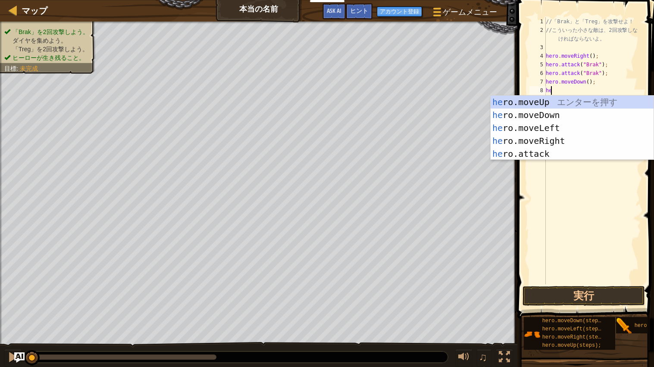
type textarea "hero"
click at [551, 140] on div "hero .moveUp エ ン タ ー を 押 す hero .moveDown エ ン タ ー を 押 す hero .moveLeft エ ン タ ー …" at bounding box center [572, 141] width 163 height 91
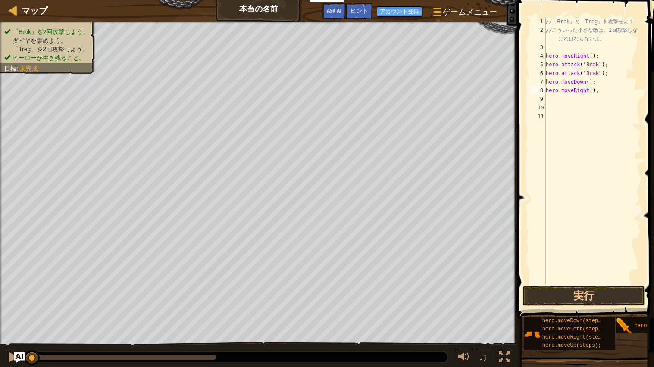
type textarea "hero.moveRight(2);"
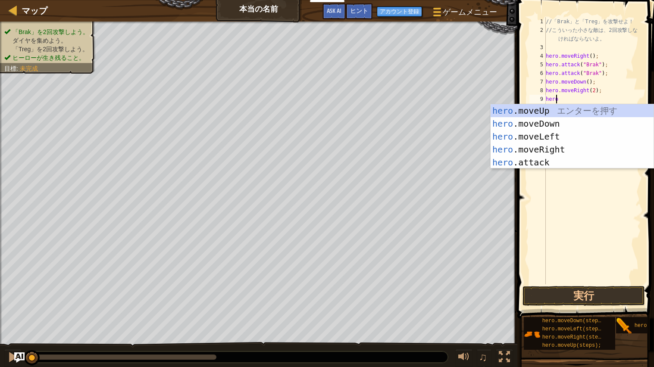
scroll to position [3, 0]
click at [520, 160] on div "hero .moveUp エ ン タ ー を 押 す hero .moveDown エ ン タ ー を 押 す hero .moveLeft エ ン タ ー …" at bounding box center [572, 149] width 163 height 91
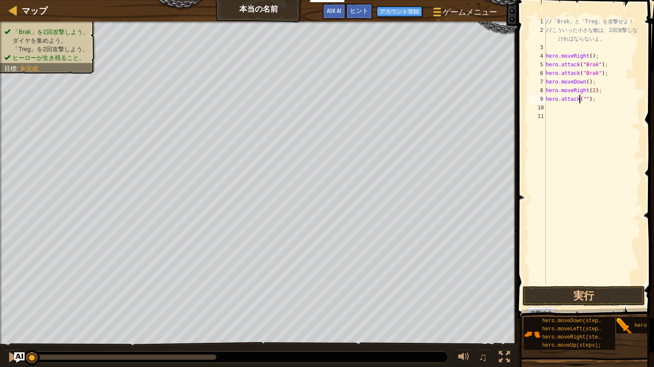
scroll to position [3, 3]
type textarea "hero.attack("Treg");"
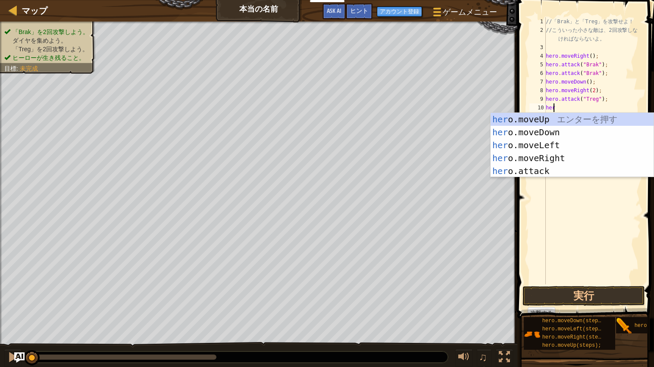
scroll to position [3, 0]
click at [544, 171] on div "hero .moveUp エ ン タ ー を 押 す hero .moveDown エ ン タ ー を 押 す hero .moveLeft エ ン タ ー …" at bounding box center [572, 158] width 163 height 91
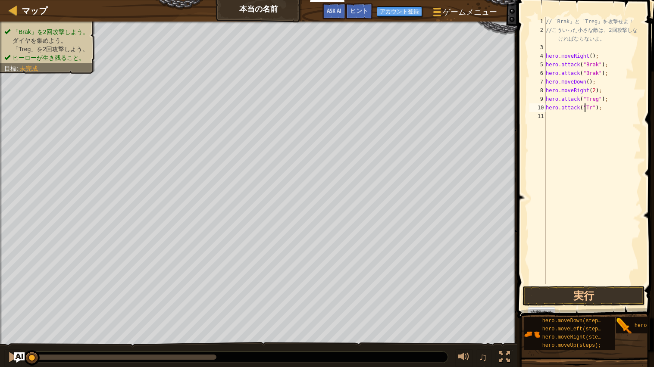
scroll to position [3, 3]
type textarea "hero.attack("Treg");"
click at [595, 294] on button "実行" at bounding box center [584, 296] width 122 height 20
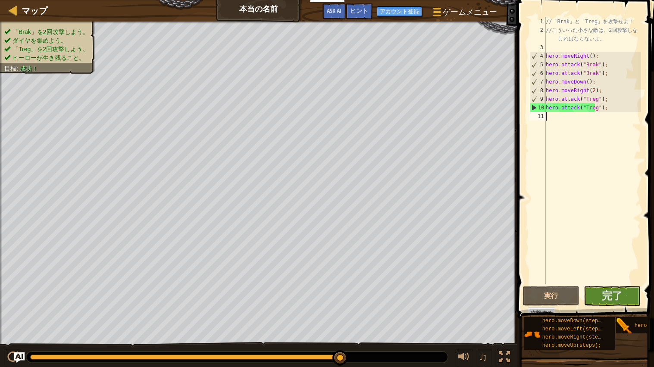
click at [575, 122] on div "// 「 Brak 」 と 「 Treg 」 を 攻 撃 せ よ ！ // こ う い っ た 小 さ な 敵 は 、 2 回 攻 撃 し な け れ ば な…" at bounding box center [592, 159] width 97 height 285
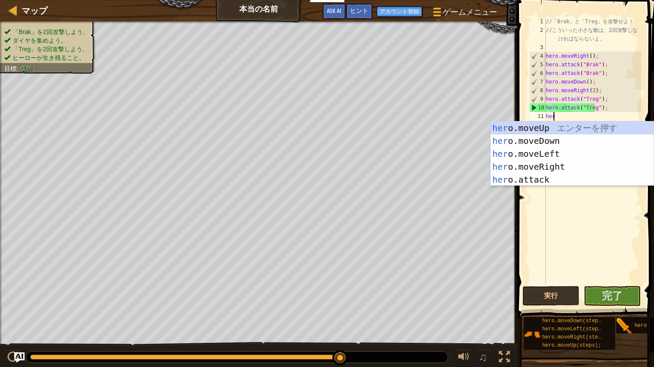
type textarea "hero"
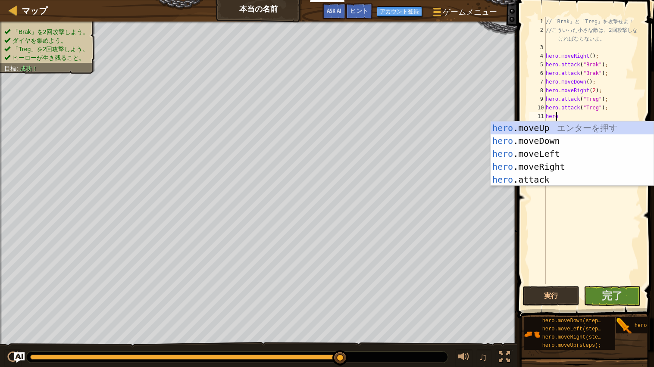
click at [555, 168] on div "hero .moveUp エ ン タ ー を 押 す hero .moveDown エ ン タ ー を 押 す hero .moveLeft エ ン タ ー …" at bounding box center [572, 167] width 163 height 91
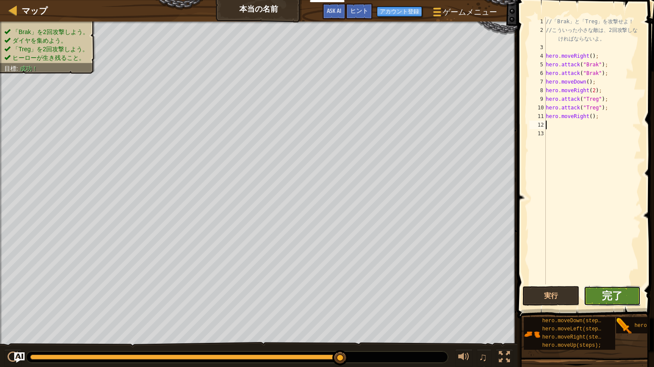
click at [618, 299] on span "完了" at bounding box center [612, 296] width 21 height 14
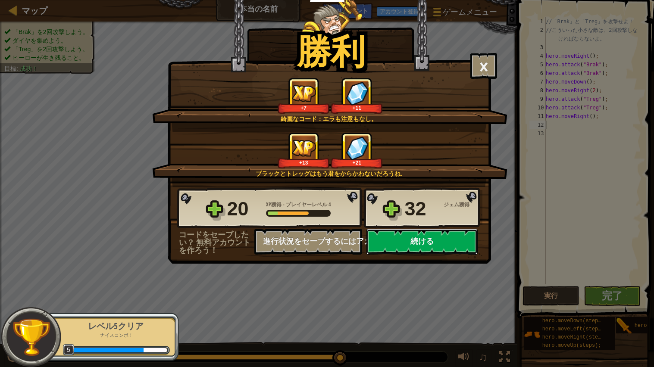
click at [445, 255] on button "続ける" at bounding box center [421, 242] width 111 height 26
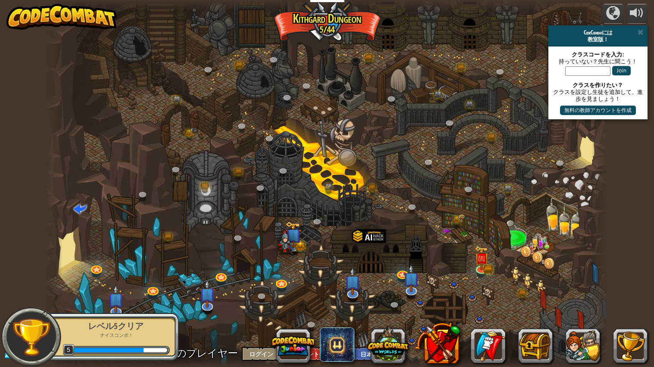
select select "ja"
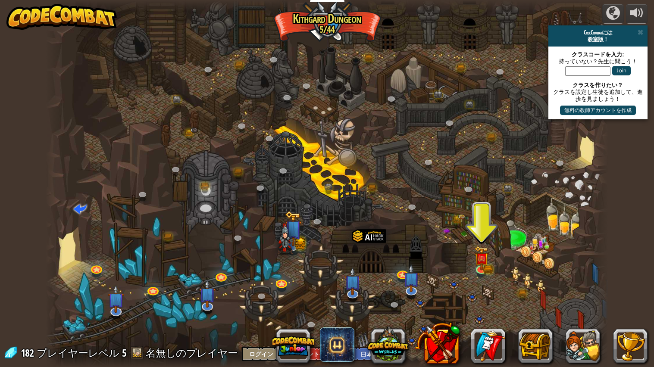
click at [278, 236] on img at bounding box center [285, 238] width 16 height 31
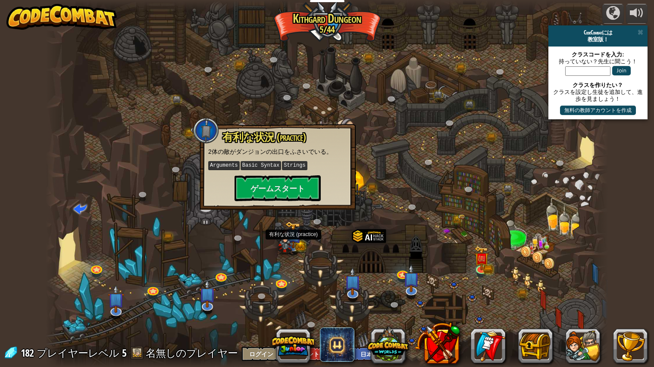
click at [217, 138] on div at bounding box center [206, 131] width 26 height 26
click at [248, 142] on span "有利な状況 (practice)" at bounding box center [263, 137] width 83 height 15
click at [261, 187] on button "ゲームスタート" at bounding box center [278, 188] width 86 height 26
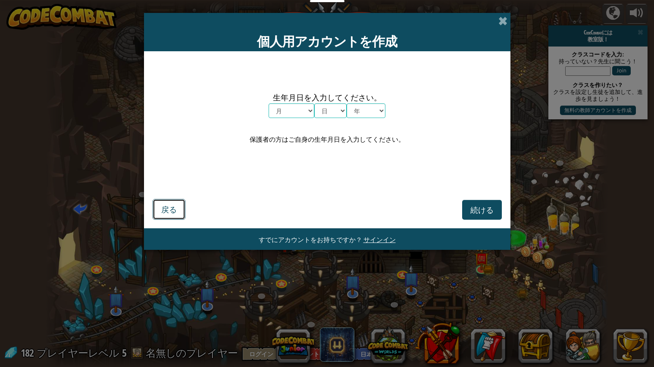
click at [169, 209] on span "戻る" at bounding box center [169, 209] width 16 height 10
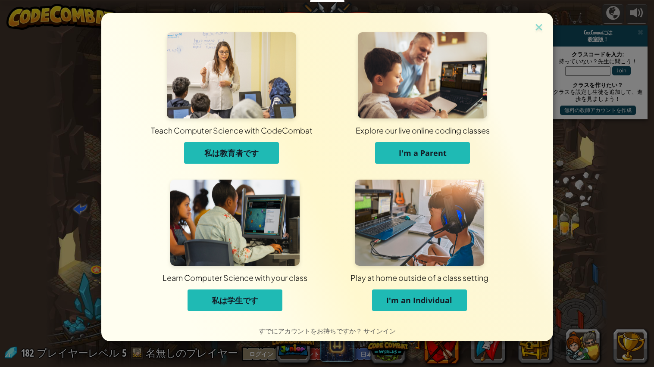
click at [74, 302] on div "Teach Computer Science with CodeCombat 私は教育者です Explore our live online coding c…" at bounding box center [327, 183] width 654 height 367
click at [74, 287] on div "Teach Computer Science with CodeCombat 私は教育者です Explore our live online coding c…" at bounding box center [327, 183] width 654 height 367
click at [77, 318] on div "Teach Computer Science with CodeCombat 私は教育者です Explore our live online coding c…" at bounding box center [327, 183] width 654 height 367
click at [73, 315] on div "Teach Computer Science with CodeCombat 私は教育者です Explore our live online coding c…" at bounding box center [327, 183] width 654 height 367
click at [72, 312] on div "Teach Computer Science with CodeCombat 私は教育者です Explore our live online coding c…" at bounding box center [327, 183] width 654 height 367
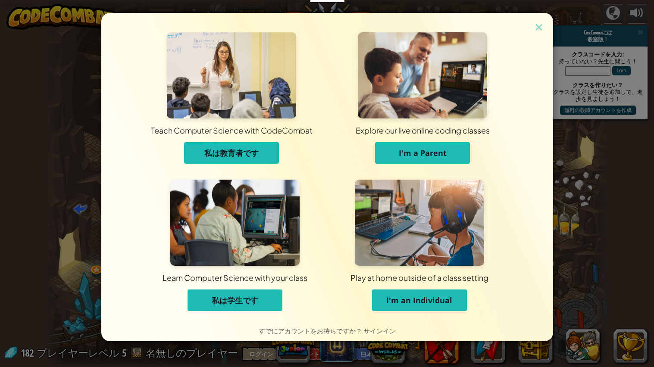
click at [71, 310] on div "Teach Computer Science with CodeCombat 私は教育者です Explore our live online coding c…" at bounding box center [327, 183] width 654 height 367
click at [75, 292] on div "Teach Computer Science with CodeCombat 私は教育者です Explore our live online coding c…" at bounding box center [327, 183] width 654 height 367
click at [72, 286] on div "Teach Computer Science with CodeCombat 私は教育者です Explore our live online coding c…" at bounding box center [327, 183] width 654 height 367
click at [542, 29] on img at bounding box center [538, 28] width 11 height 13
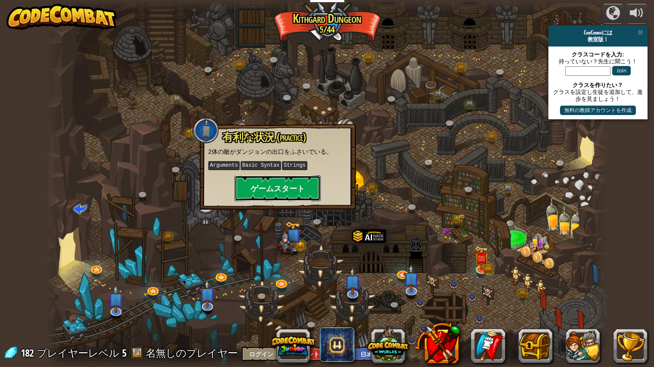
click at [254, 187] on button "ゲームスタート" at bounding box center [278, 188] width 86 height 26
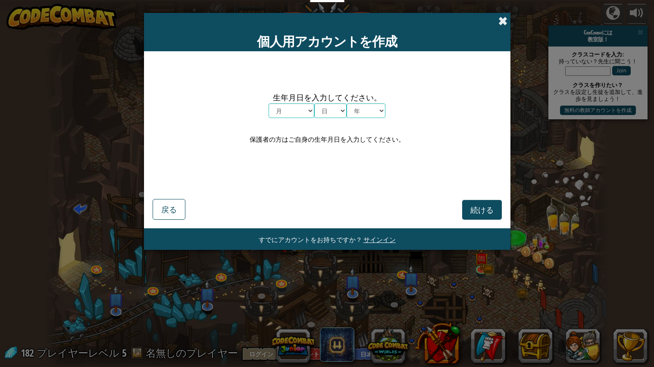
click at [500, 21] on span at bounding box center [502, 20] width 9 height 9
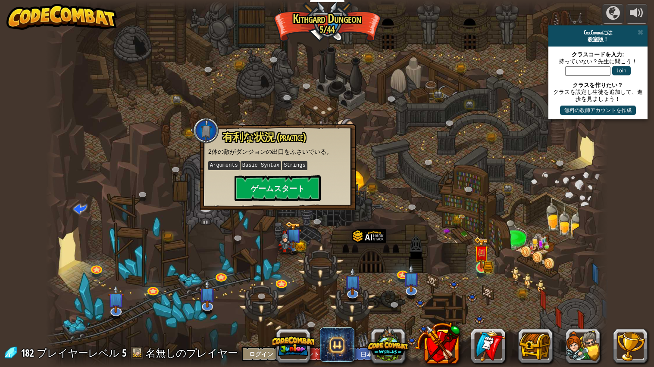
click at [487, 268] on img at bounding box center [481, 253] width 15 height 32
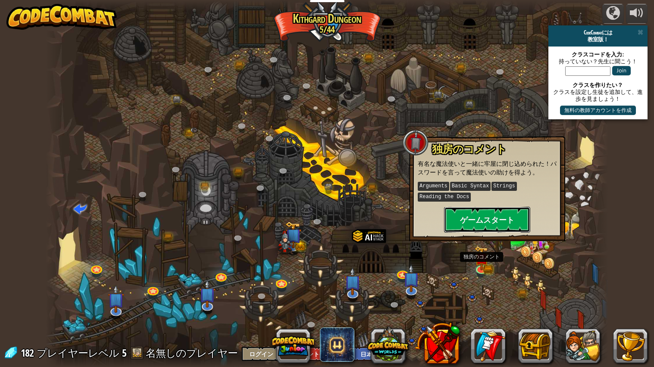
click at [501, 227] on button "ゲームスタート" at bounding box center [487, 220] width 86 height 26
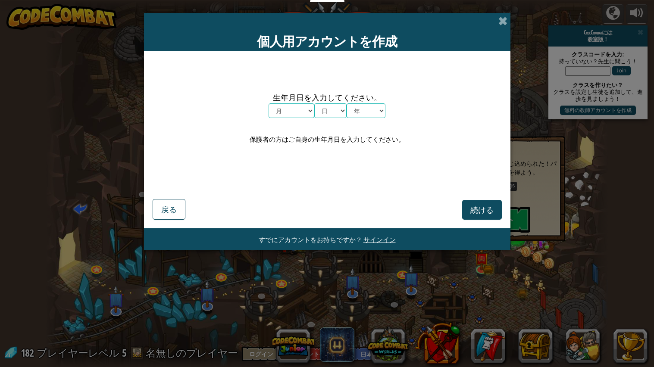
click at [498, 36] on div "個人用アカウントを作成" at bounding box center [327, 32] width 366 height 38
click at [507, 25] on span at bounding box center [502, 20] width 9 height 9
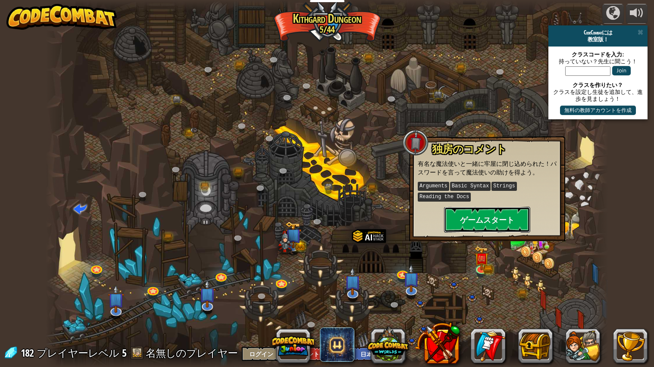
click at [513, 219] on button "ゲームスタート" at bounding box center [487, 220] width 86 height 26
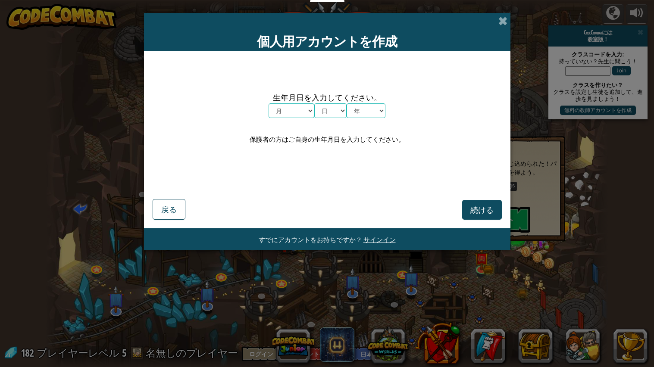
click at [469, 127] on div "生年月日を入力してください。 月 １月 ２月 ３月 ４月 ５月 ６月 ７月 ８月 ９月 １０月 １１月 １２月 日 1 2 3 4 5 6 7 8 9 10 …" at bounding box center [327, 118] width 349 height 117
click at [466, 125] on div "生年月日を入力してください。 月 １月 ２月 ３月 ４月 ５月 ６月 ７月 ８月 ９月 １０月 １１月 １２月 日 1 2 3 4 5 6 7 8 9 10 …" at bounding box center [327, 118] width 349 height 117
click at [482, 203] on button "続ける" at bounding box center [482, 210] width 40 height 20
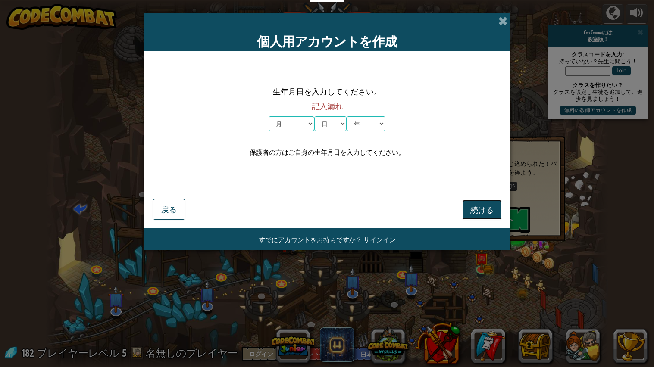
click at [488, 205] on span "続ける" at bounding box center [481, 210] width 23 height 10
click at [502, 23] on span at bounding box center [502, 20] width 9 height 9
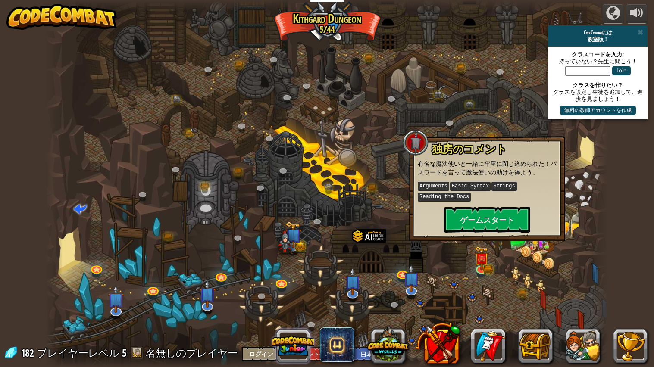
click at [294, 358] on button at bounding box center [292, 346] width 41 height 41
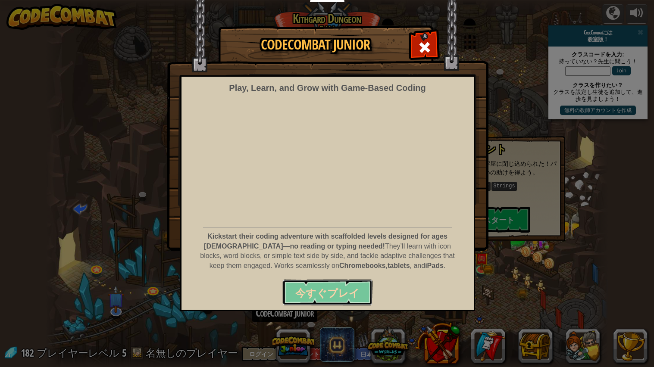
click at [344, 292] on span "今すぐプレイ" at bounding box center [327, 293] width 64 height 14
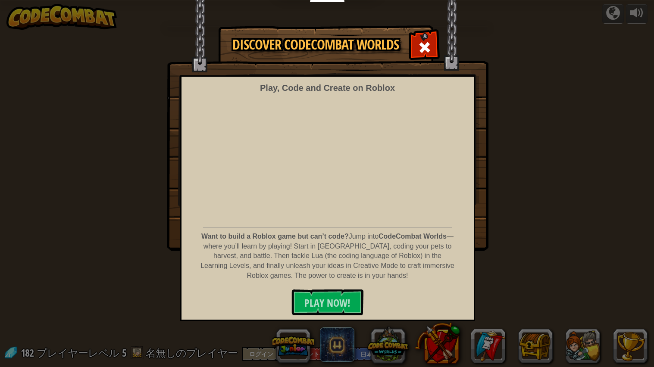
select select "ja"
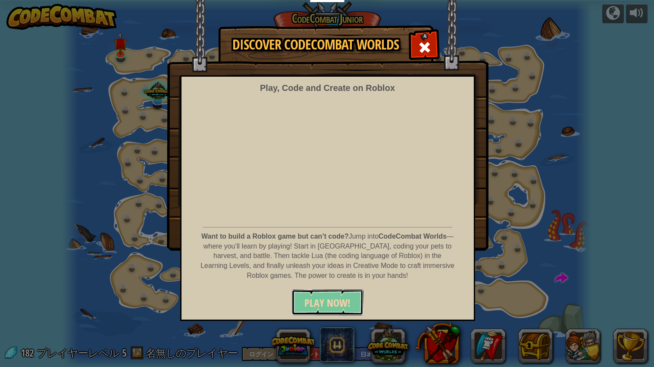
click at [346, 304] on span "PLAY NOW!" at bounding box center [327, 303] width 46 height 14
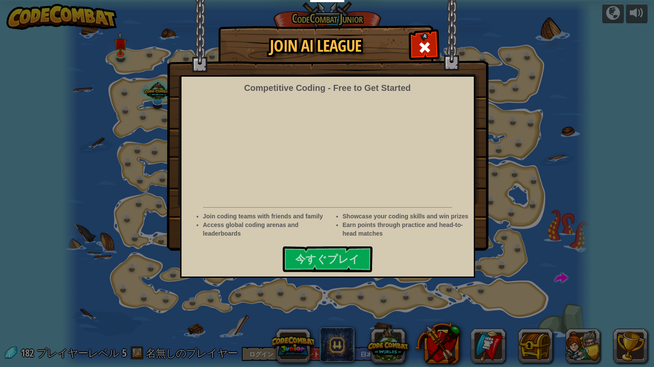
select select "ja"
click at [423, 49] on span at bounding box center [425, 48] width 14 height 14
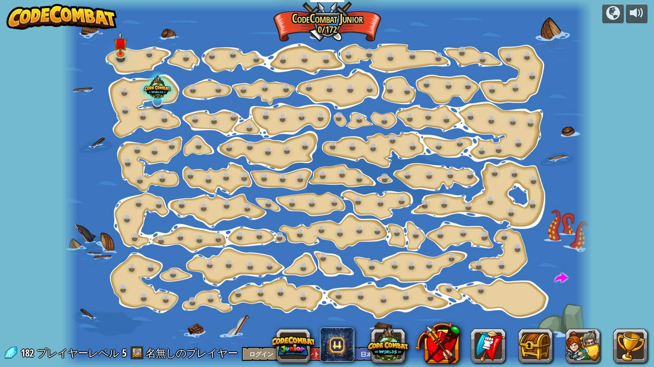
click at [147, 90] on div at bounding box center [157, 89] width 36 height 34
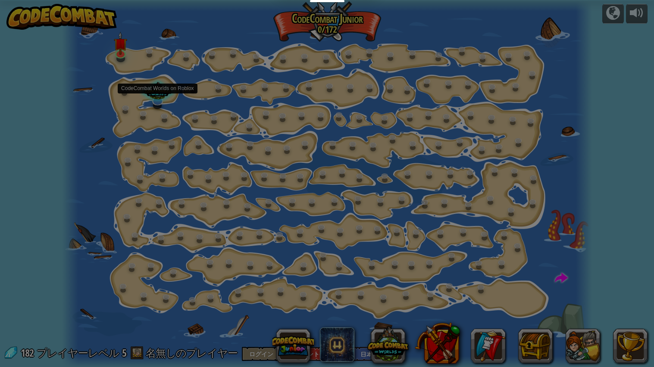
click at [0, 0] on div "Discover CodeCombat Worlds Play, Code and Create on Roblox Want to build a Robl…" at bounding box center [0, 0] width 0 height 0
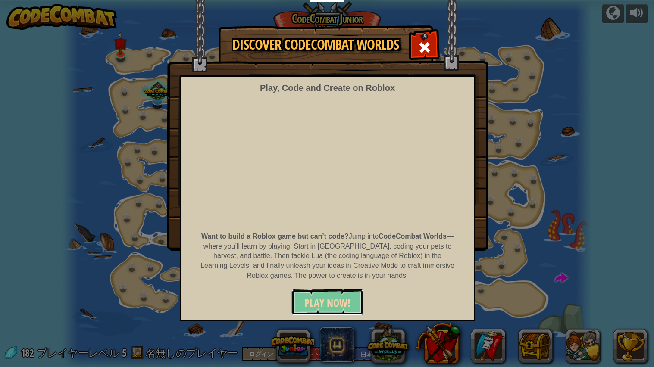
click at [306, 296] on span "PLAY NOW!" at bounding box center [327, 303] width 46 height 14
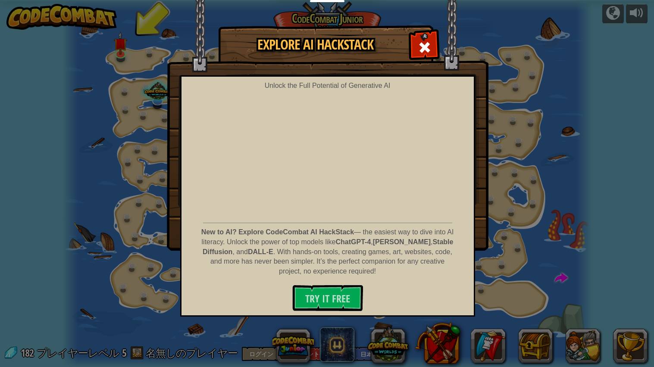
select select "ja"
click at [341, 305] on span "Try It Free" at bounding box center [327, 299] width 45 height 14
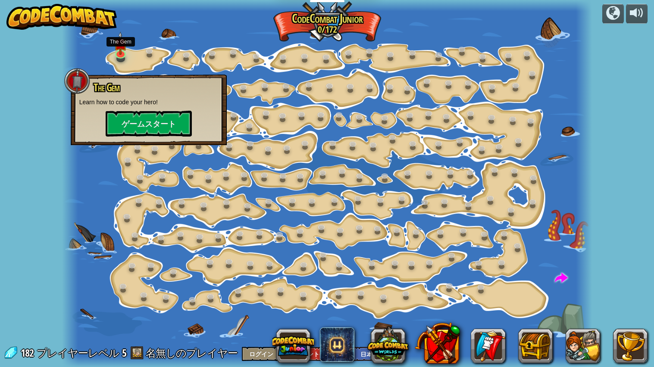
select select "ja"
click at [130, 119] on button "ゲームスタート" at bounding box center [149, 124] width 86 height 26
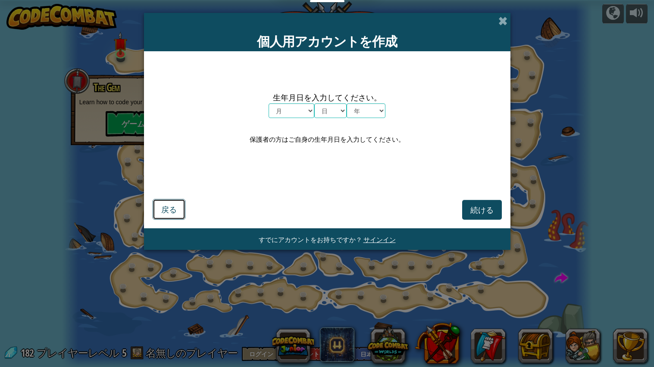
click at [163, 209] on span "戻る" at bounding box center [169, 209] width 16 height 10
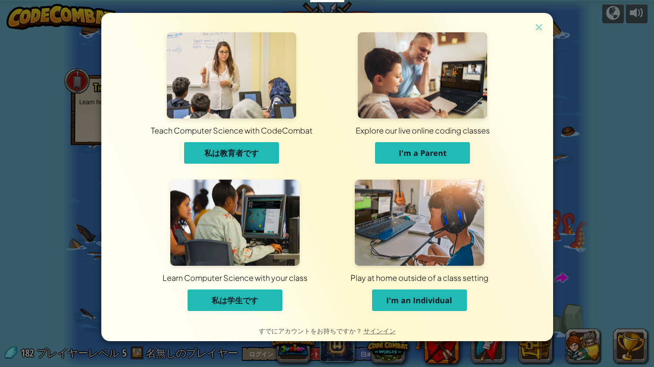
click at [550, 27] on div "Teach Computer Science with CodeCombat 私は教育者です Explore our live online coding c…" at bounding box center [327, 166] width 452 height 307
click at [539, 22] on img at bounding box center [538, 28] width 11 height 13
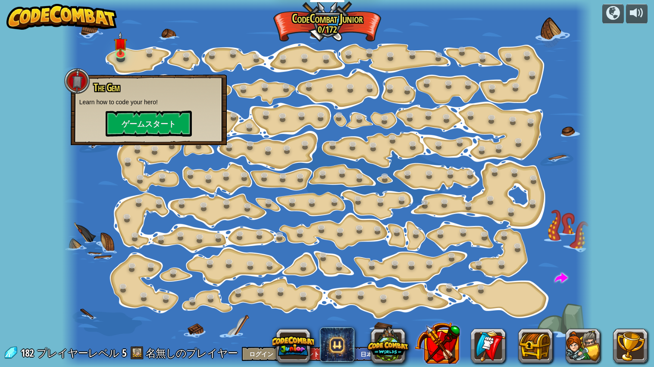
click at [455, 356] on button at bounding box center [437, 343] width 45 height 45
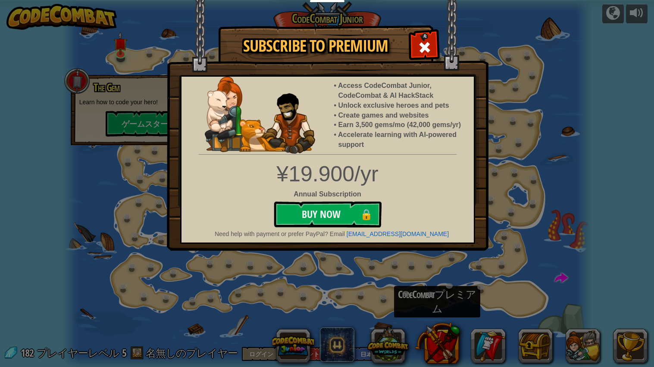
click at [75, 215] on div "Subscribe to Premium Access CodeCombat Junior, CodeCombat & AI HackStack Unlock…" at bounding box center [327, 183] width 654 height 367
click at [101, 246] on div "Subscribe to Premium Access CodeCombat Junior, CodeCombat & AI HackStack Unlock…" at bounding box center [327, 183] width 654 height 367
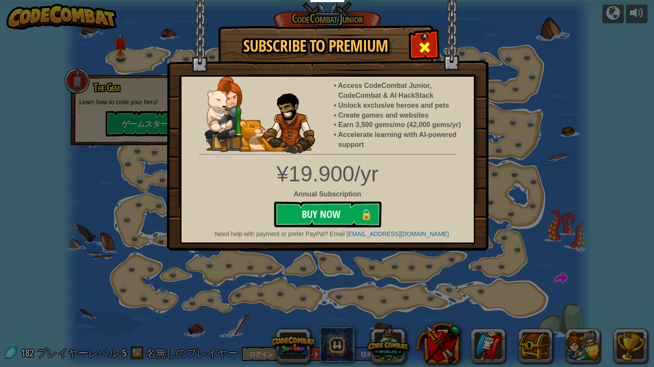
click at [434, 41] on div at bounding box center [424, 46] width 27 height 27
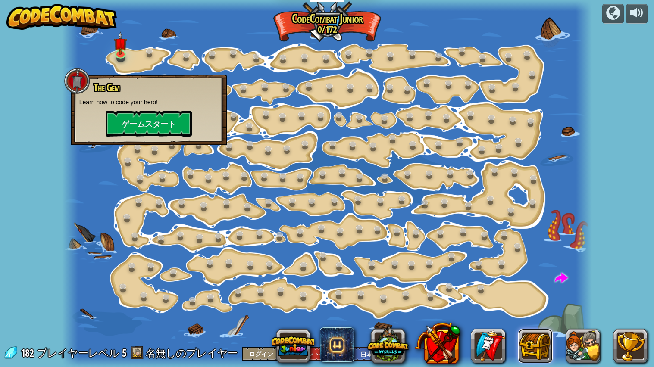
click at [540, 349] on button at bounding box center [535, 346] width 34 height 34
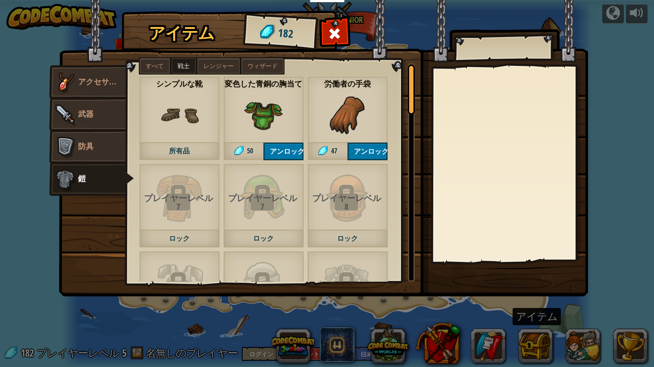
click at [618, 97] on div "アイテム 182 その他 アクセサリー 武器 防具 鎧 すべて 戦士 レンジャー ウィザード プレイヤーレベル 9 ロック プレイヤーレベル 11 ロック プ…" at bounding box center [327, 183] width 654 height 367
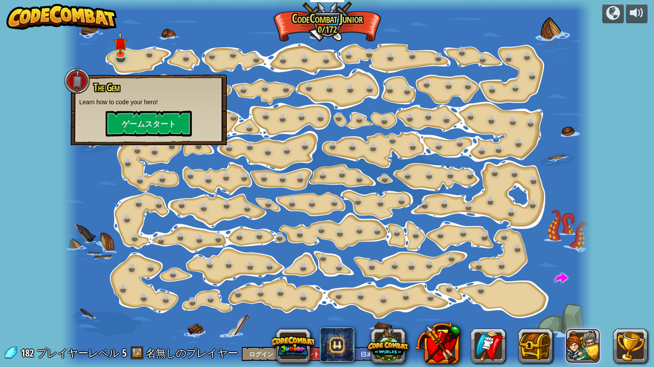
click at [586, 352] on button at bounding box center [583, 346] width 34 height 34
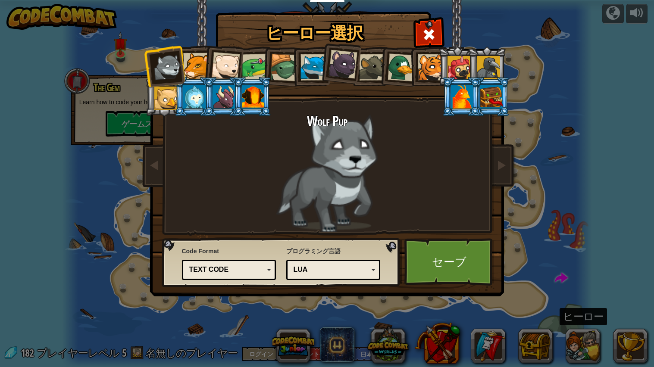
click at [196, 61] on div at bounding box center [196, 66] width 26 height 26
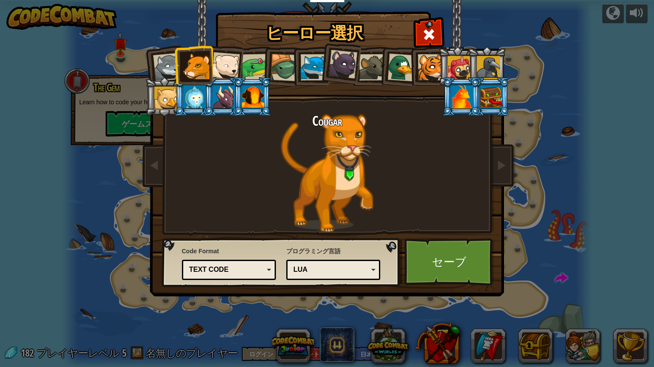
click at [223, 57] on div at bounding box center [225, 66] width 28 height 28
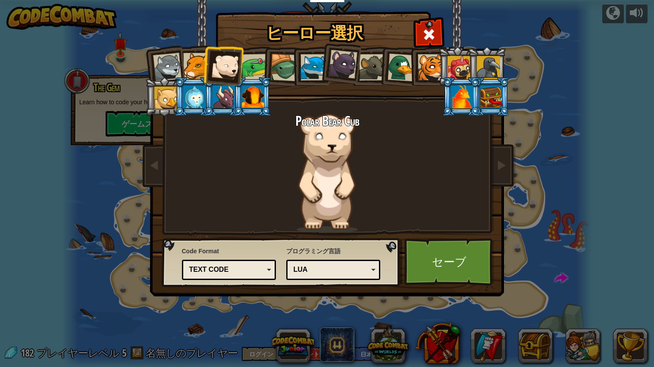
click at [254, 62] on div at bounding box center [254, 67] width 27 height 27
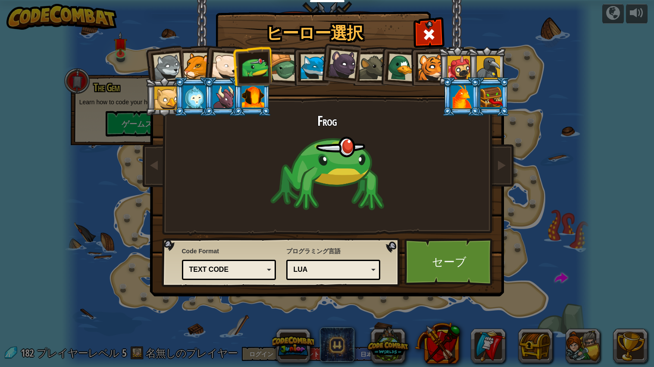
click at [278, 65] on div at bounding box center [284, 68] width 28 height 28
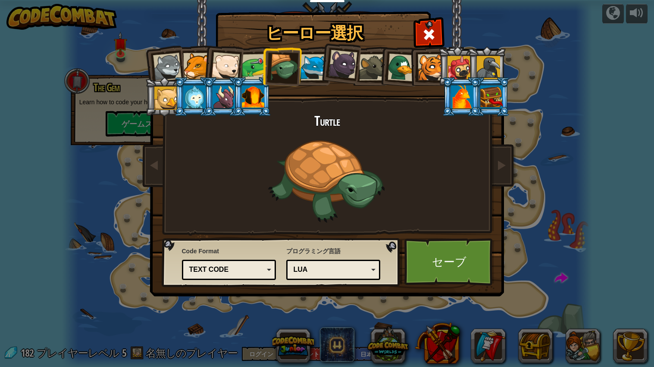
click at [306, 59] on div at bounding box center [313, 67] width 26 height 26
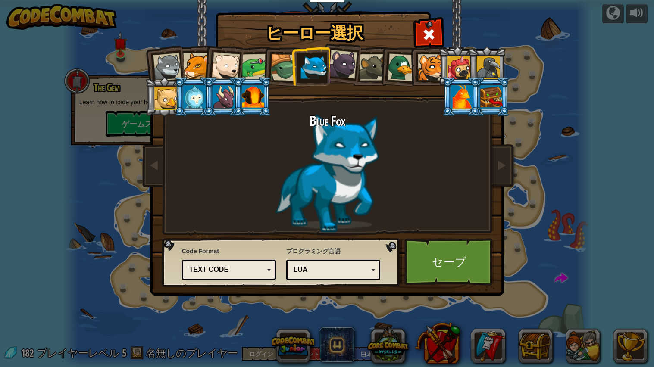
click at [490, 92] on div at bounding box center [491, 96] width 22 height 23
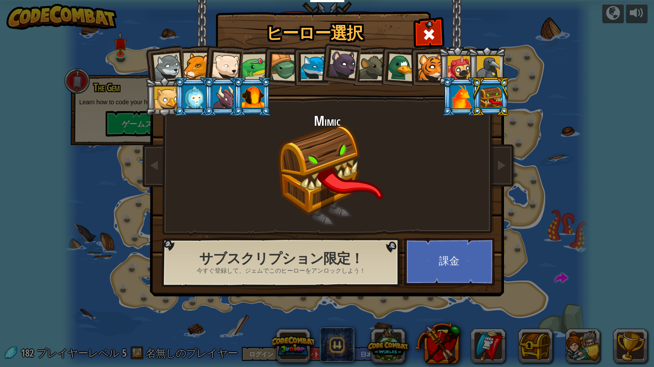
click at [463, 100] on div at bounding box center [462, 96] width 22 height 23
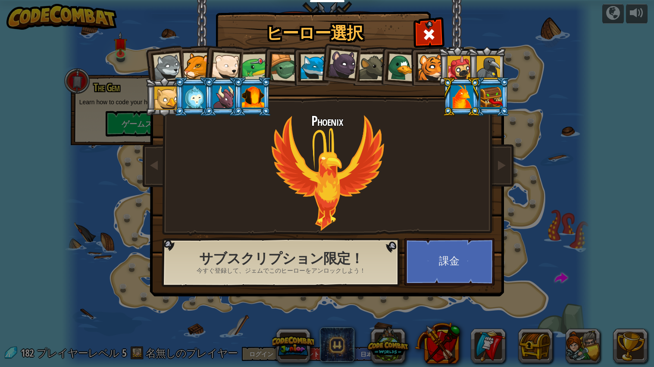
click at [464, 69] on div at bounding box center [459, 67] width 23 height 23
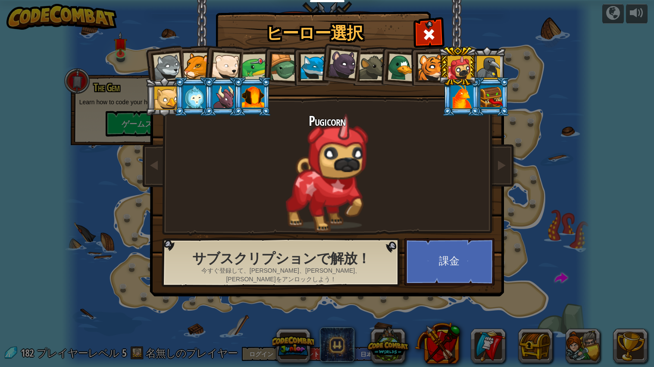
click at [491, 67] on div at bounding box center [488, 67] width 23 height 23
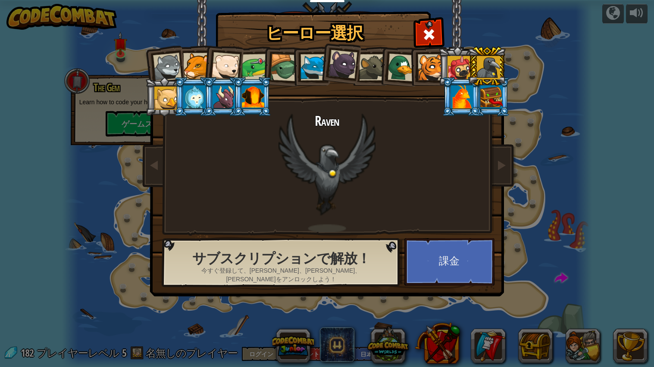
click at [147, 93] on li at bounding box center [164, 96] width 39 height 39
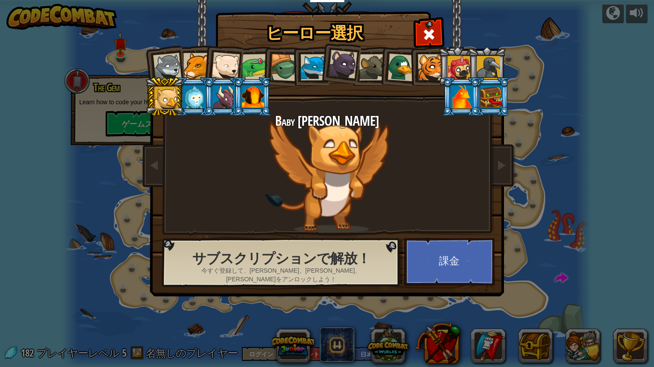
click at [198, 93] on div at bounding box center [194, 96] width 22 height 23
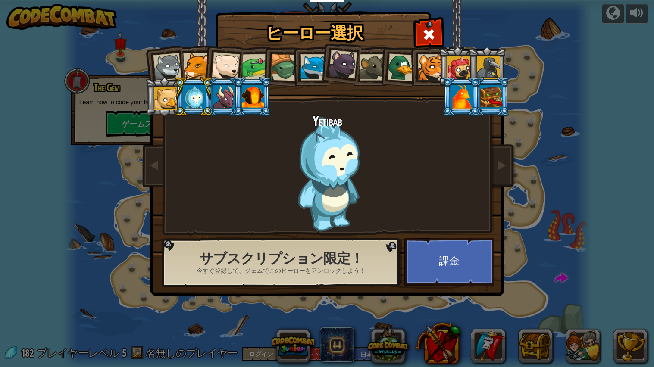
click at [217, 87] on div at bounding box center [224, 96] width 22 height 23
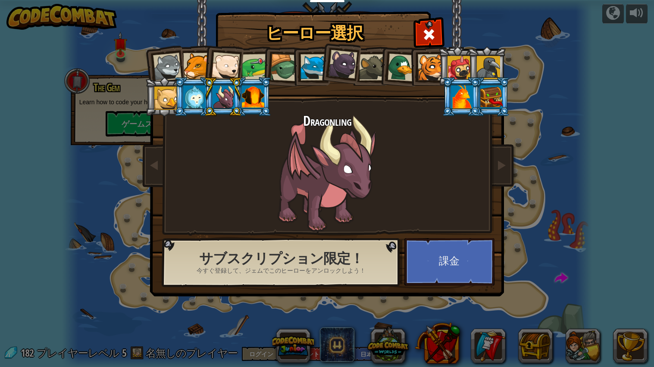
click at [254, 95] on div at bounding box center [253, 96] width 22 height 23
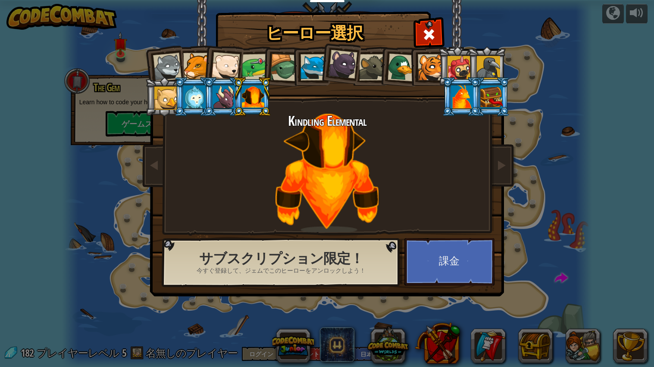
click at [158, 71] on div at bounding box center [167, 67] width 28 height 28
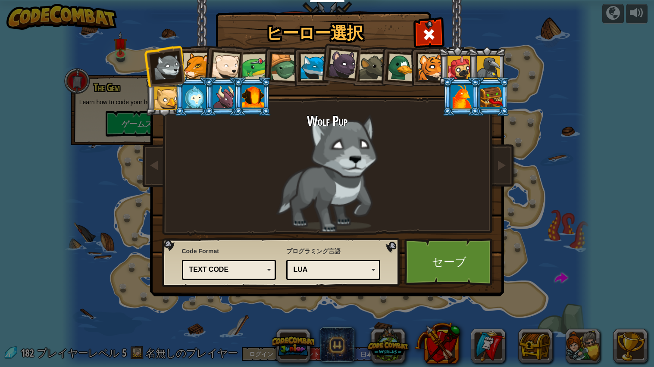
click at [192, 61] on div at bounding box center [196, 66] width 26 height 26
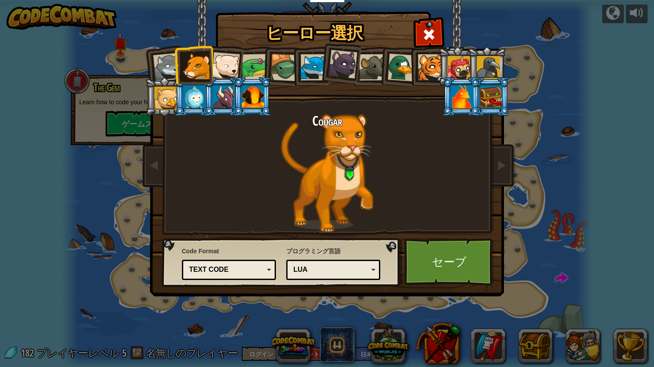
click at [431, 38] on span at bounding box center [429, 35] width 14 height 14
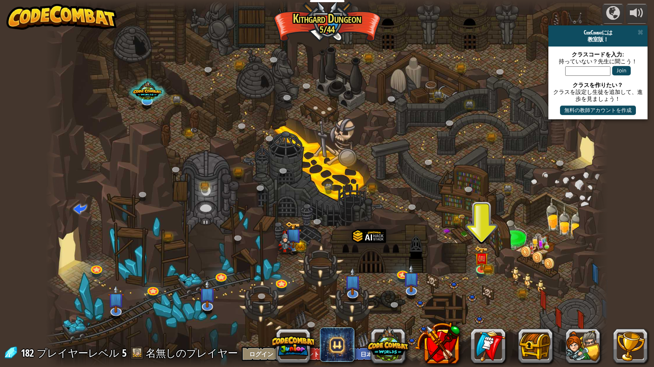
select select "ja"
click at [485, 263] on img at bounding box center [481, 253] width 15 height 32
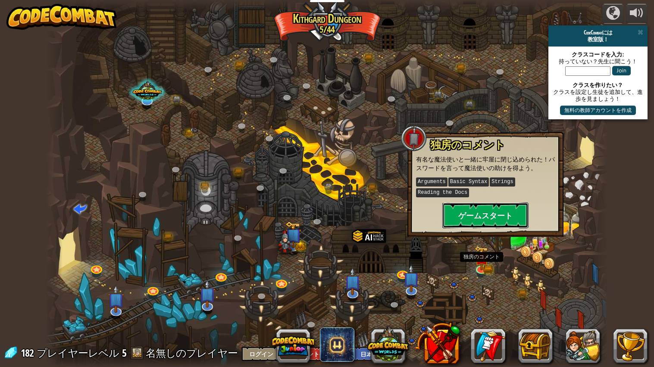
click at [509, 218] on button "ゲームスタート" at bounding box center [485, 216] width 86 height 26
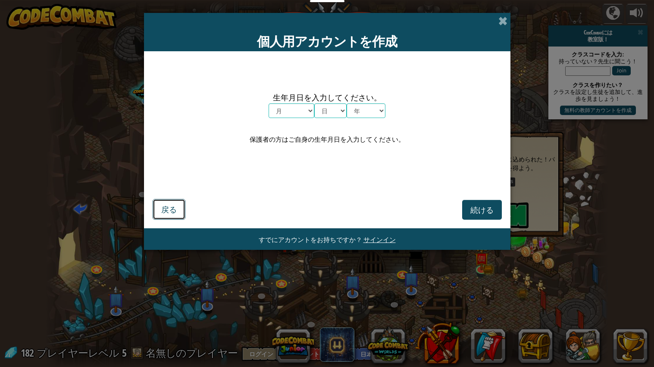
click at [159, 210] on button "戻る" at bounding box center [169, 209] width 33 height 21
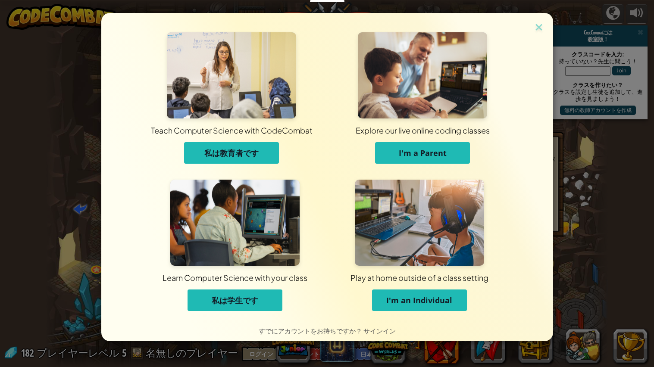
click at [63, 216] on div "Teach Computer Science with CodeCombat 私は教育者です Explore our live online coding c…" at bounding box center [327, 183] width 654 height 367
click at [532, 28] on div "Teach Computer Science with CodeCombat 私は教育者です Explore our live online coding c…" at bounding box center [327, 166] width 452 height 307
click at [533, 35] on div "Teach Computer Science with CodeCombat 私は教育者です Explore our live online coding c…" at bounding box center [327, 166] width 452 height 307
click at [535, 30] on img at bounding box center [538, 28] width 11 height 13
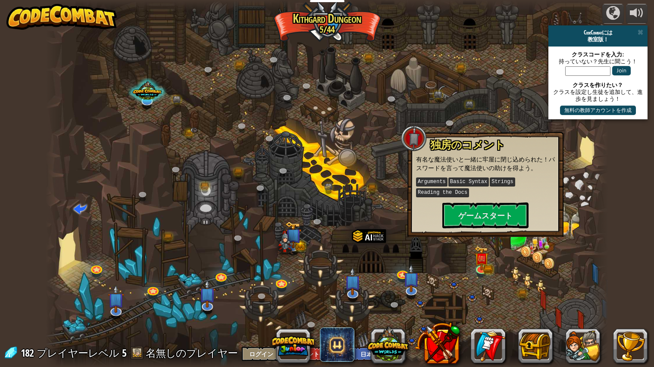
click at [97, 250] on div at bounding box center [327, 184] width 563 height 368
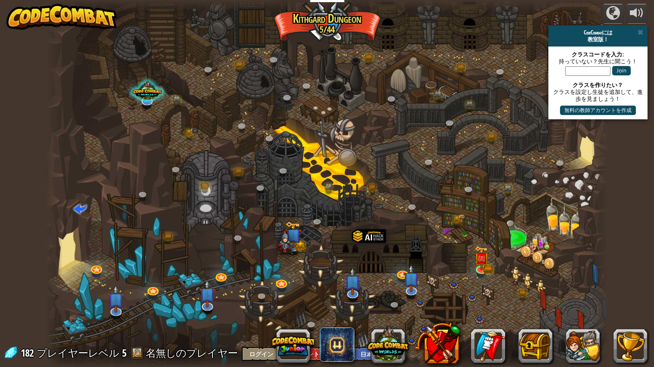
click at [549, 24] on div at bounding box center [327, 184] width 563 height 368
click at [91, 263] on div at bounding box center [327, 184] width 563 height 368
click at [92, 269] on link at bounding box center [96, 267] width 17 height 17
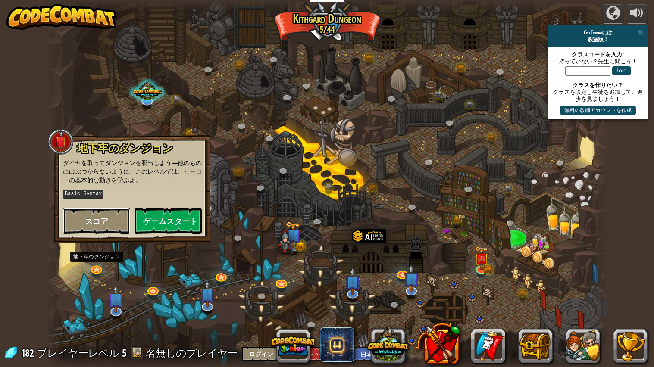
click at [84, 219] on button "スコア" at bounding box center [96, 221] width 67 height 26
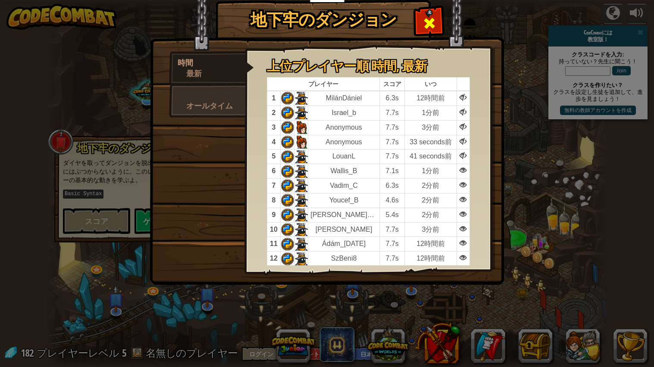
click at [434, 28] on span at bounding box center [430, 23] width 14 height 14
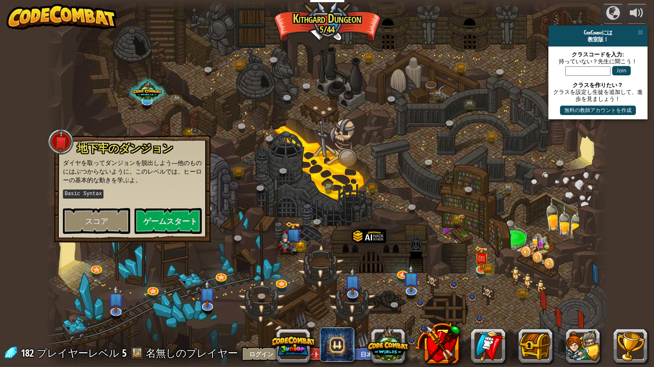
click at [88, 294] on div at bounding box center [327, 184] width 563 height 368
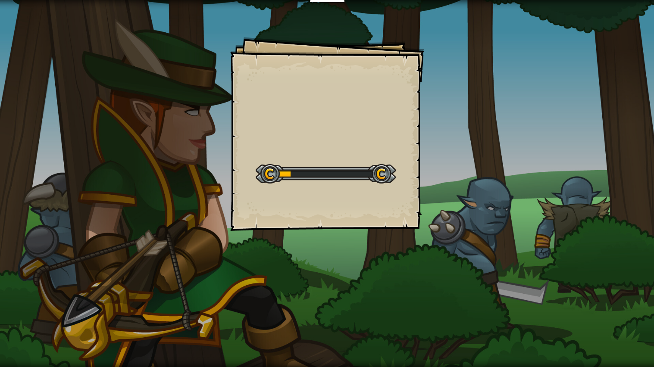
select select "ja"
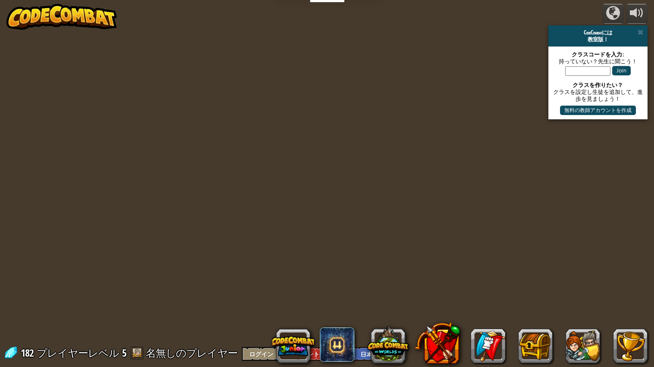
select select "ja"
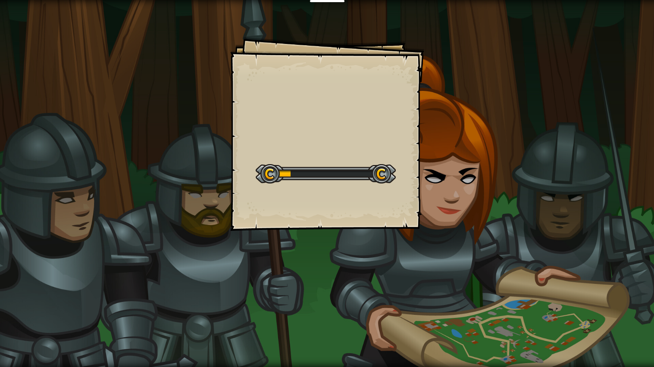
select select "ja"
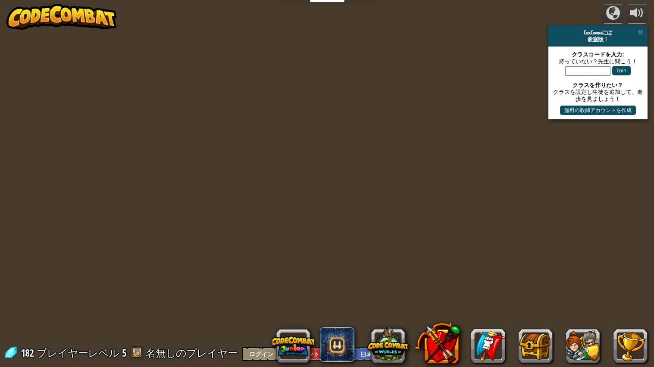
select select "ja"
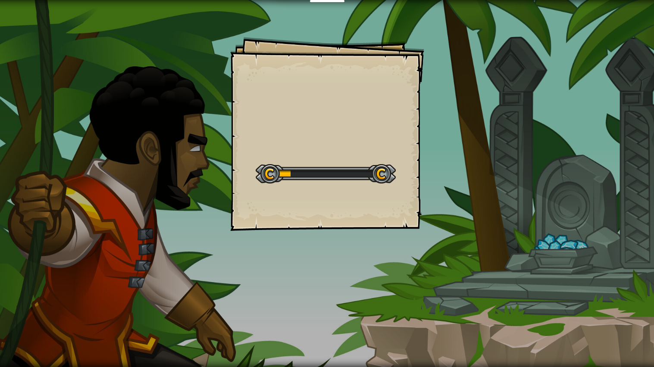
select select "ja"
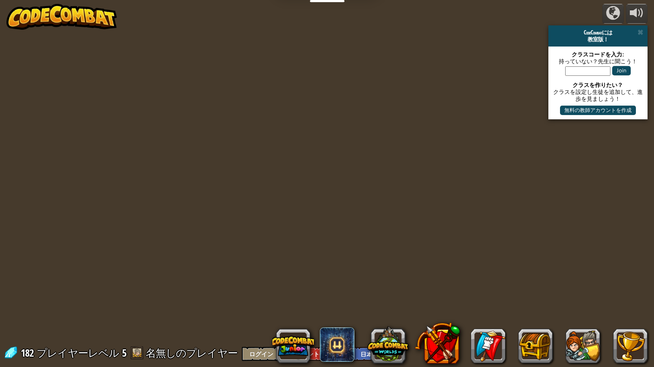
select select "ja"
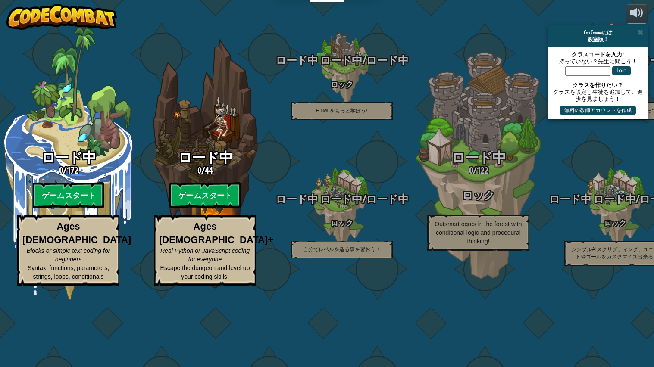
select select "ja"
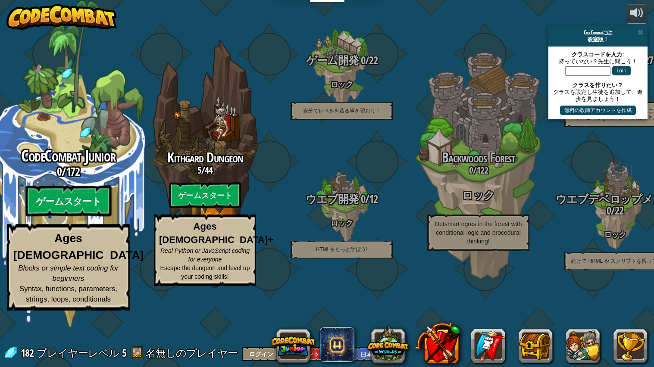
click at [62, 217] on btn "ゲームスタート" at bounding box center [68, 201] width 86 height 31
select select "ja"
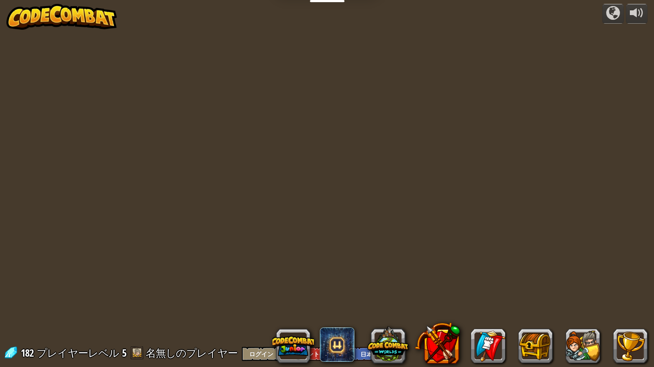
select select "ja"
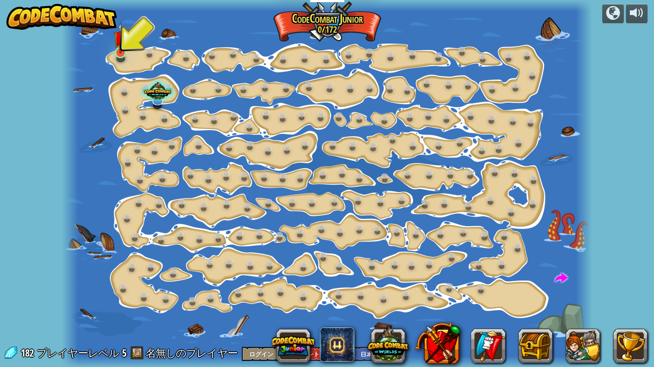
click at [119, 50] on img at bounding box center [121, 37] width 14 height 31
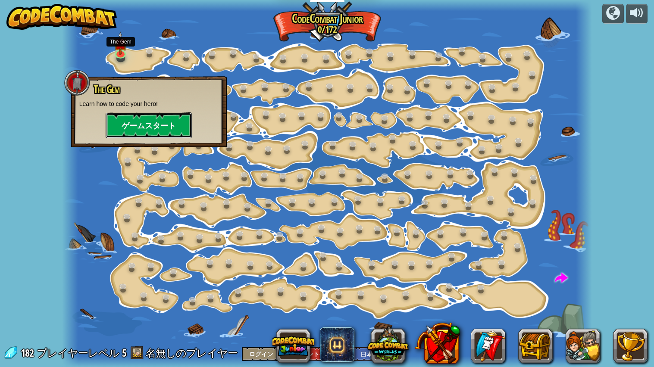
click at [133, 117] on button "ゲームスタート" at bounding box center [149, 126] width 86 height 26
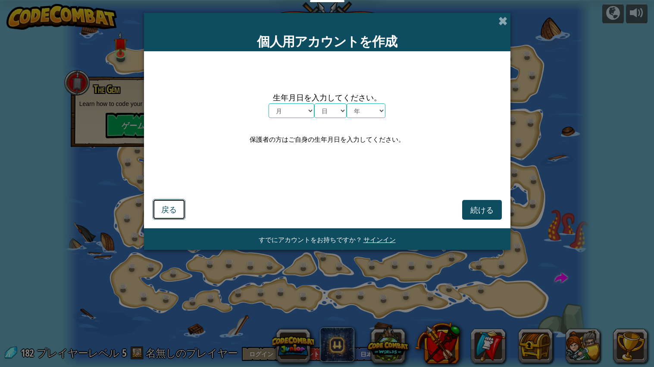
click at [165, 207] on span "戻る" at bounding box center [169, 209] width 16 height 10
